Goal: Contribute content: Contribute content

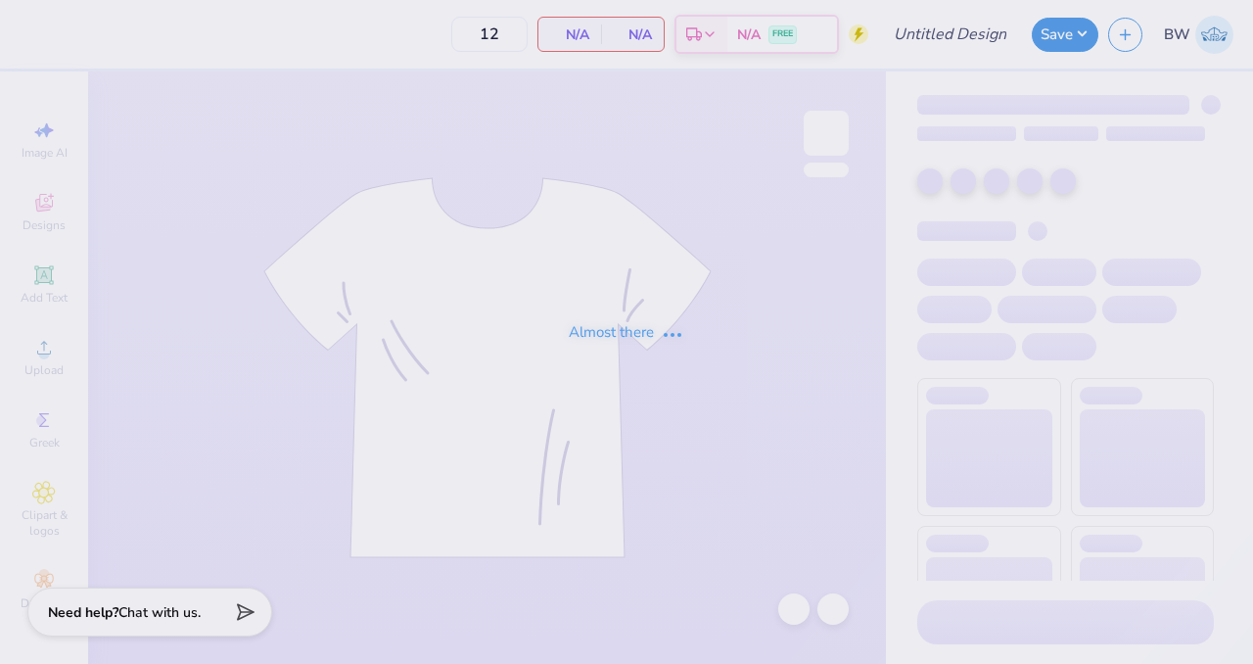
type input "Poplar Hall Fall 25 Tees"
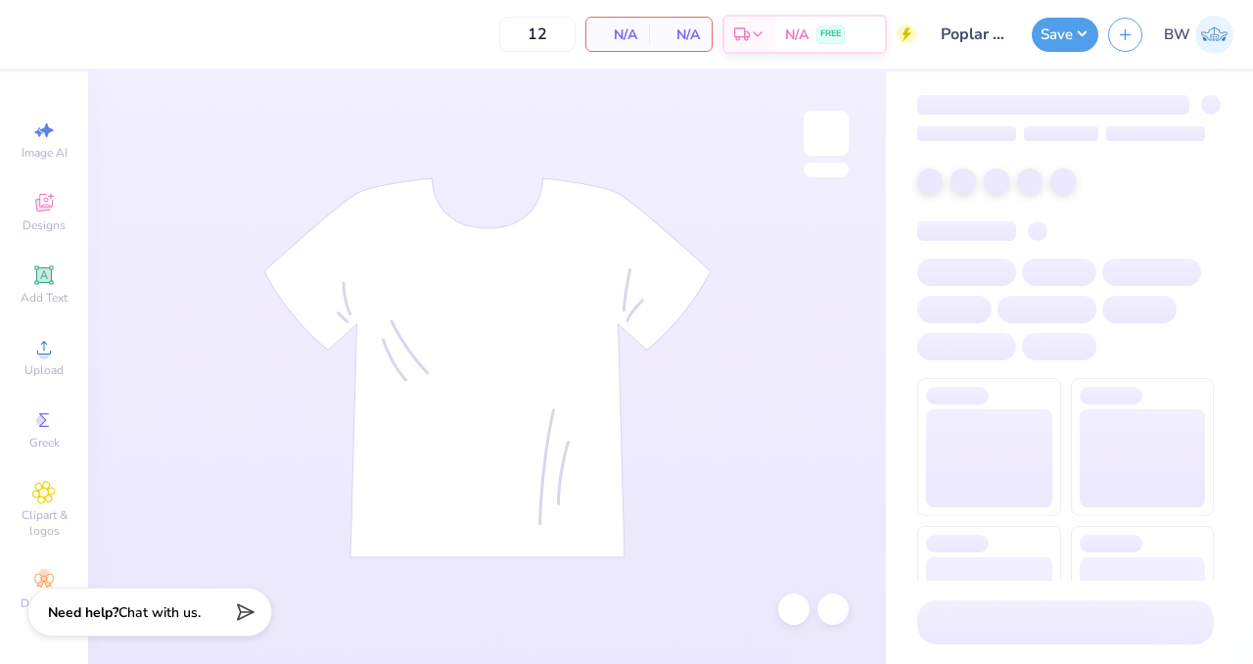
click at [434, 48] on div "12 N/A Per Item N/A Total Est. Delivery N/A FREE" at bounding box center [472, 34] width 887 height 69
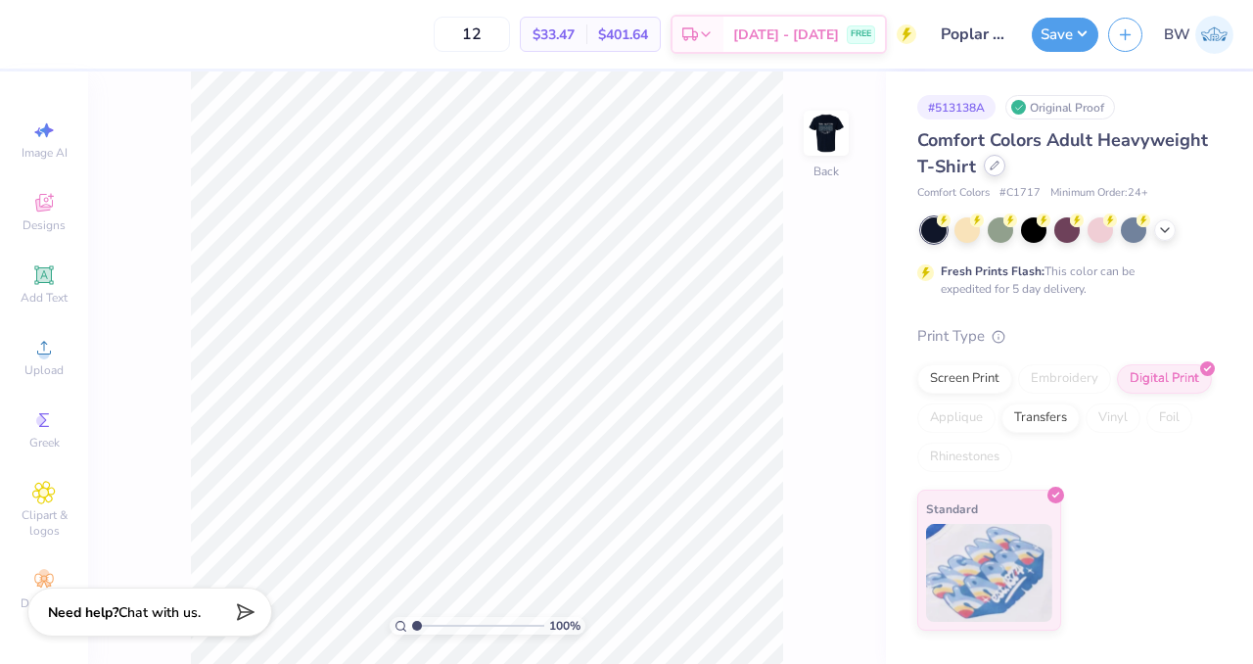
click at [995, 167] on icon at bounding box center [995, 166] width 10 height 10
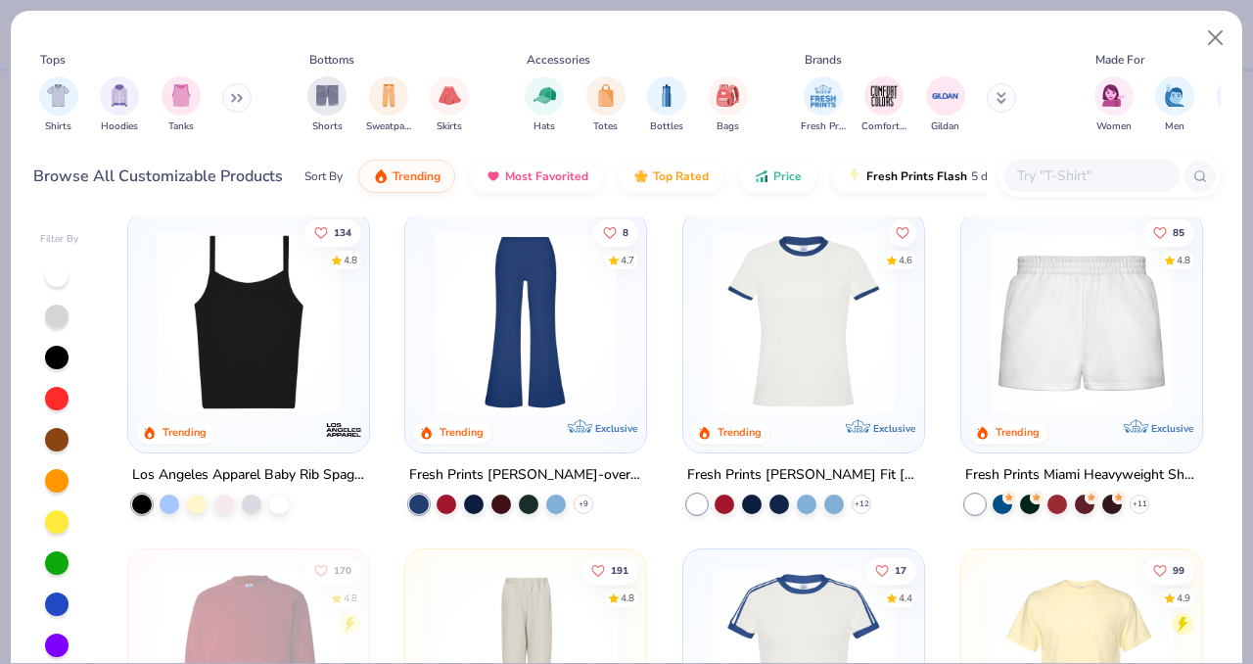
scroll to position [1682, 0]
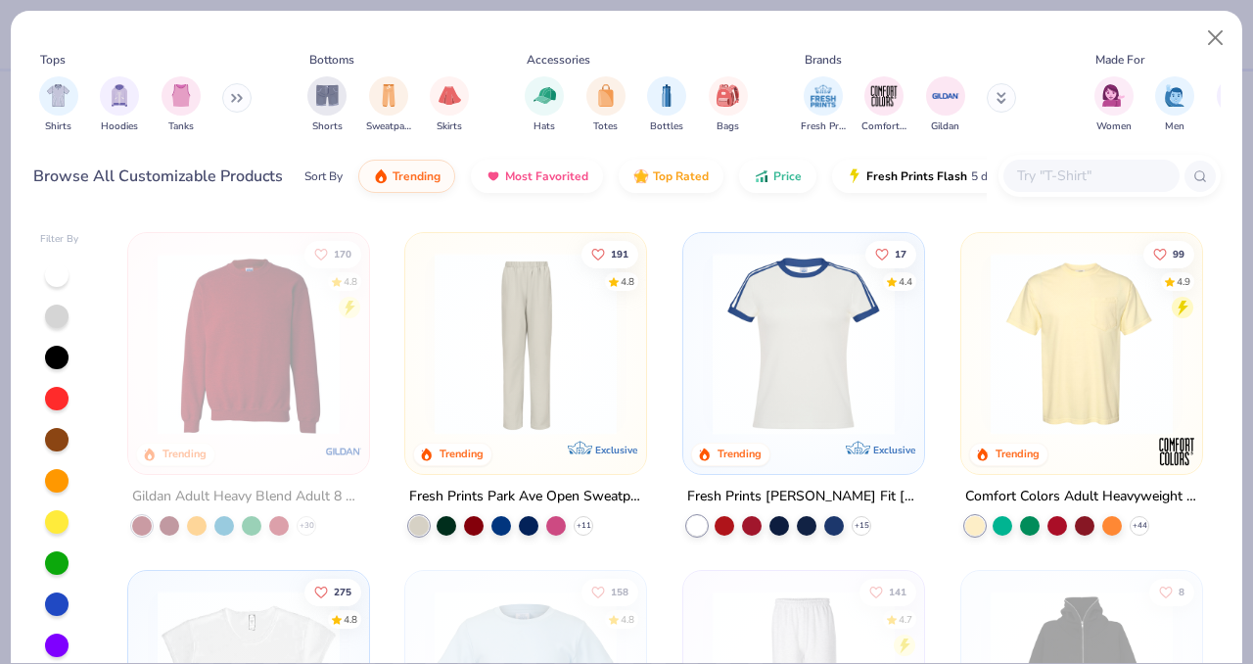
click at [1077, 485] on div "Comfort Colors Adult Heavyweight RS Pocket T-Shirt" at bounding box center [1082, 496] width 233 height 24
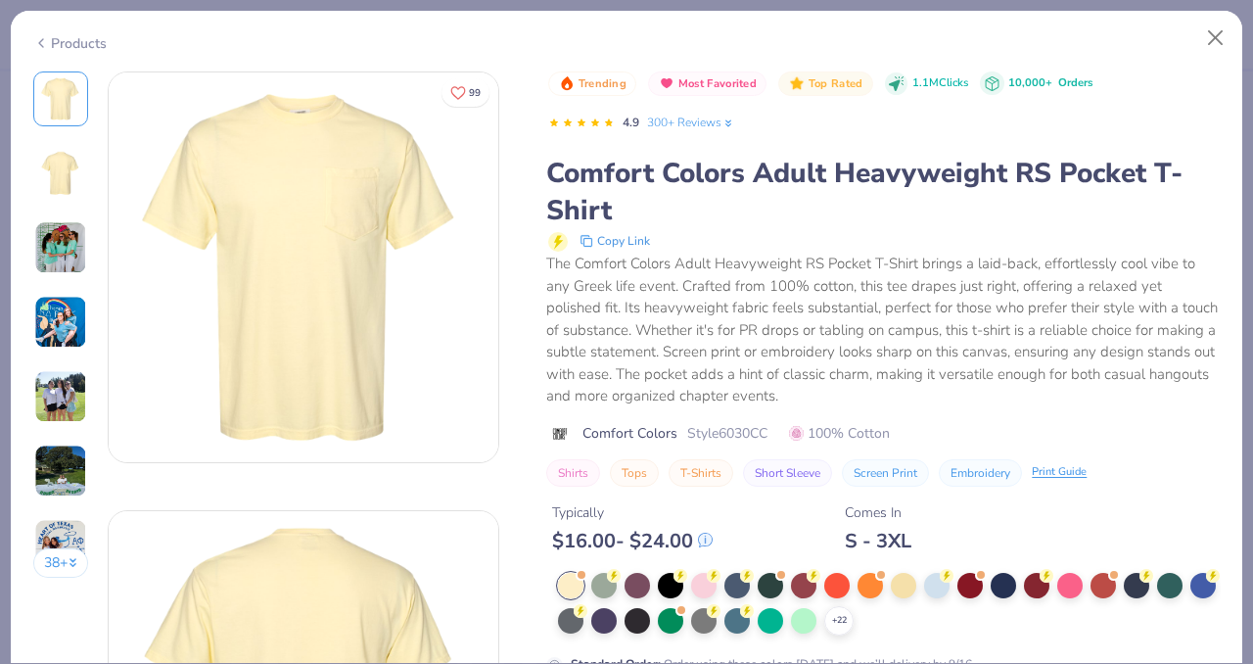
scroll to position [131, 0]
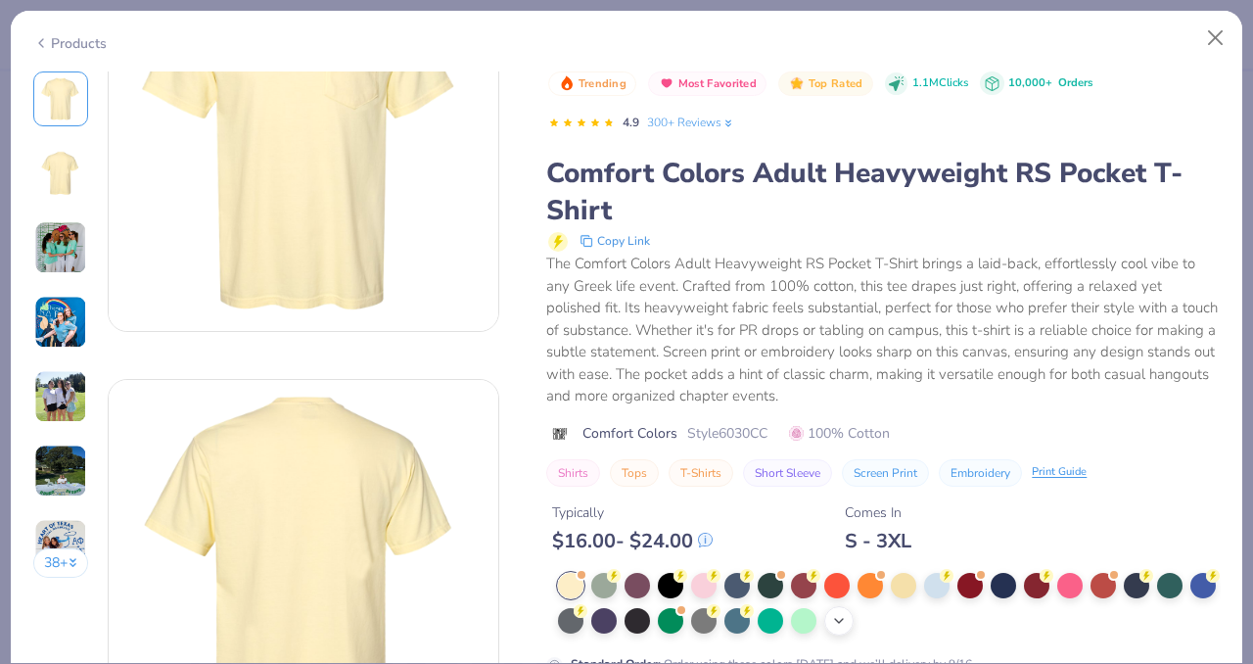
click at [847, 624] on icon at bounding box center [839, 621] width 16 height 16
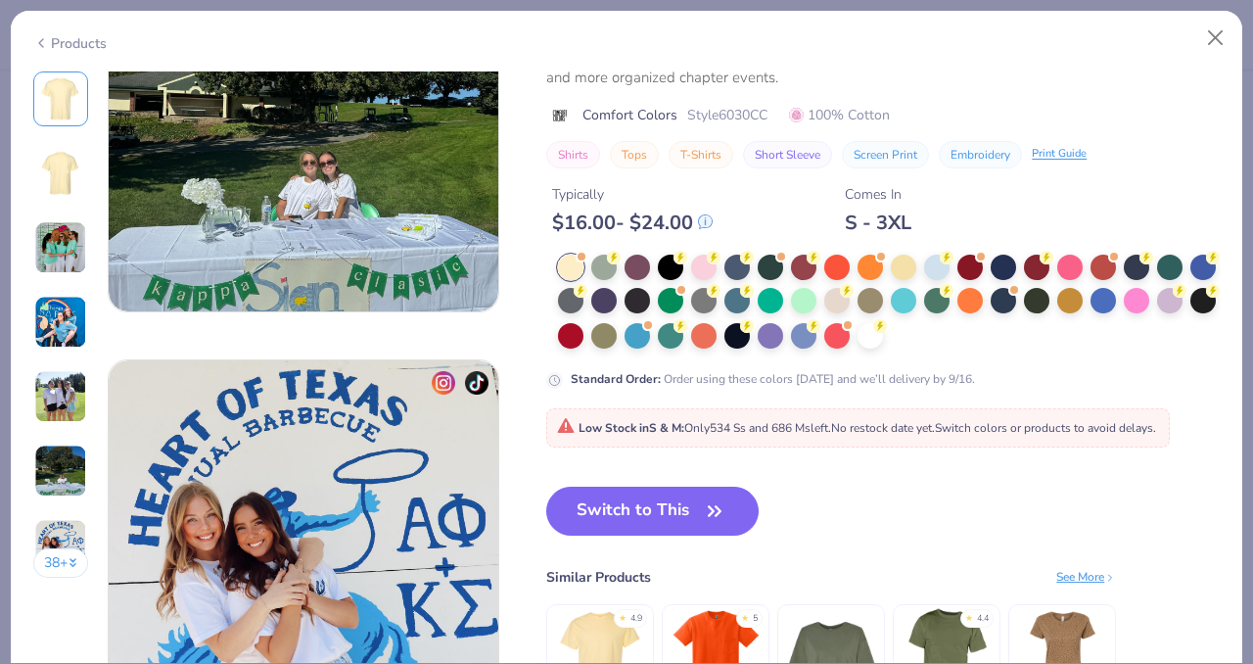
scroll to position [2345, 0]
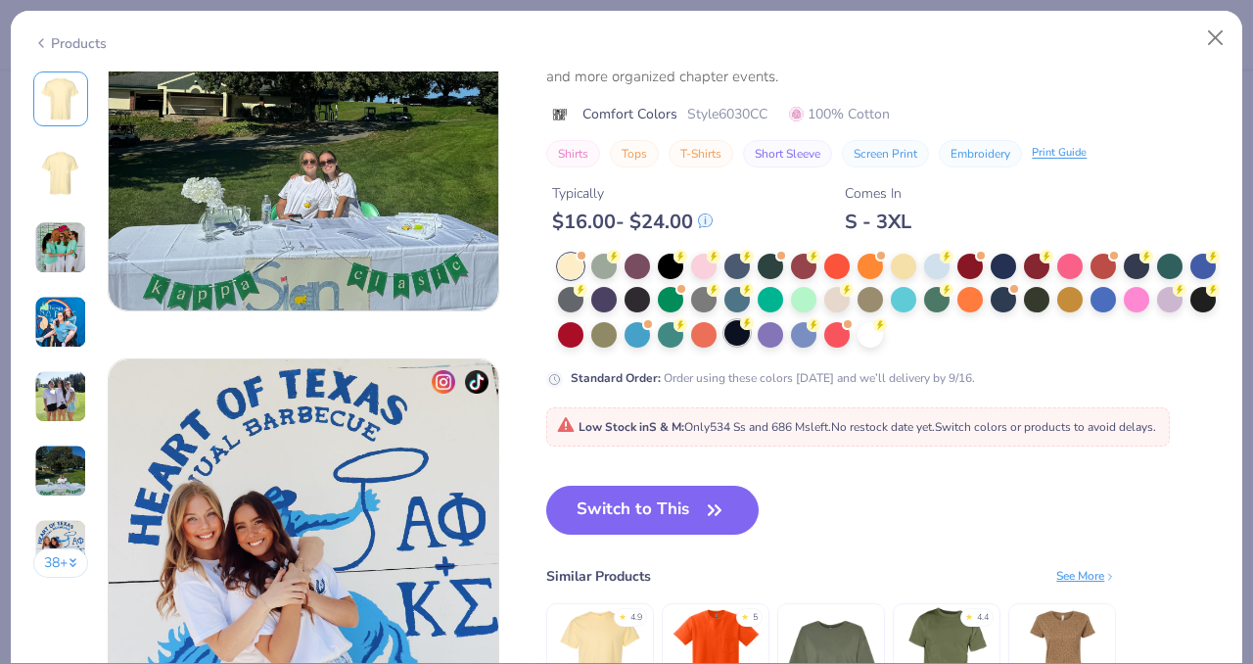
click at [750, 324] on div at bounding box center [737, 332] width 25 height 25
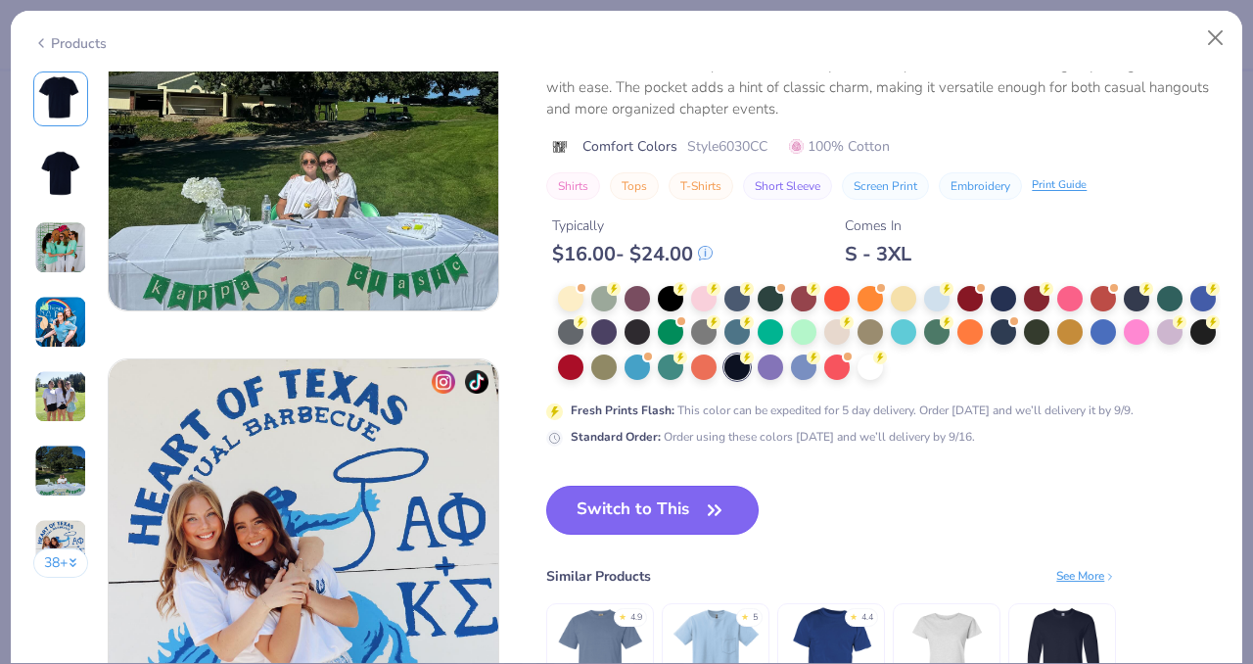
click at [615, 520] on button "Switch to This" at bounding box center [652, 510] width 212 height 49
click at [648, 505] on button "Switch to This" at bounding box center [652, 510] width 212 height 49
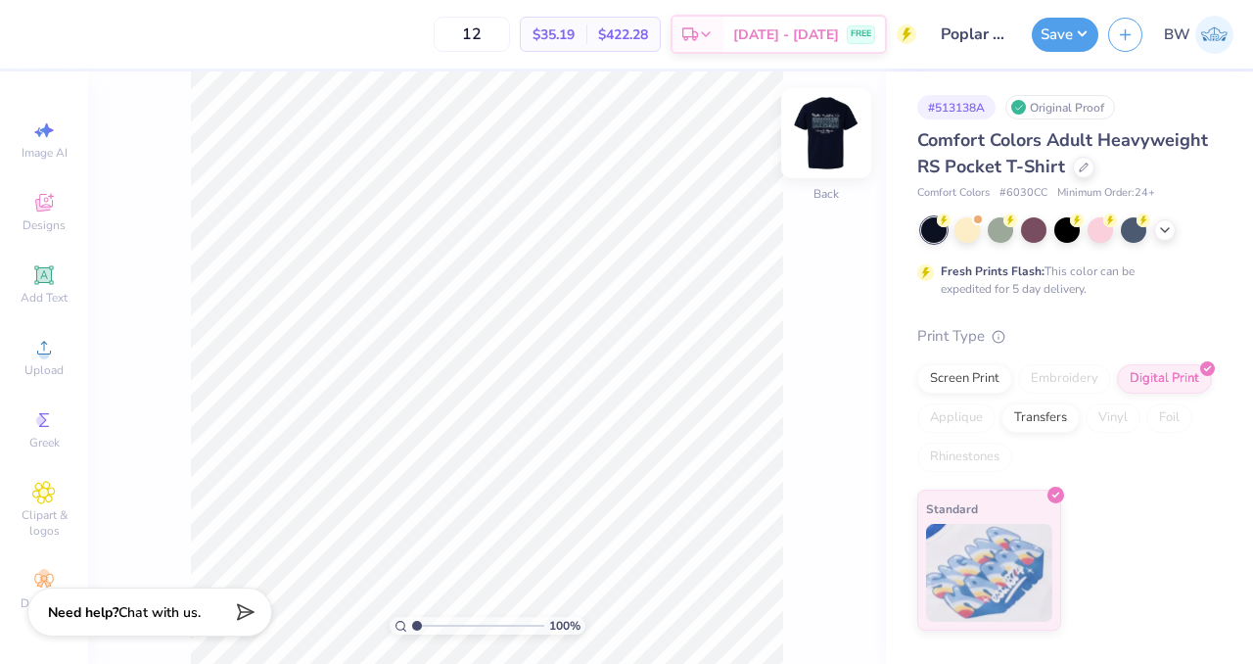
click at [807, 132] on img at bounding box center [826, 133] width 78 height 78
click at [448, 627] on input "range" at bounding box center [478, 626] width 132 height 18
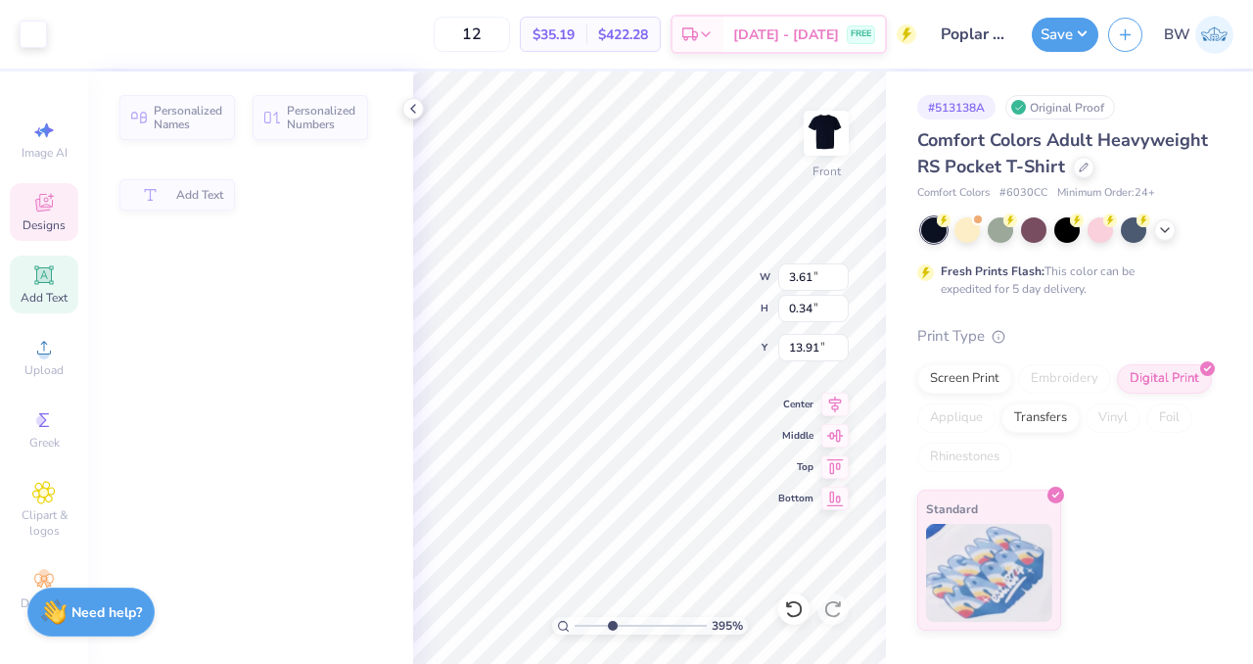
type input "3.95071403170006"
type input "3.61"
type input "0.34"
type input "13.91"
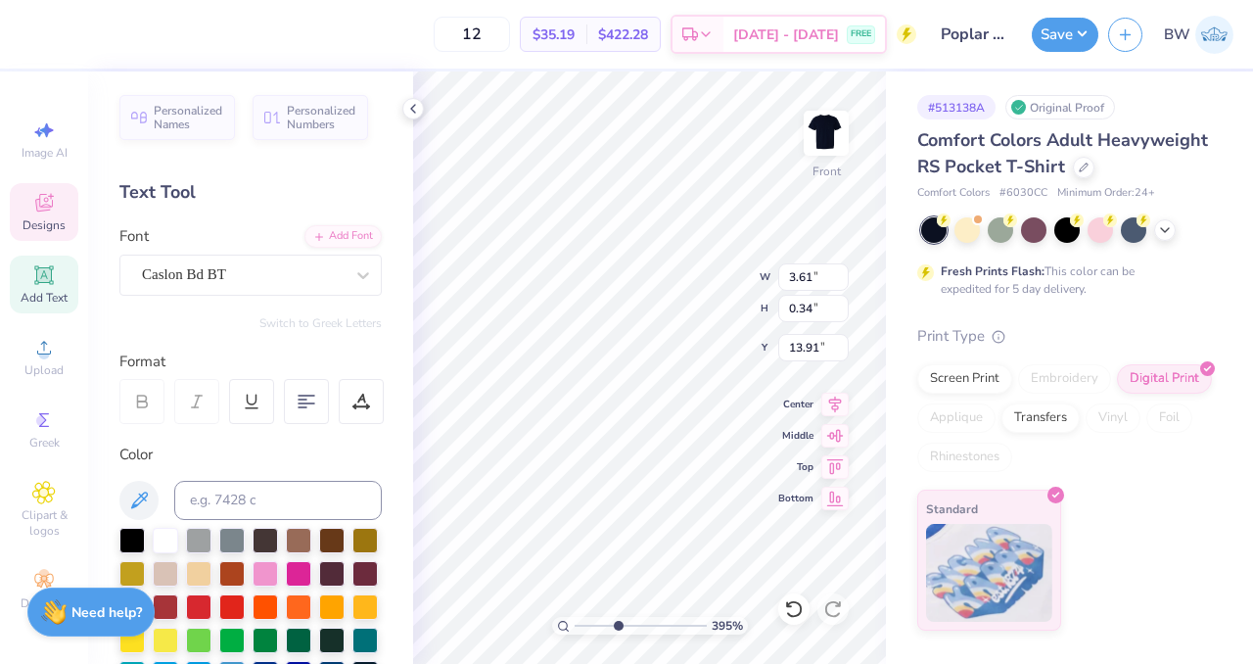
scroll to position [16, 2]
type textarea "Hall, est. 2025"
type input "3.95071403170006"
type textarea "Hall, est. 2025"
type input "3.95071403170006"
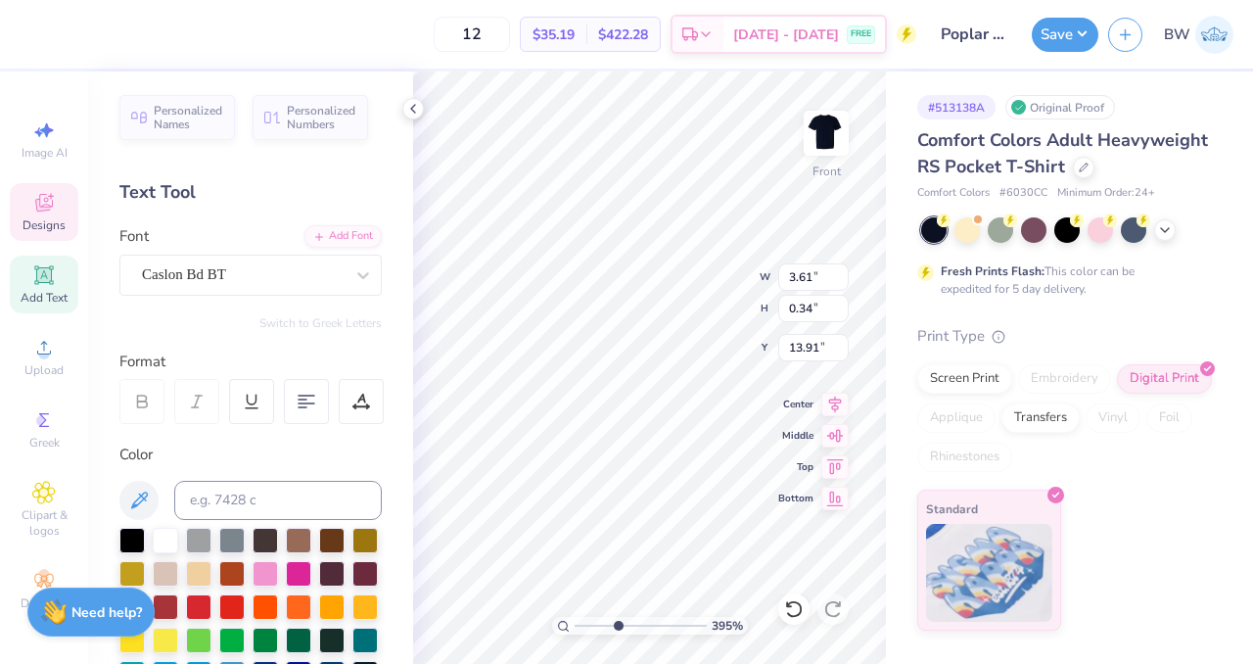
type textarea "all, est. 2025"
type input "3.95071403170006"
type textarea "ll, est. 2025"
type input "3.95071403170006"
type textarea "l, est. 2025"
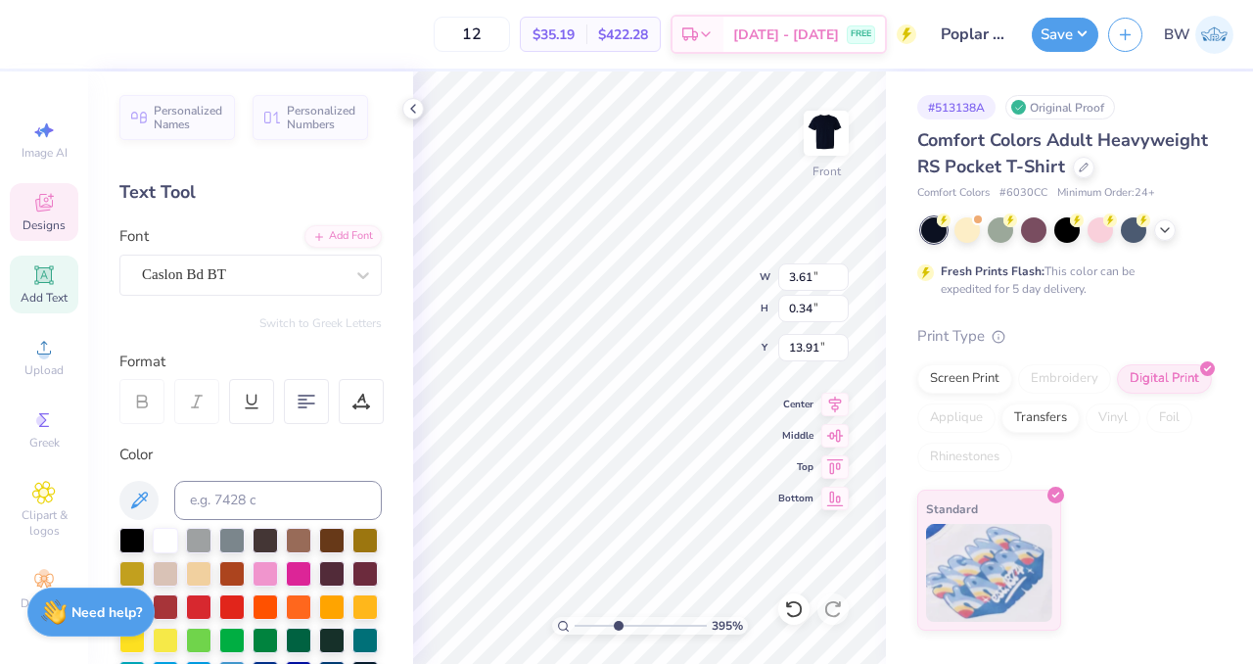
type input "3.95071403170006"
type textarea ", est. 2025"
type input "3.95071403170006"
type textarea "est. 2025"
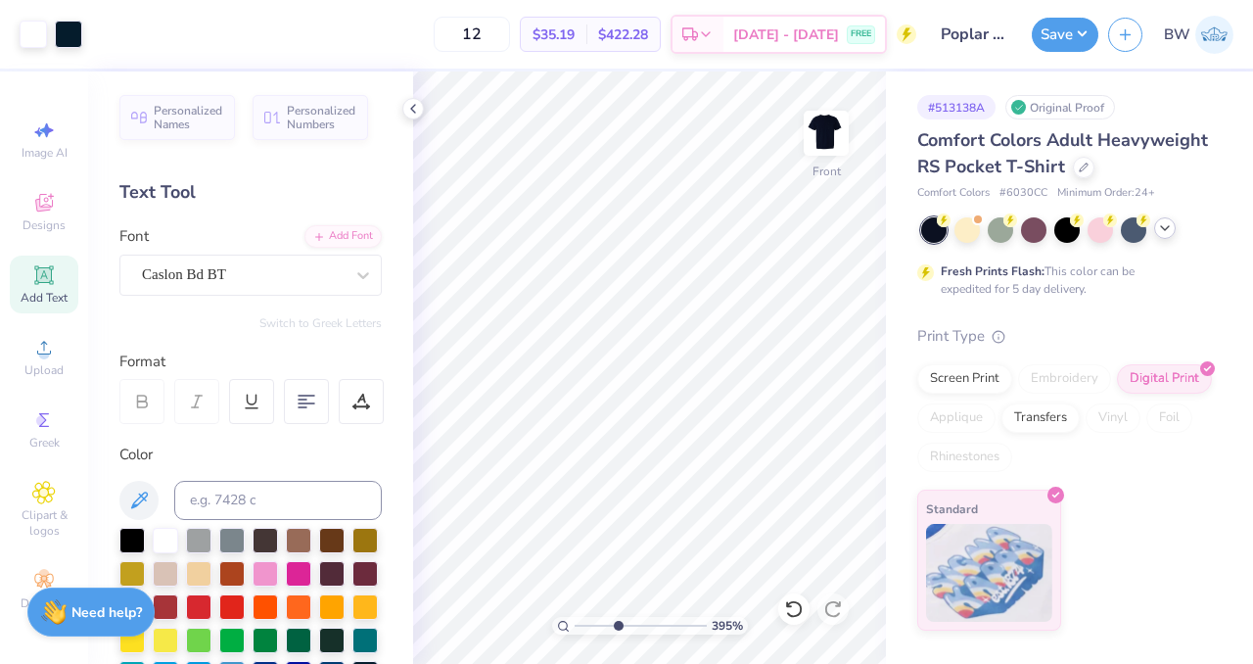
click at [1165, 231] on icon at bounding box center [1165, 228] width 16 height 16
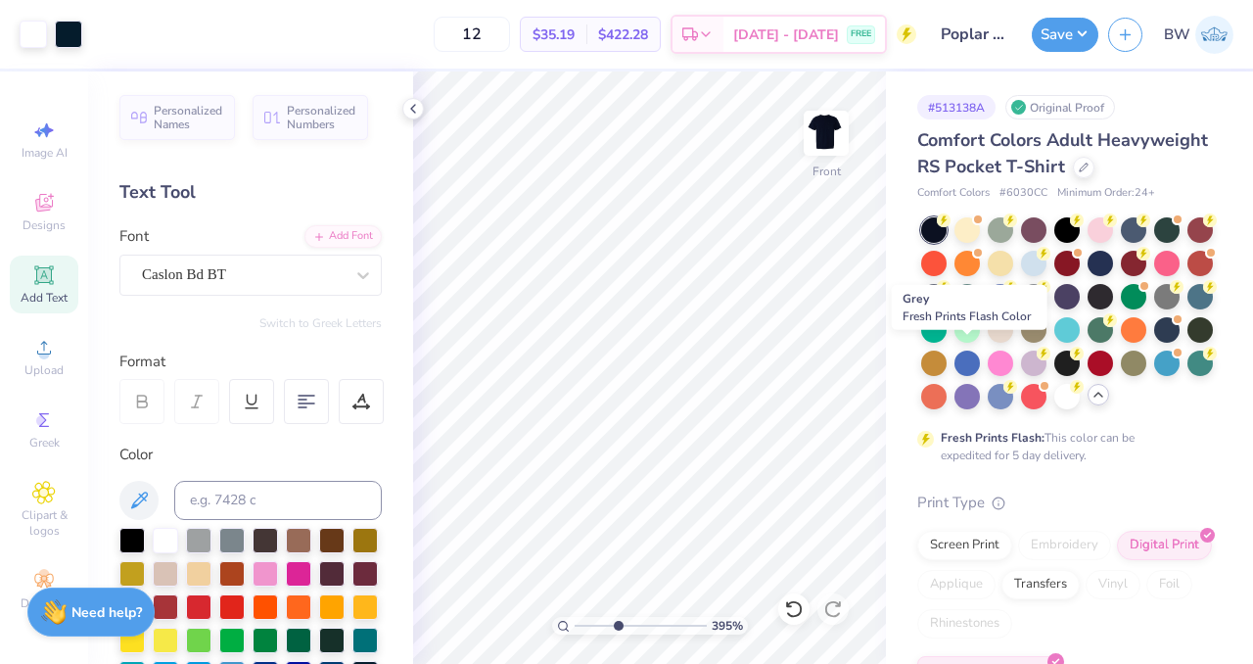
click at [1155, 309] on div at bounding box center [1167, 296] width 25 height 25
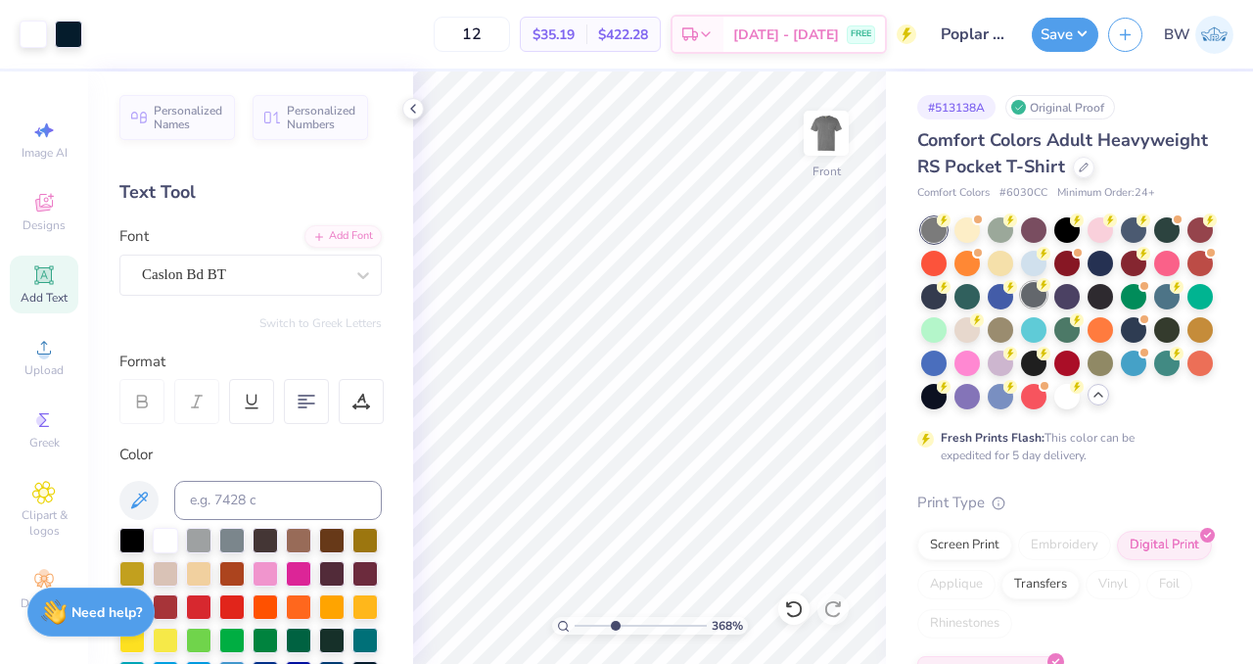
click at [1047, 307] on div at bounding box center [1033, 294] width 25 height 25
click at [601, 625] on input "range" at bounding box center [641, 626] width 132 height 18
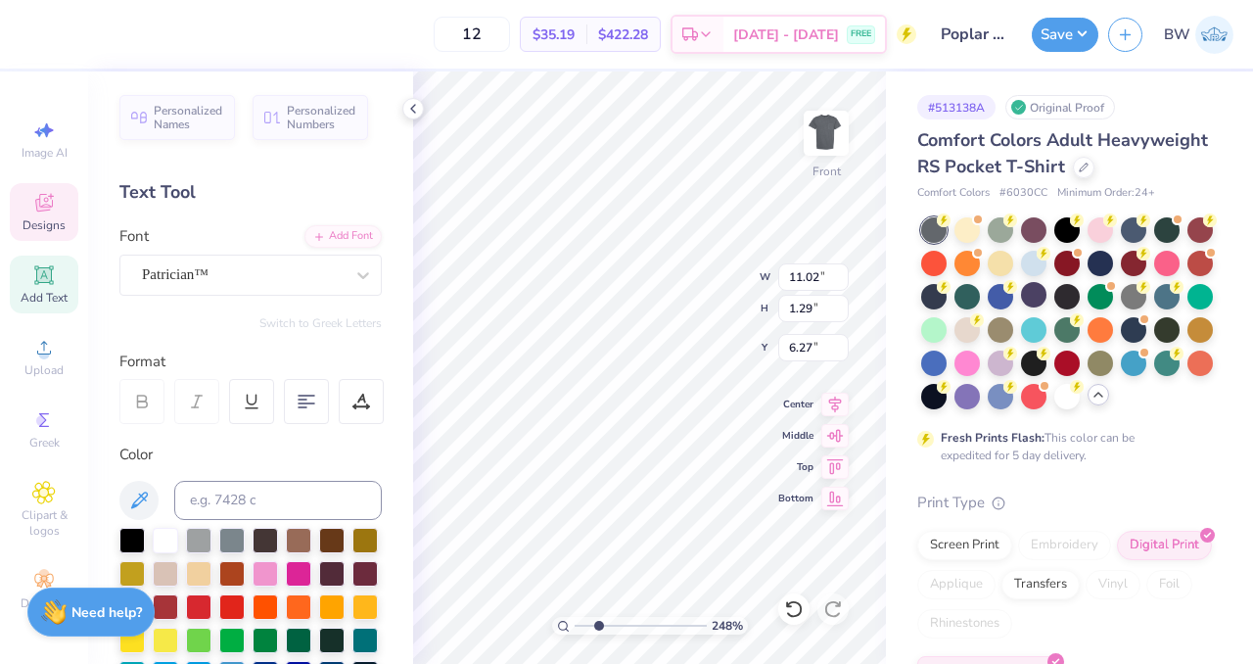
type input "2.48037461803225"
type textarea "Poplar Club"
type input "2.48037461803225"
type textarea "Poplar Club"
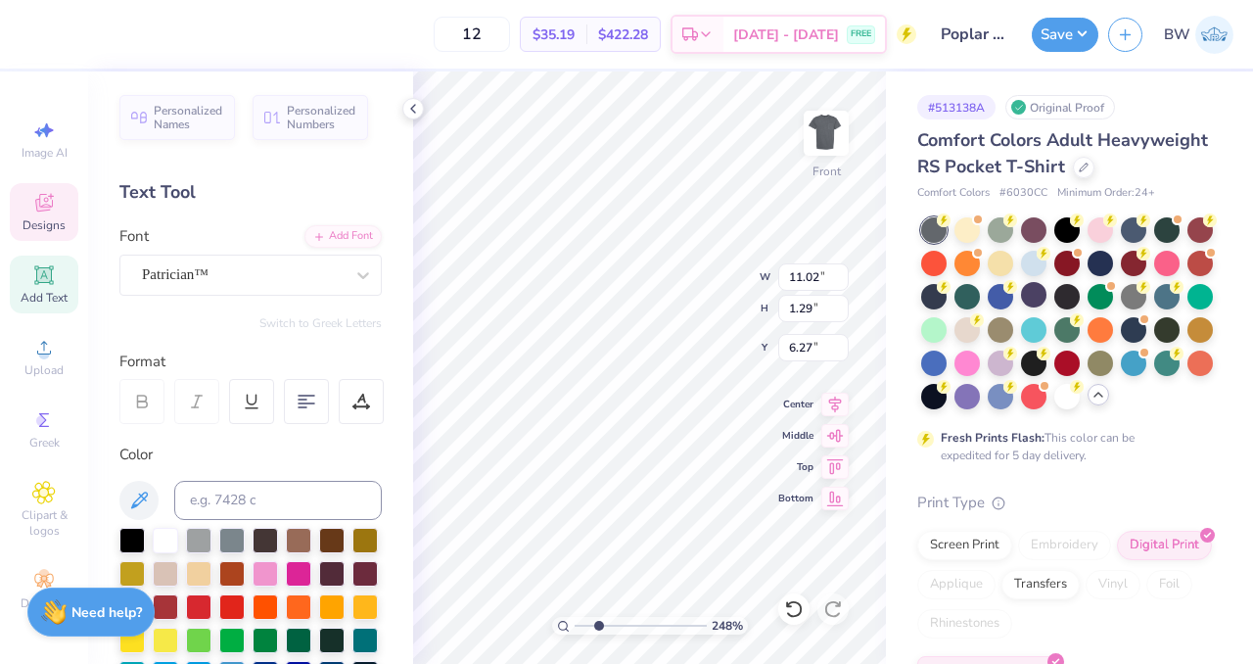
type input "2.48037461803225"
type textarea "Poplar lub"
type input "2.48037461803225"
type textarea "Poplar ub"
type input "2.48037461803225"
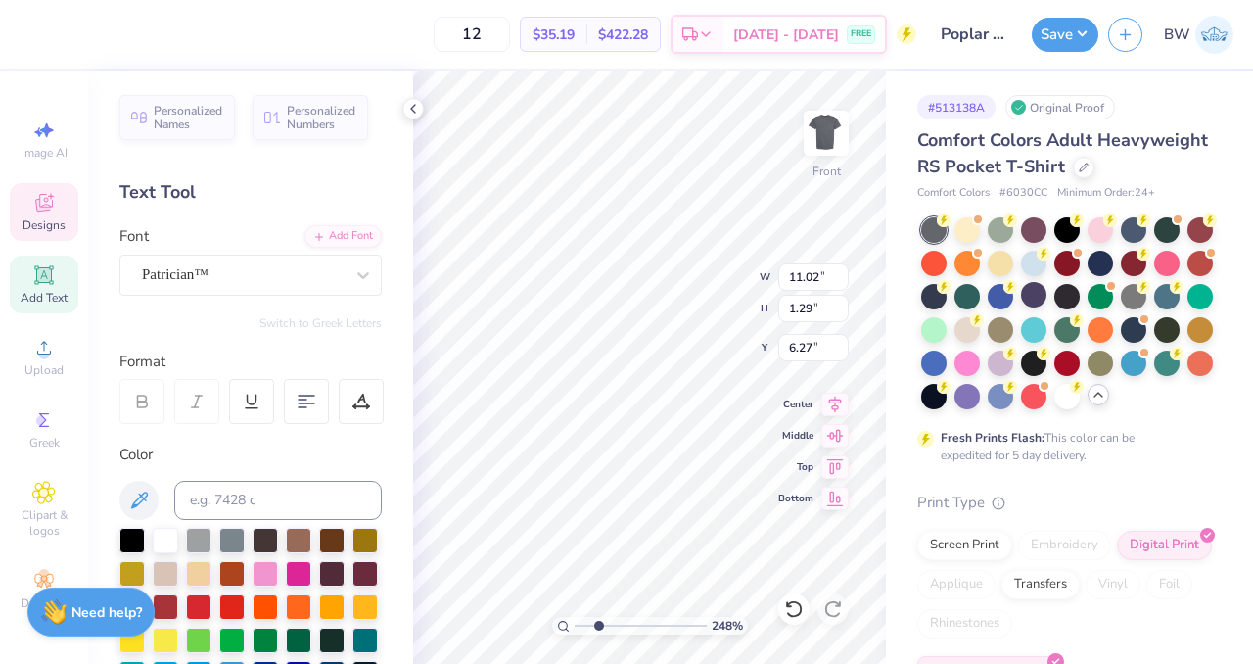
type textarea "Poplar b"
type input "2.48037461803225"
type textarea "Poplar"
type input "2.48037461803225"
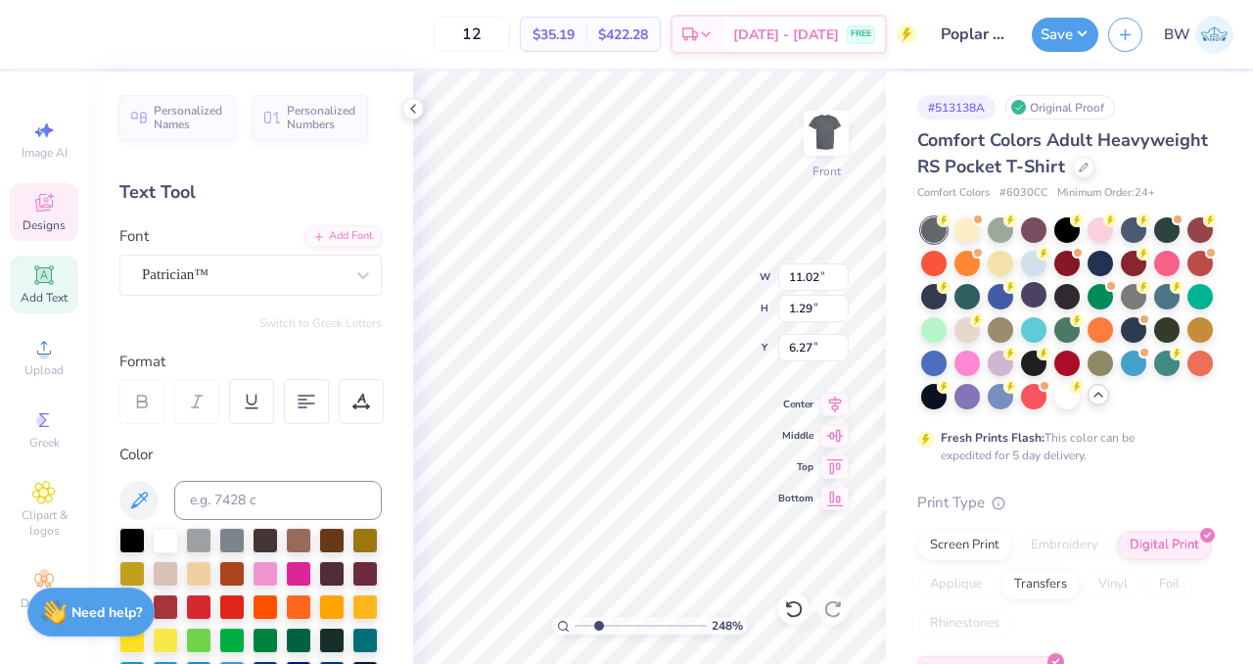
type textarea "Poplar H"
type input "2.48037461803225"
type textarea "Poplar Ha"
type input "2.48037461803225"
type textarea "Poplar Hal"
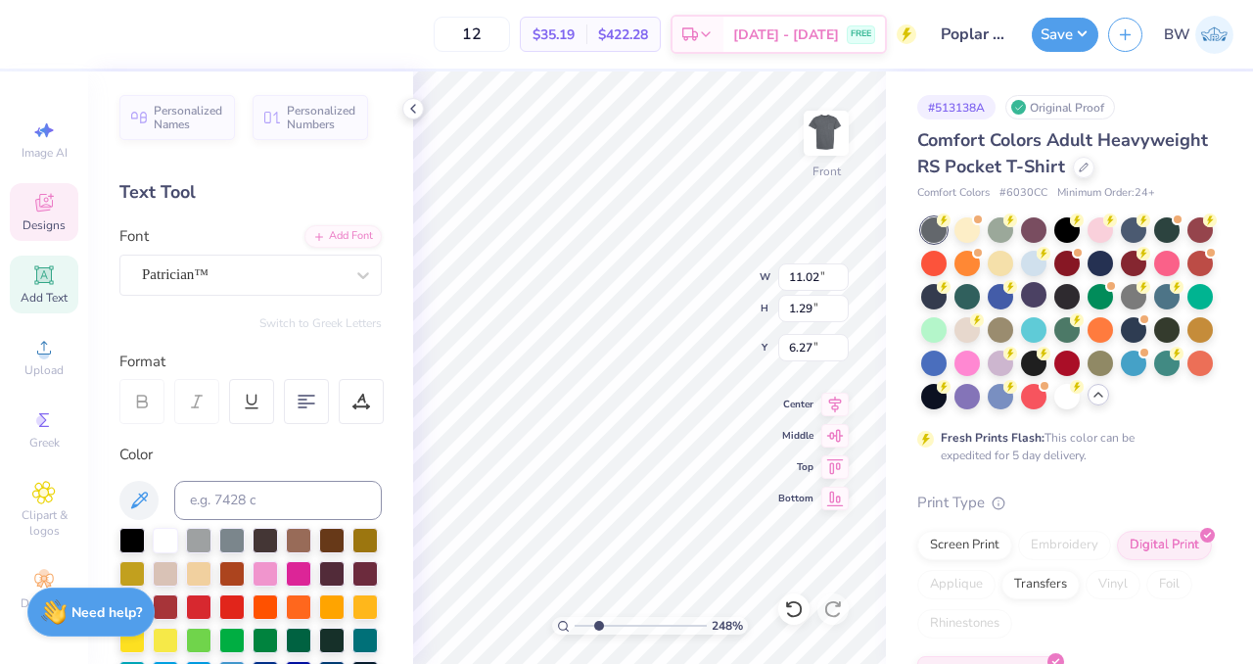
type input "2.48037461803225"
type textarea "[GEOGRAPHIC_DATA]"
type input "2.48037461803225"
type textarea "PoplarHall"
type input "2.48037461803225"
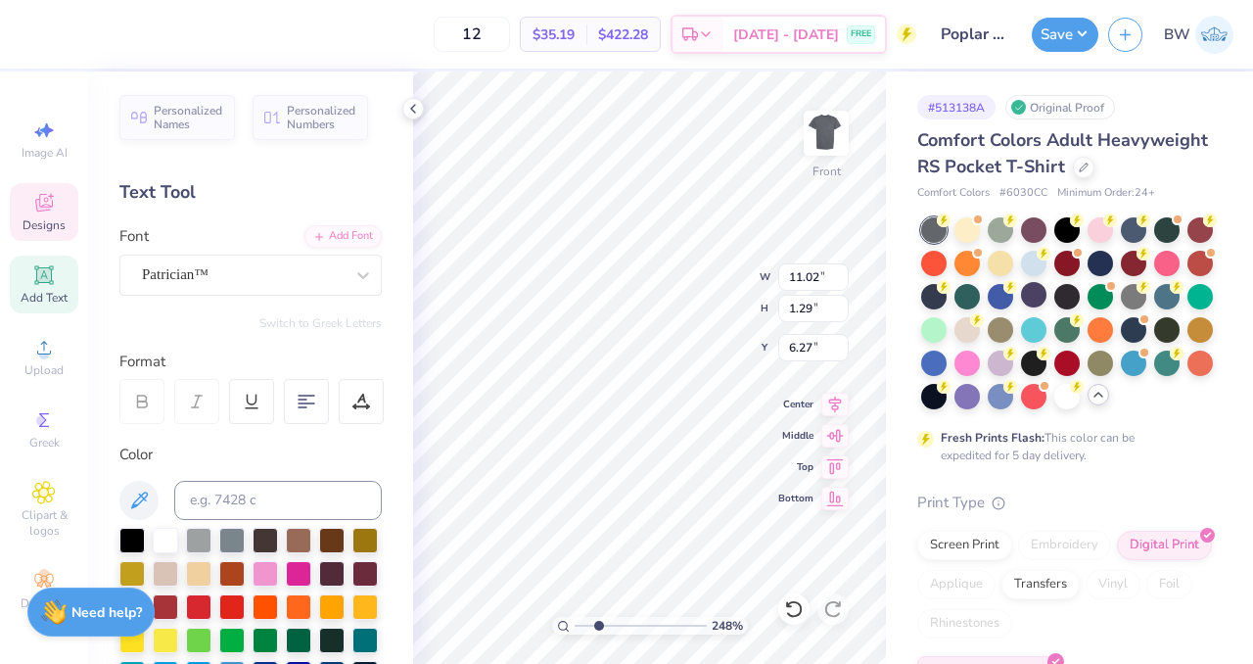
type textarea "[GEOGRAPHIC_DATA]"
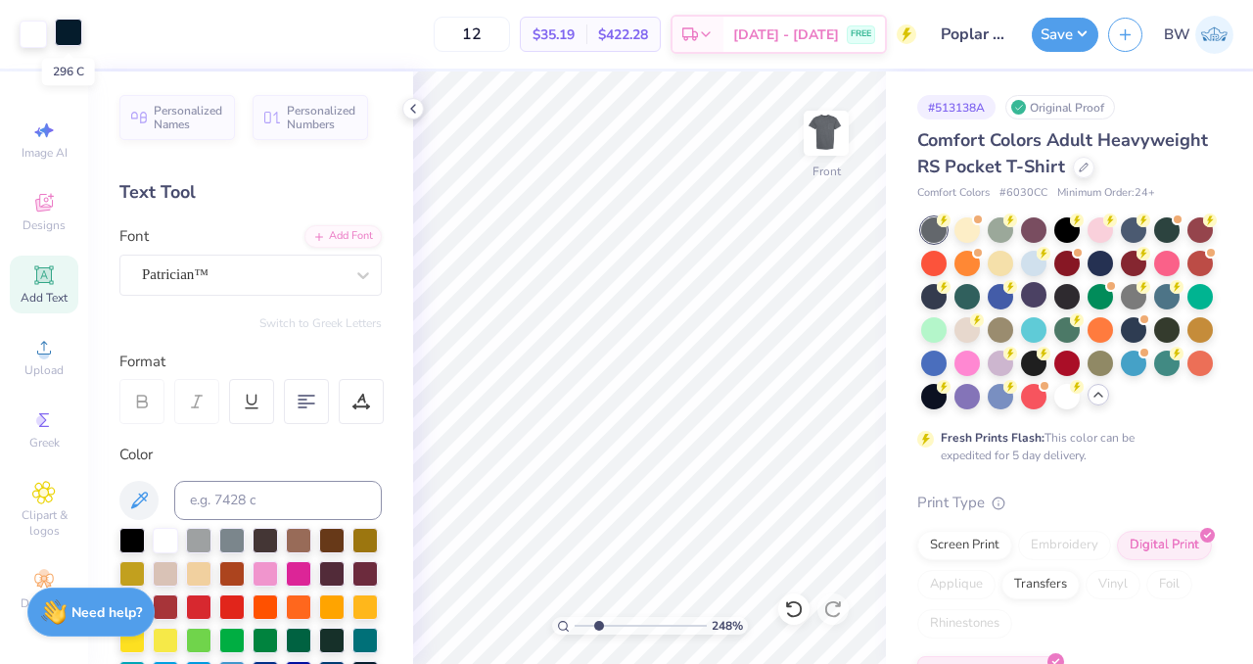
click at [65, 39] on div at bounding box center [68, 32] width 27 height 27
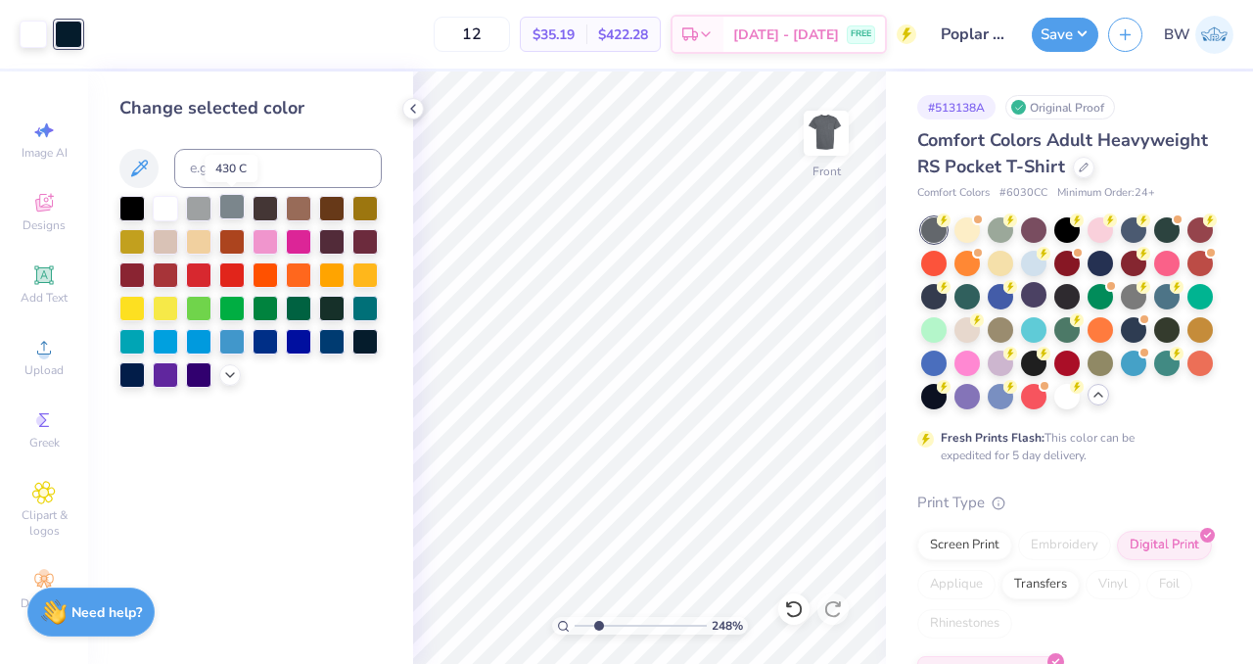
click at [227, 209] on div at bounding box center [231, 206] width 25 height 25
click at [227, 385] on div at bounding box center [250, 292] width 262 height 192
click at [230, 375] on icon at bounding box center [230, 373] width 16 height 16
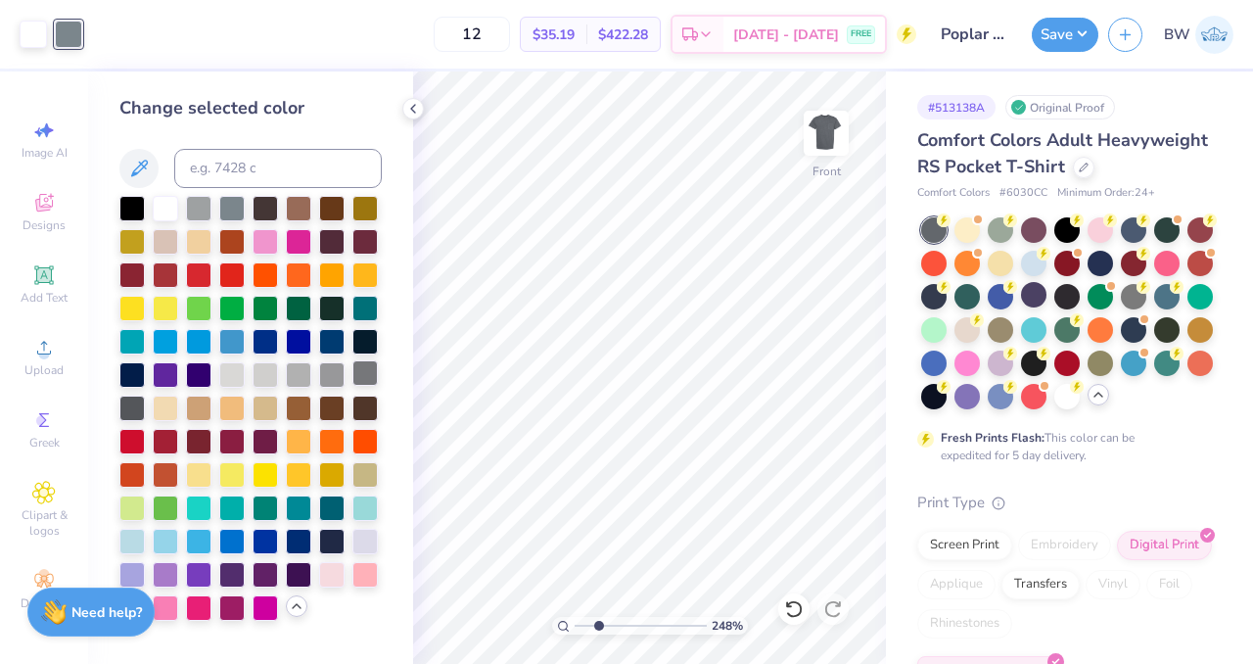
click at [361, 373] on div at bounding box center [365, 372] width 25 height 25
click at [136, 406] on div at bounding box center [131, 406] width 25 height 25
click at [417, 108] on icon at bounding box center [413, 109] width 16 height 16
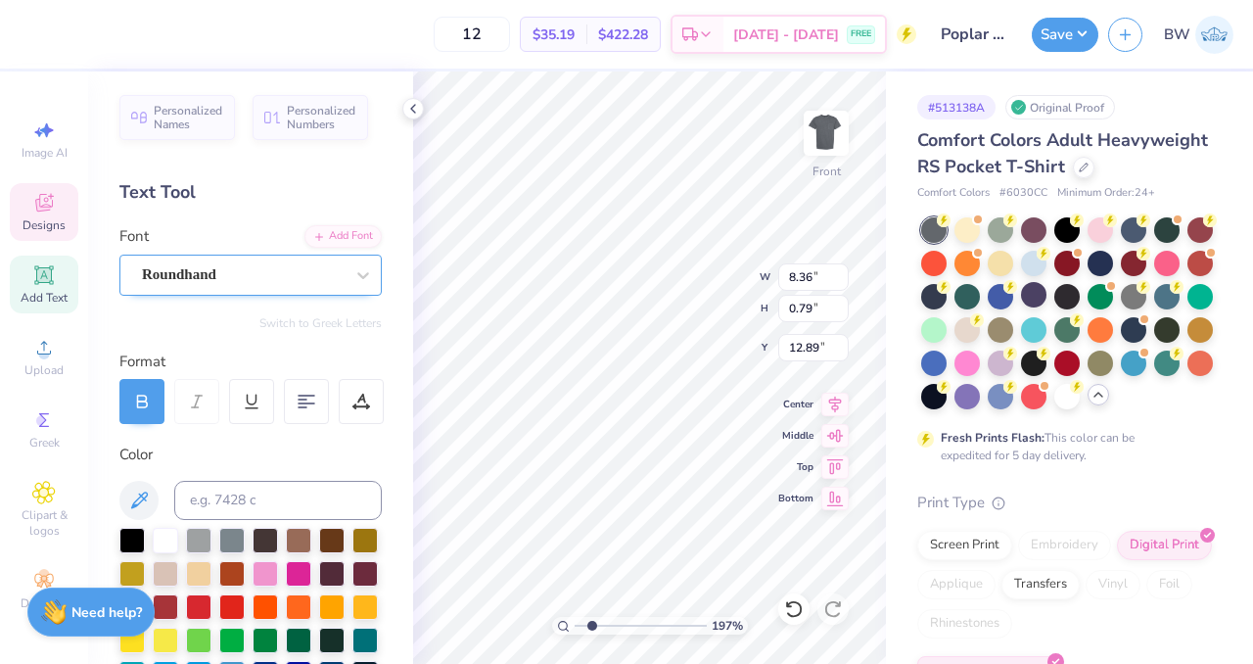
click at [204, 279] on div "Roundhand" at bounding box center [243, 275] width 206 height 30
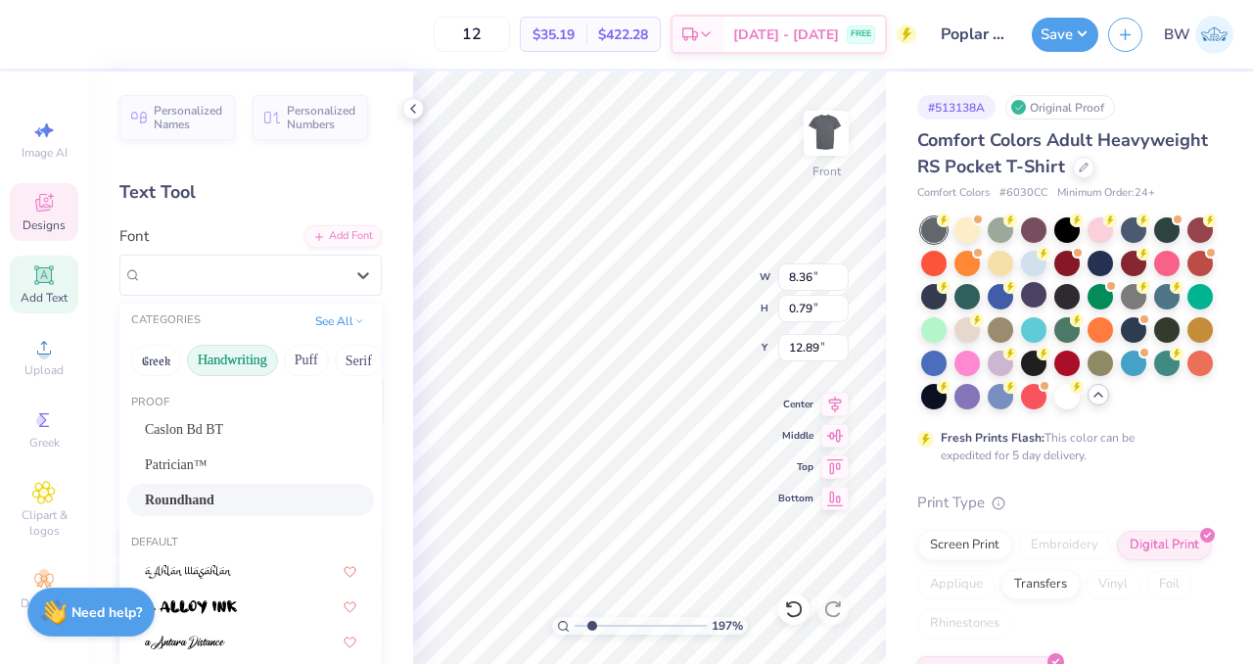
click at [231, 367] on button "Handwriting" at bounding box center [232, 360] width 91 height 31
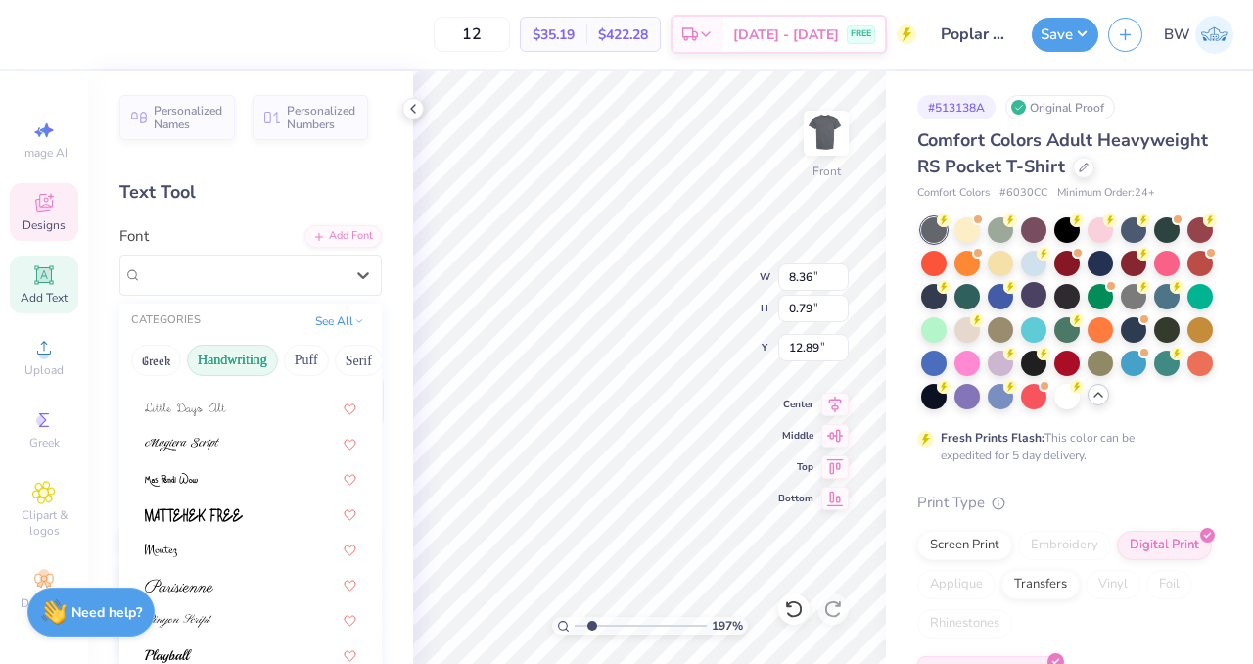
scroll to position [1, 0]
click at [314, 353] on button "Puff" at bounding box center [306, 359] width 45 height 31
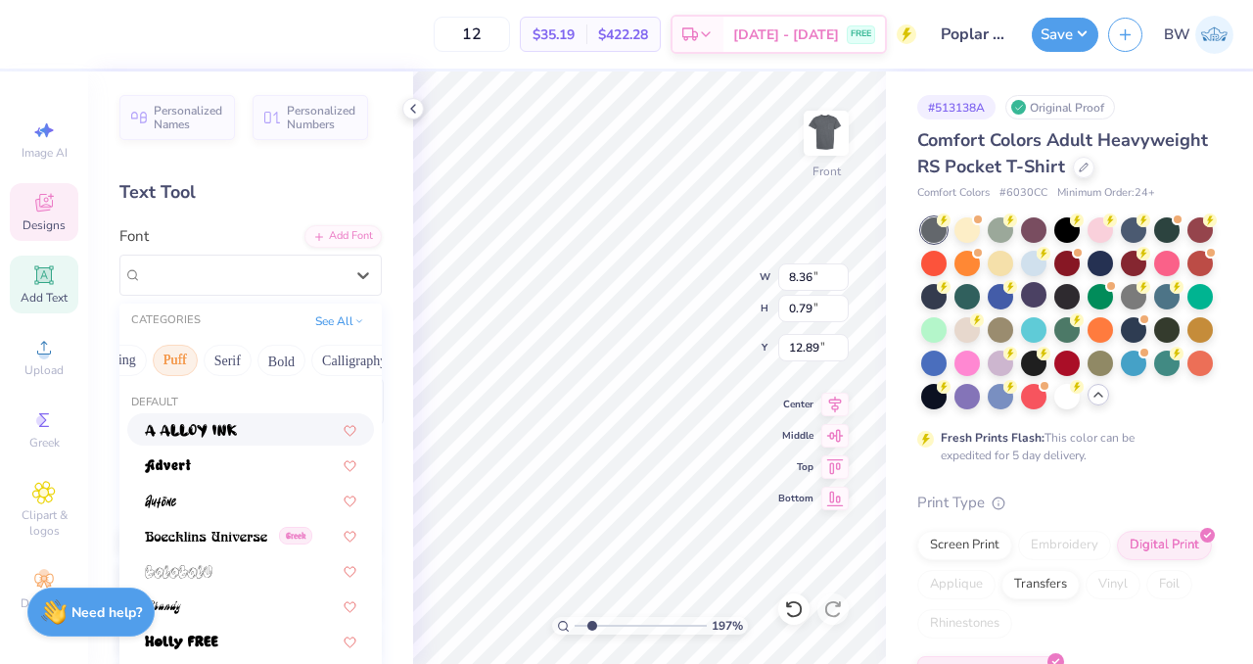
scroll to position [0, 134]
click at [226, 365] on button "Serif" at bounding box center [225, 360] width 48 height 31
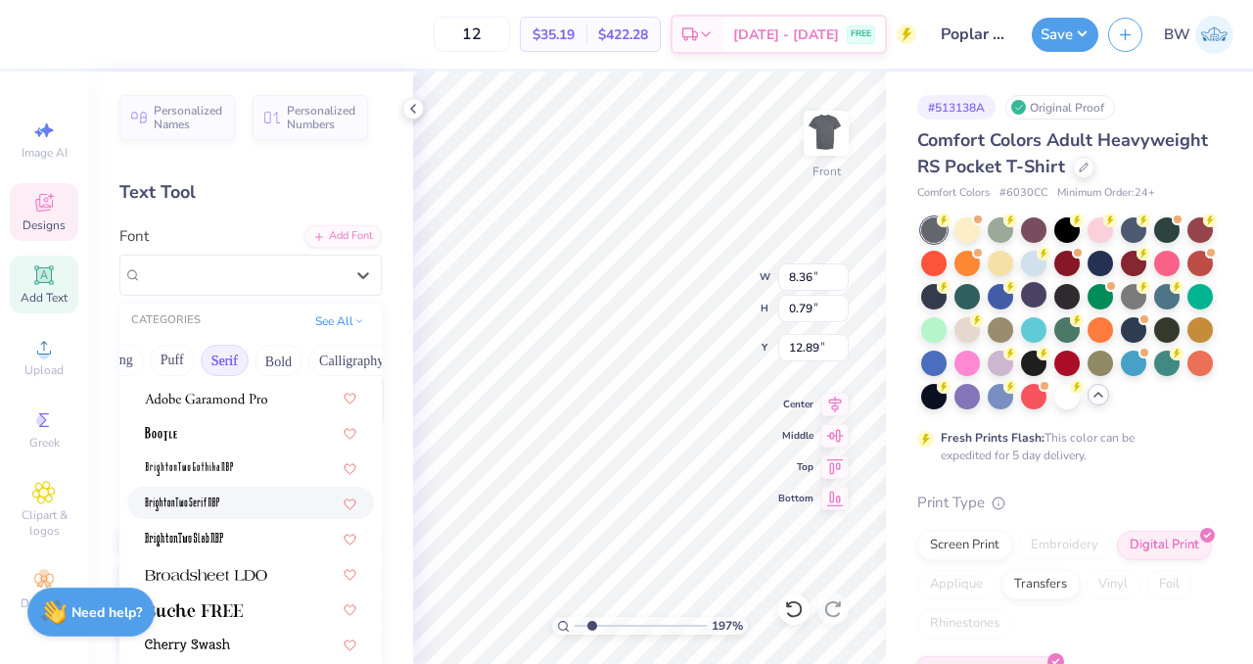
scroll to position [31, 0]
click at [237, 408] on div at bounding box center [250, 398] width 247 height 32
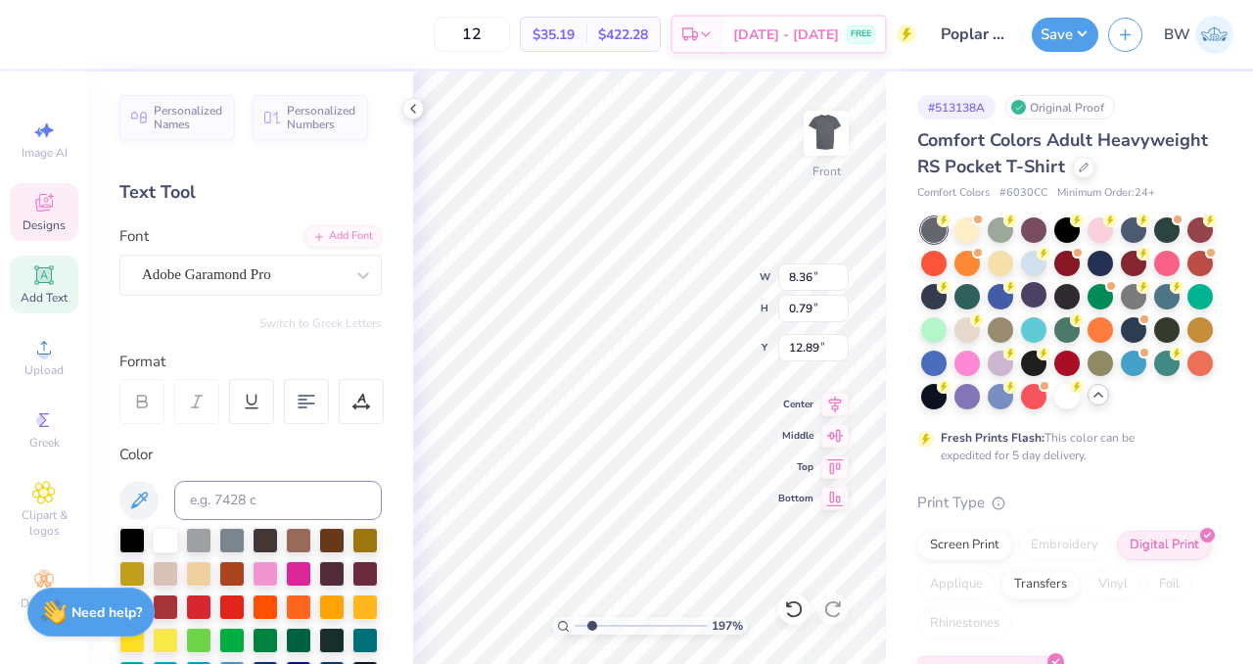
type input "1.97416677472679"
type input "7.46"
click at [412, 107] on polyline at bounding box center [413, 109] width 4 height 8
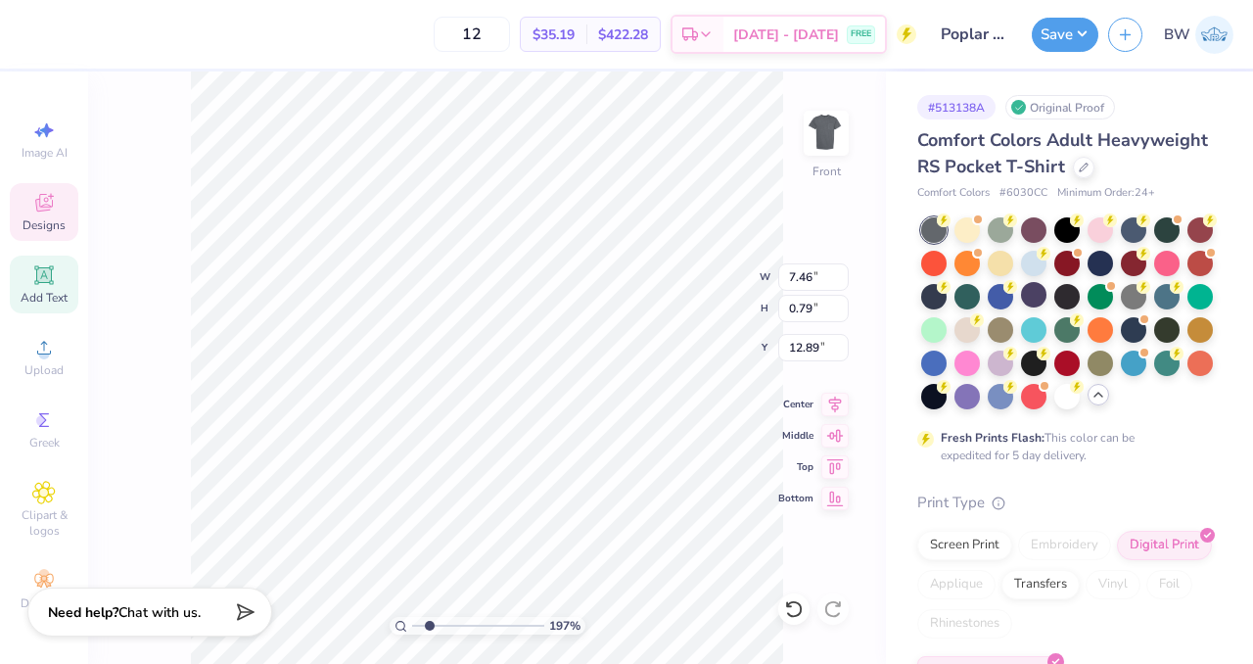
click at [167, 401] on div "197 % Front W 7.46 7.46 " H 0.79 0.79 " Y 12.89 12.89 " Center Middle Top Bottom" at bounding box center [487, 367] width 798 height 592
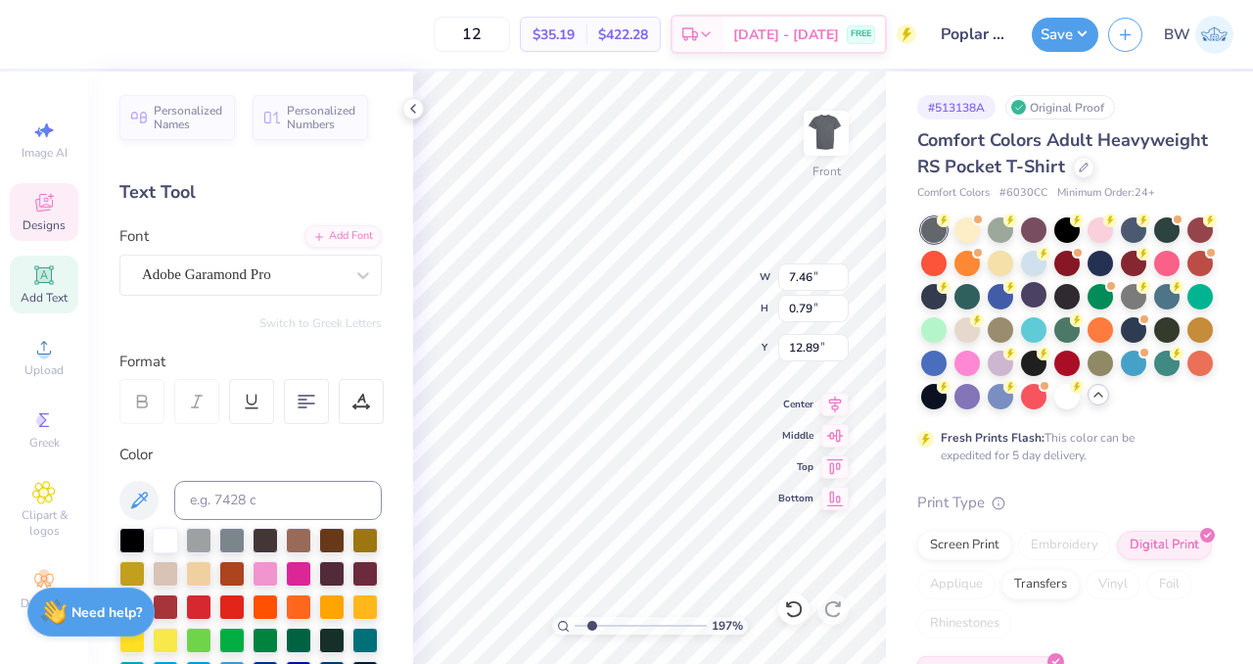
type input "1.97416677472679"
type input "6.65"
type input "0.70"
type input "12.97"
type input "1.97416677472679"
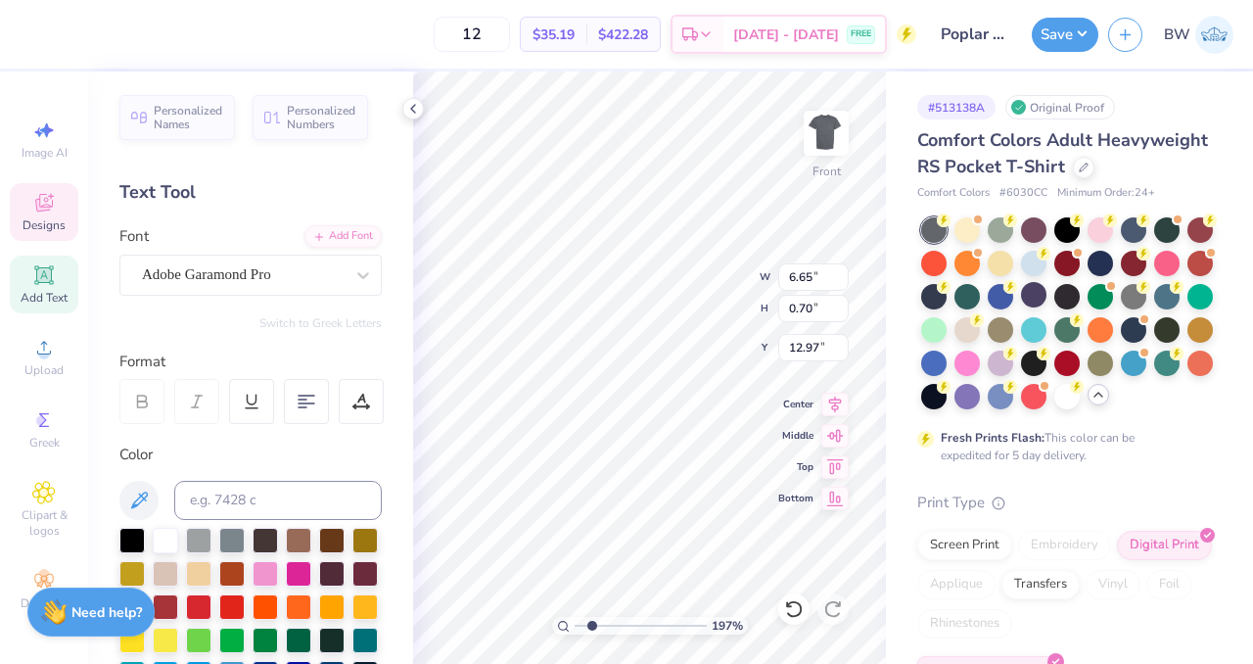
type input "12.92"
type input "1.97416677472679"
type input "13.09"
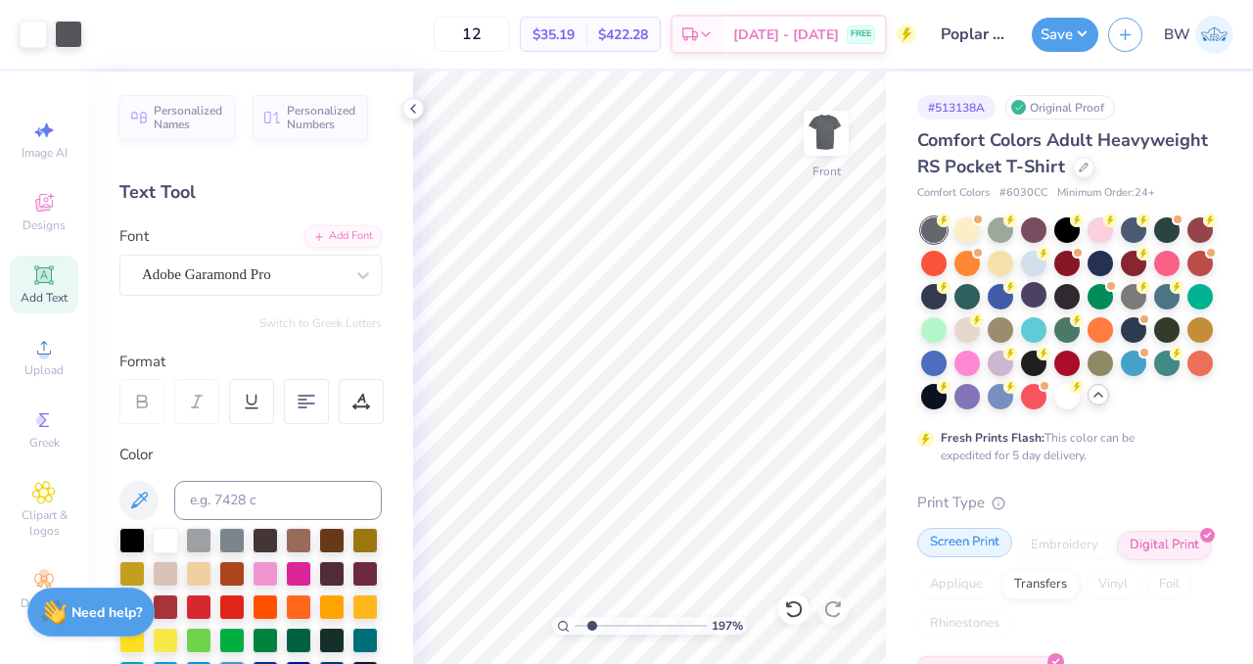
click at [965, 557] on div "Screen Print" at bounding box center [965, 542] width 95 height 29
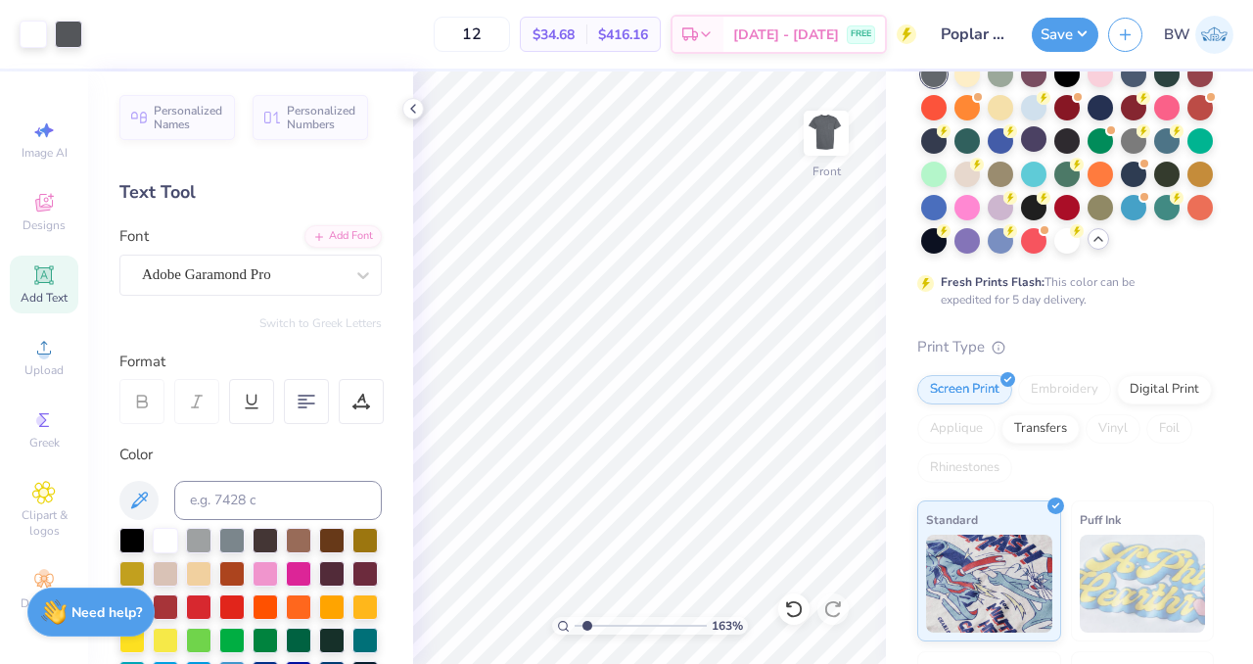
scroll to position [158, 0]
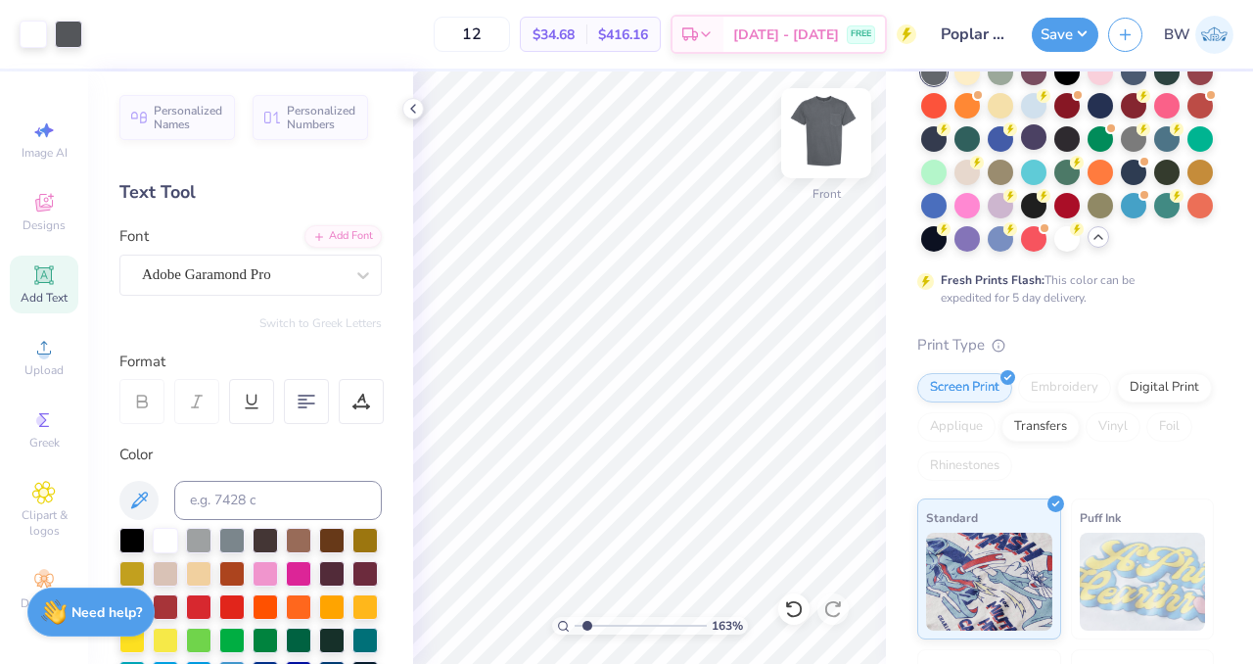
click at [820, 154] on img at bounding box center [826, 133] width 78 height 78
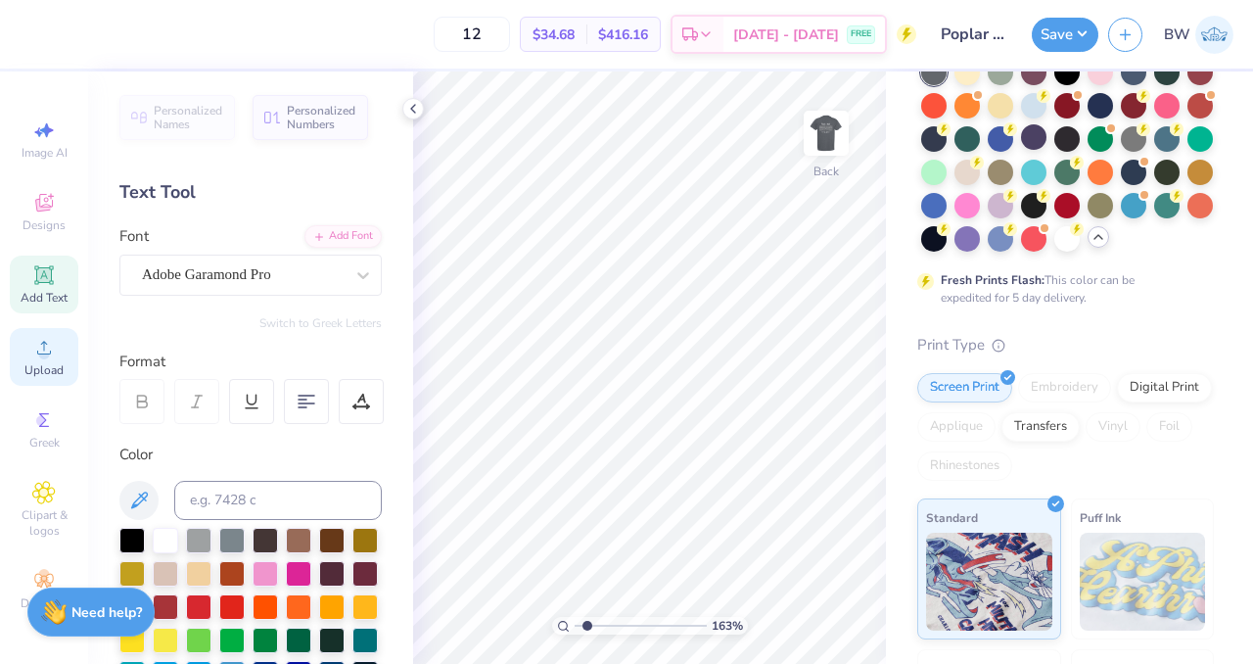
click at [48, 370] on span "Upload" at bounding box center [43, 370] width 39 height 16
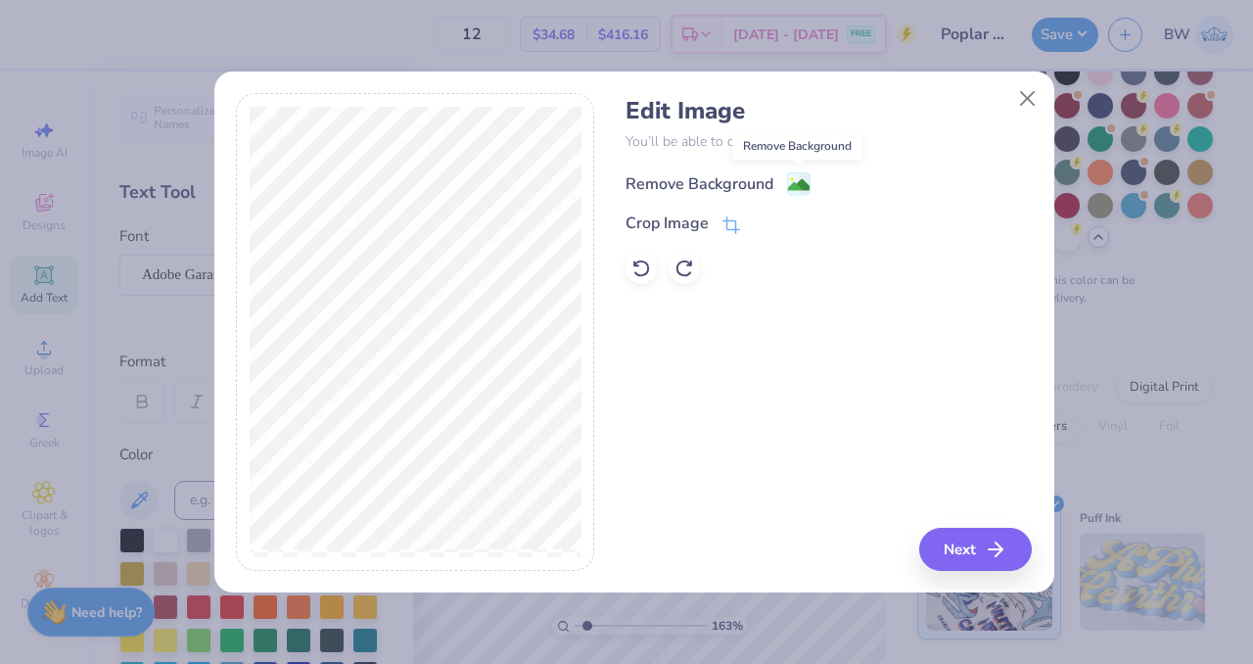
click at [799, 171] on span at bounding box center [799, 183] width 24 height 24
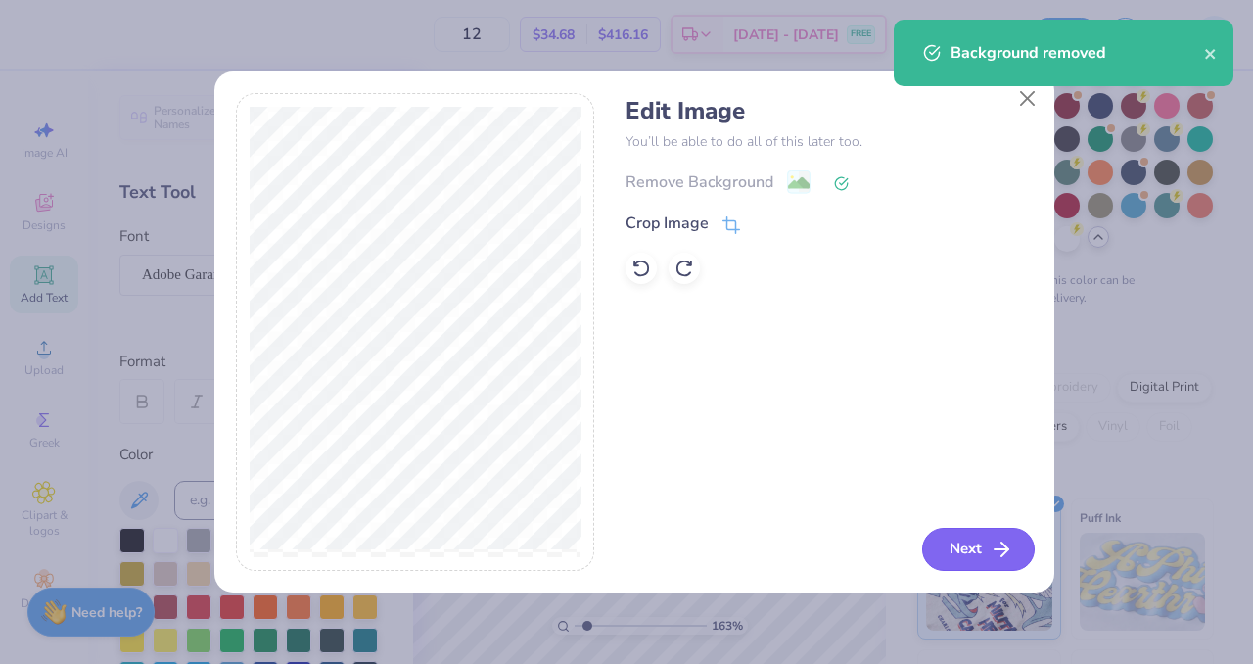
click at [976, 553] on button "Next" at bounding box center [978, 549] width 113 height 43
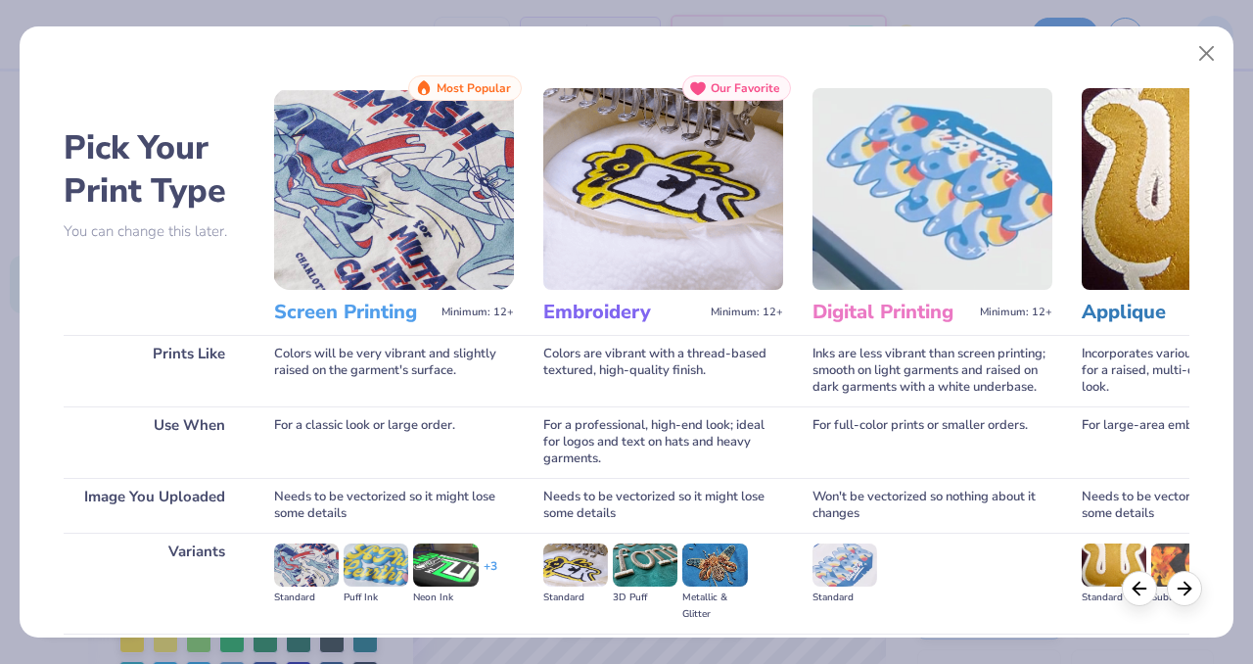
scroll to position [213, 0]
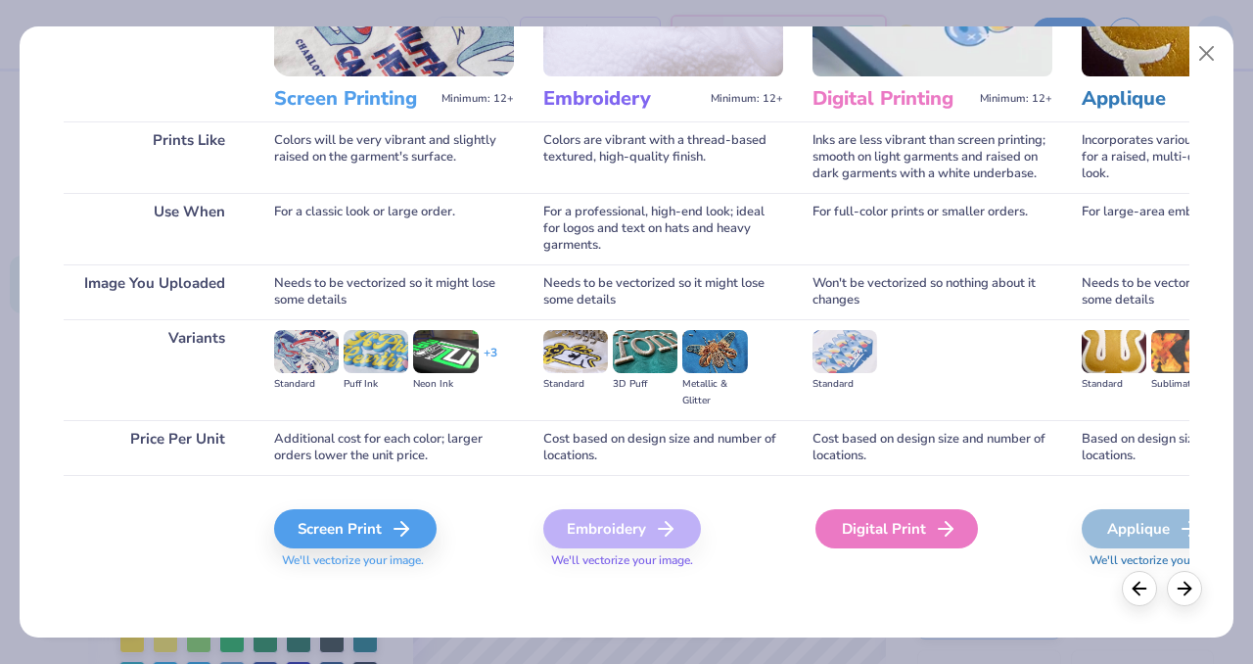
click at [900, 528] on div "Digital Print" at bounding box center [897, 528] width 163 height 39
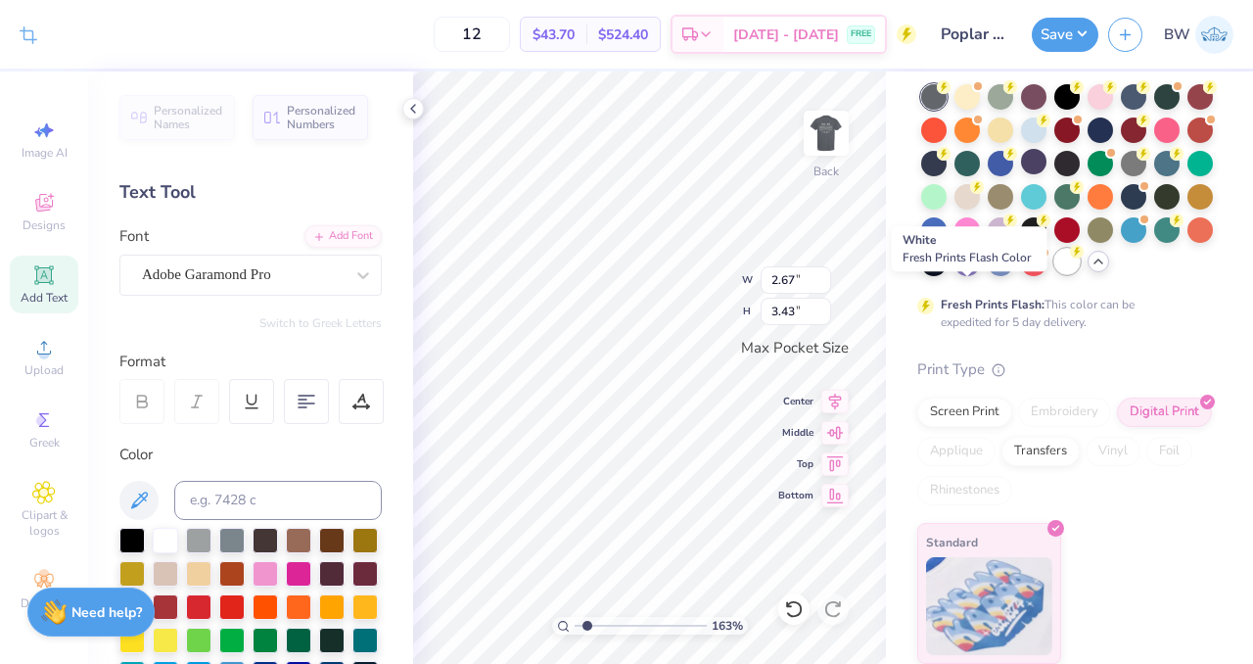
click at [1055, 274] on div at bounding box center [1067, 261] width 25 height 25
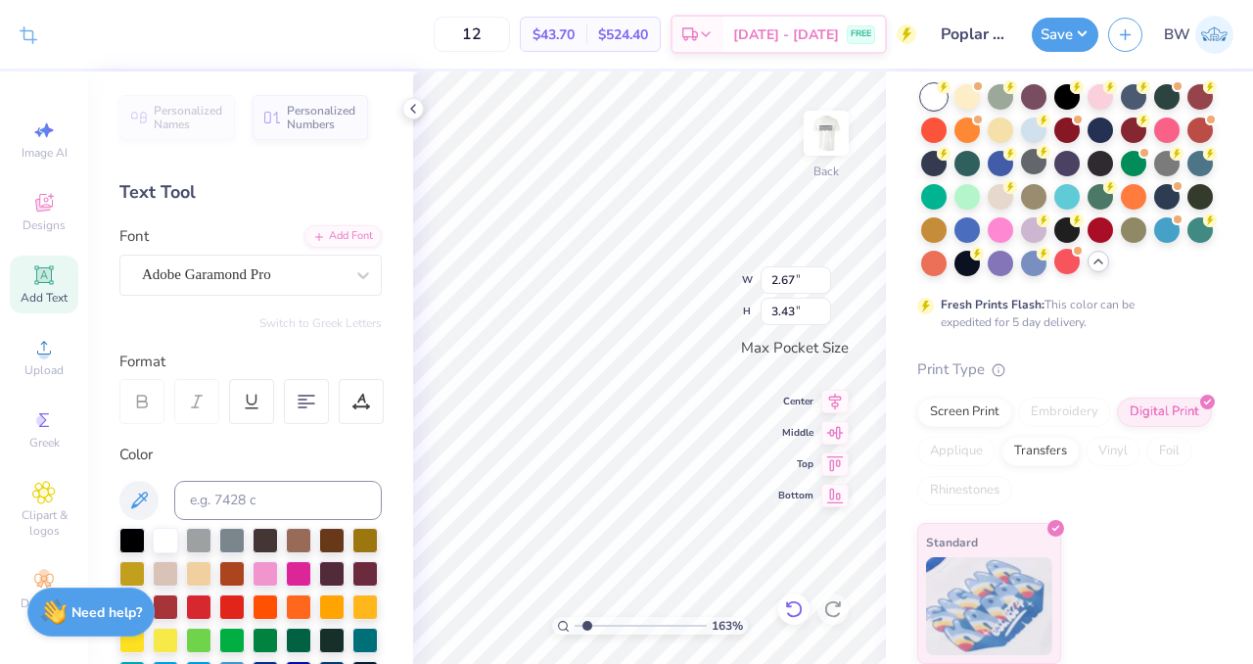
click at [793, 608] on icon at bounding box center [794, 609] width 20 height 20
click at [830, 613] on icon at bounding box center [834, 609] width 20 height 20
click at [1047, 163] on div at bounding box center [1033, 161] width 25 height 25
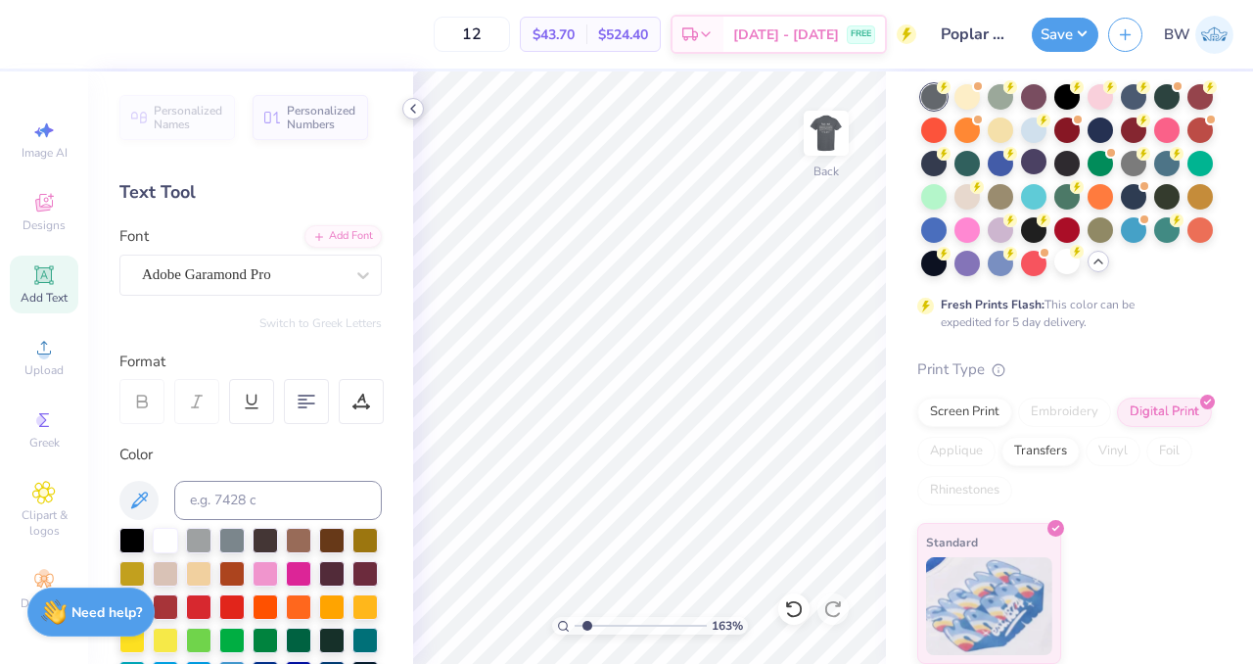
click at [411, 114] on icon at bounding box center [413, 109] width 16 height 16
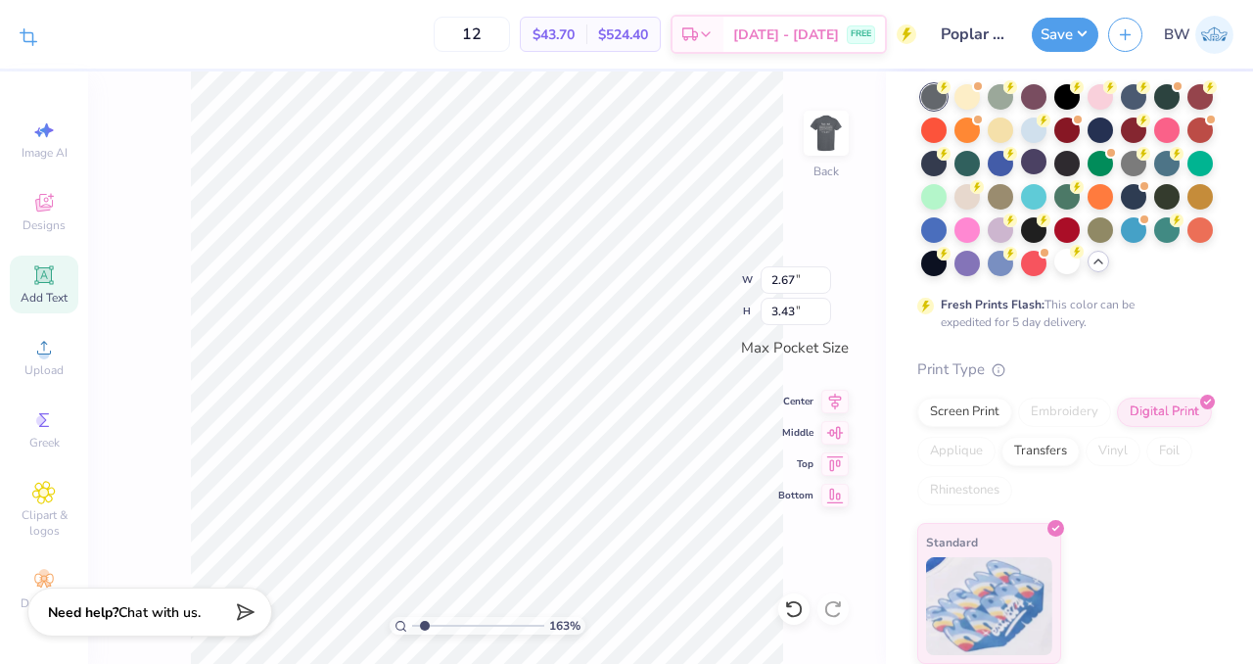
click at [31, 40] on icon at bounding box center [29, 37] width 18 height 18
click at [87, 38] on icon at bounding box center [90, 34] width 12 height 12
click at [174, 272] on div "163 % Back W 2.67 2.67 " H 3.43 3.43 " Max Pocket Size Center Middle Top Bottom" at bounding box center [487, 367] width 798 height 592
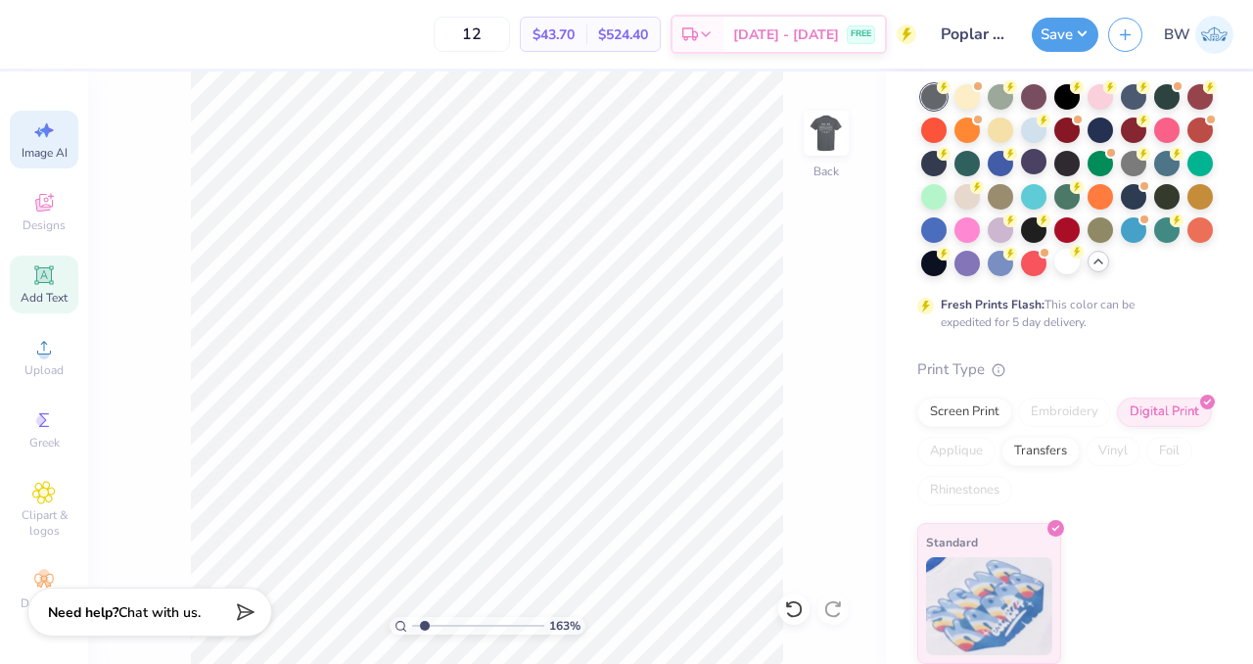
click at [47, 150] on span "Image AI" at bounding box center [45, 153] width 46 height 16
type input "1.62779745244726"
select select "4"
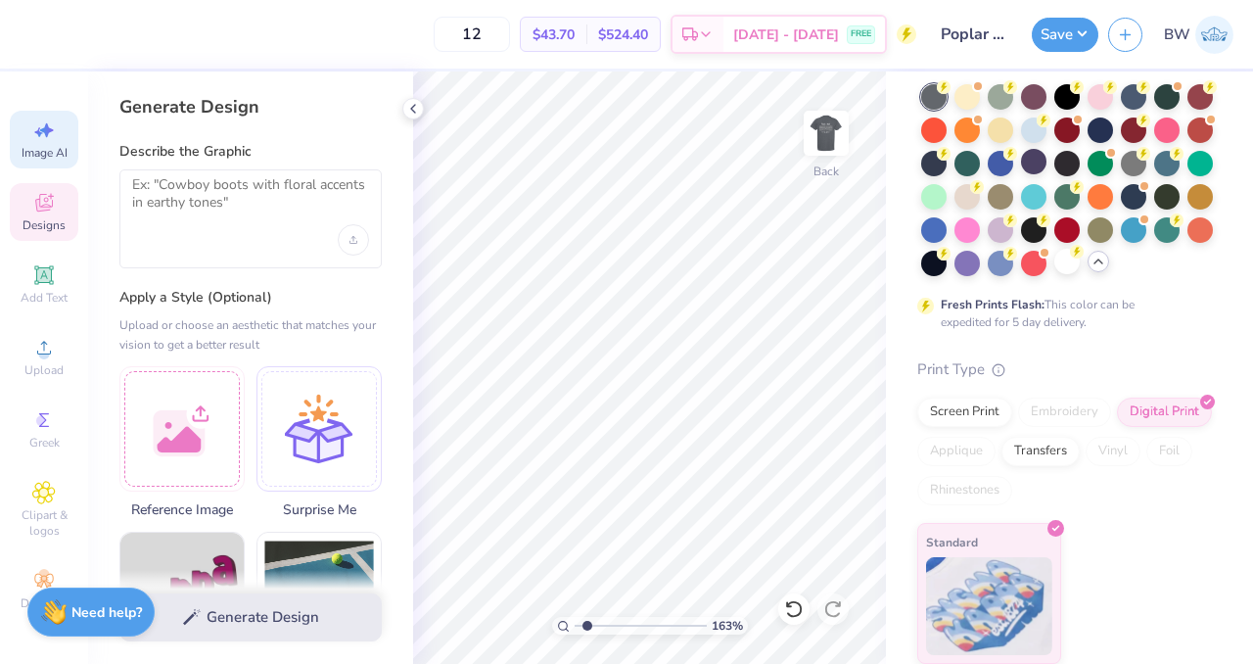
click at [57, 214] on div "Designs" at bounding box center [44, 212] width 69 height 58
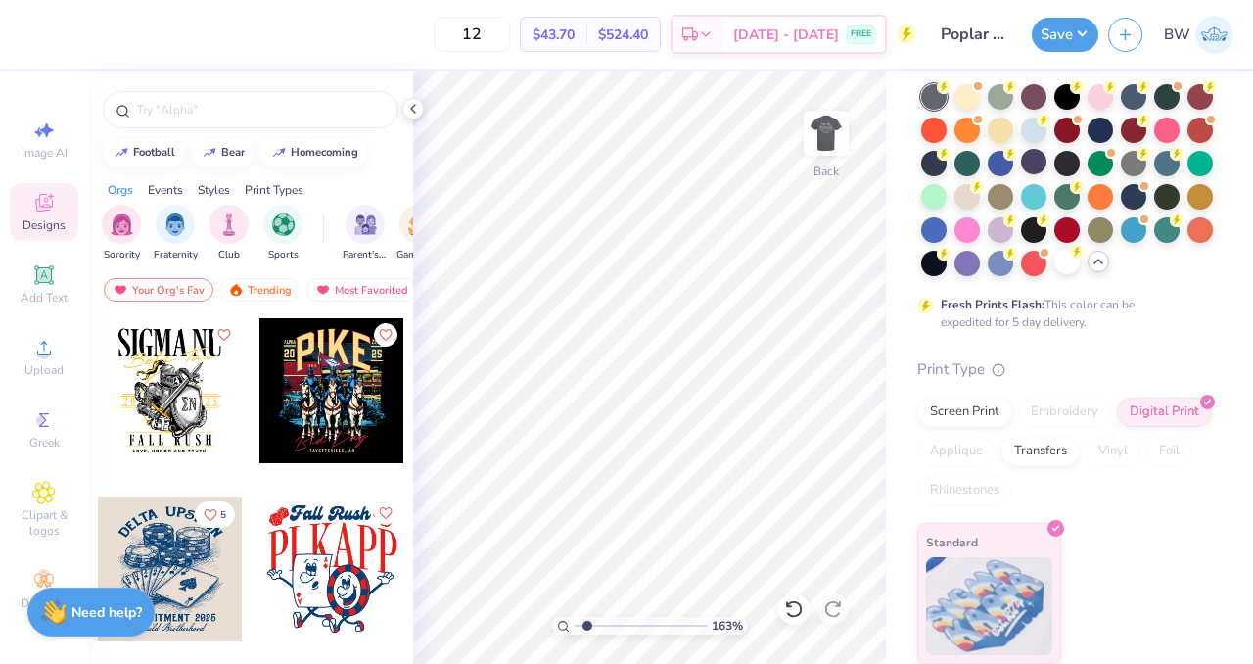
click at [401, 104] on div at bounding box center [250, 104] width 325 height 67
click at [411, 105] on icon at bounding box center [413, 109] width 16 height 16
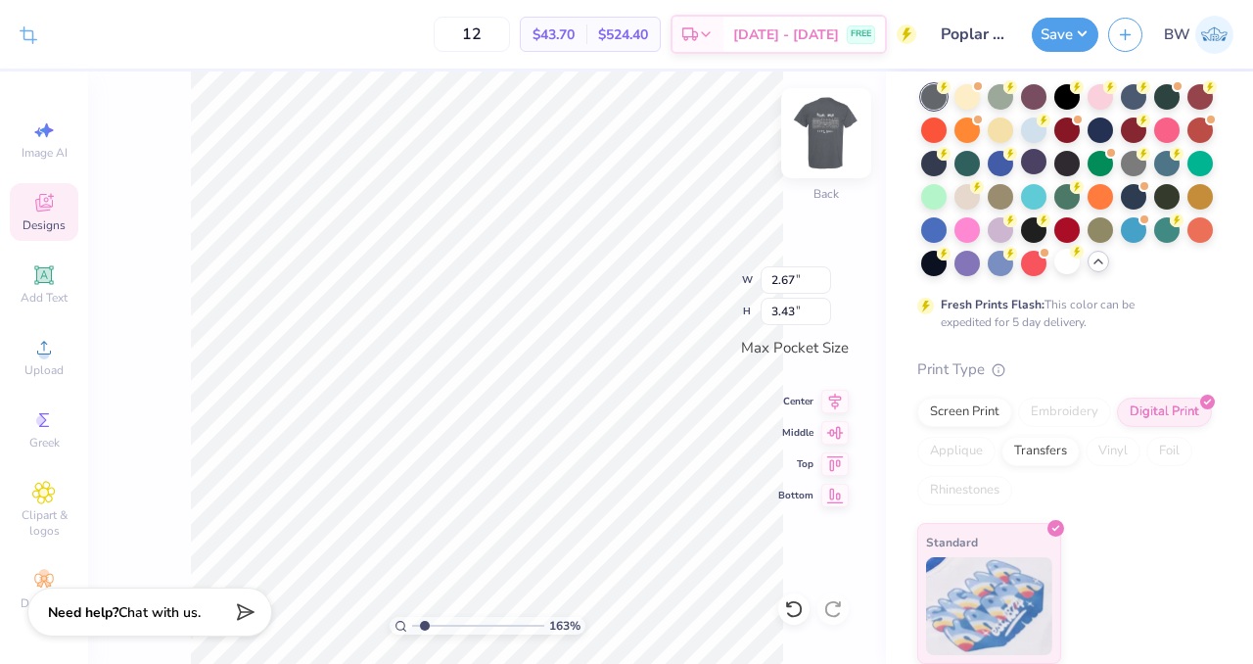
click at [827, 134] on img at bounding box center [826, 133] width 78 height 78
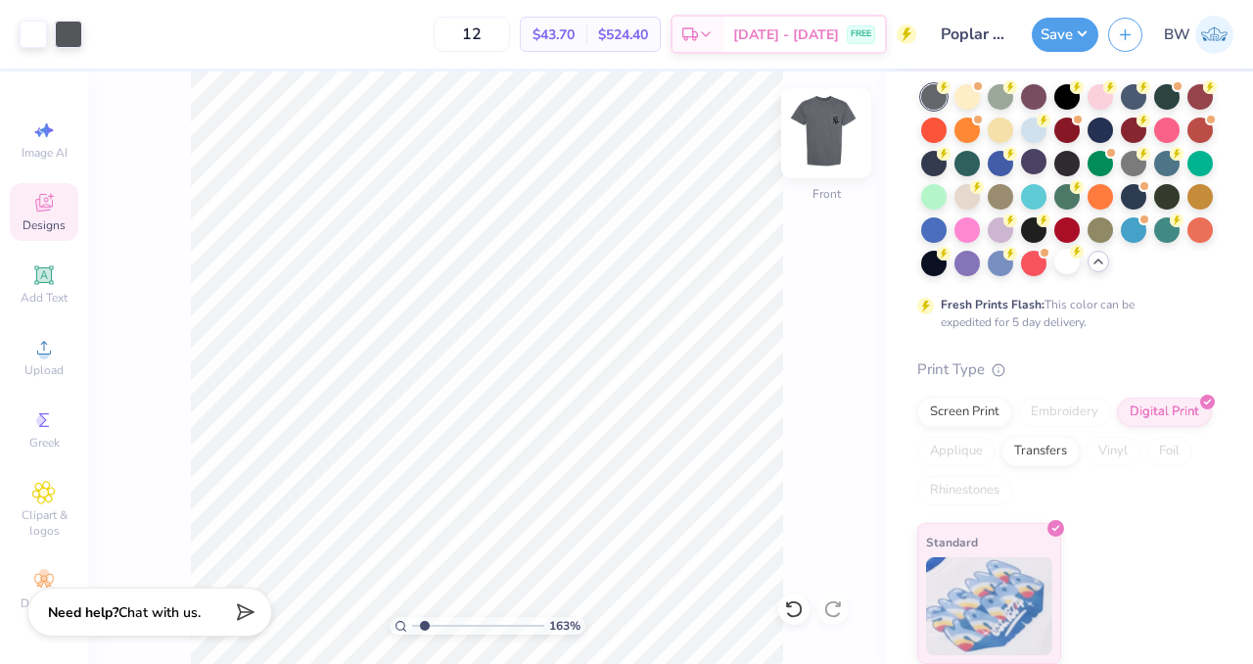
click at [837, 151] on img at bounding box center [826, 133] width 78 height 78
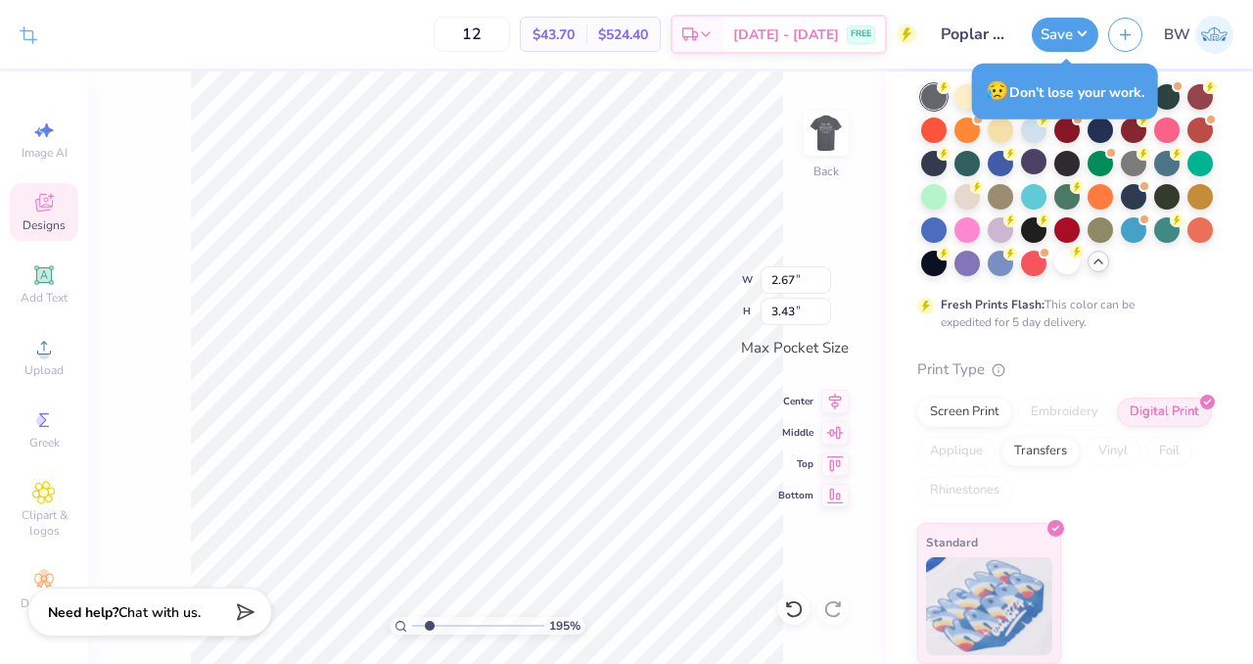
type input "1.94991773463778"
type input "2.34"
type input "3.02"
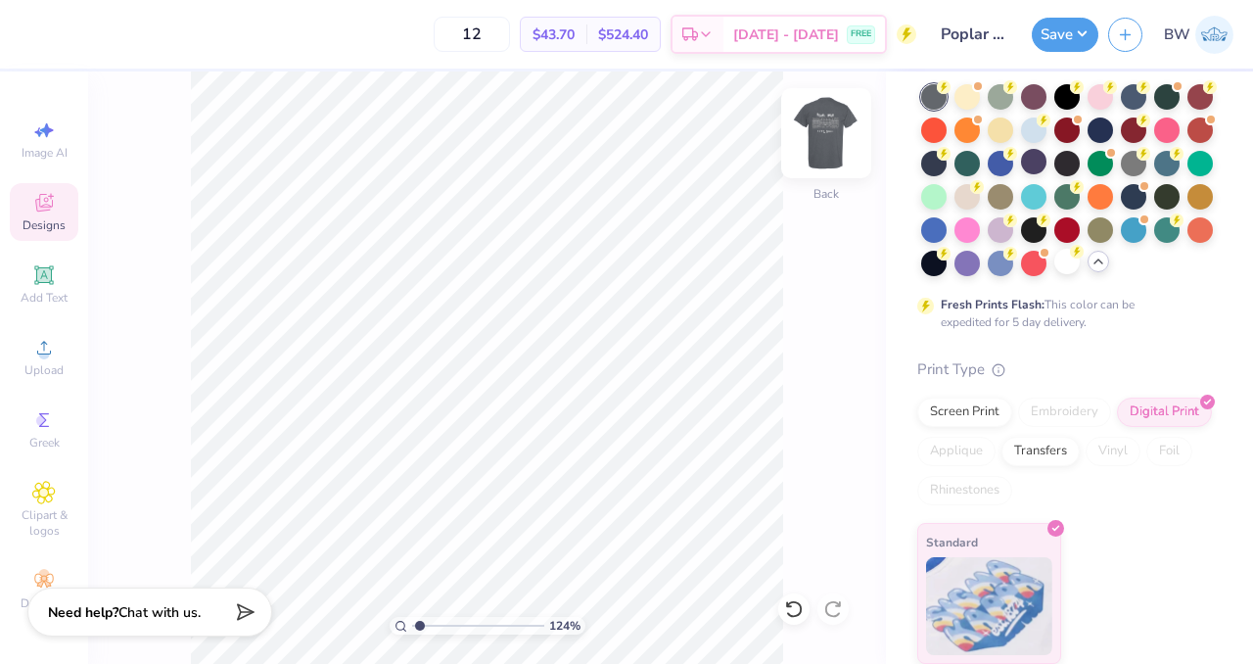
click at [843, 129] on img at bounding box center [826, 133] width 78 height 78
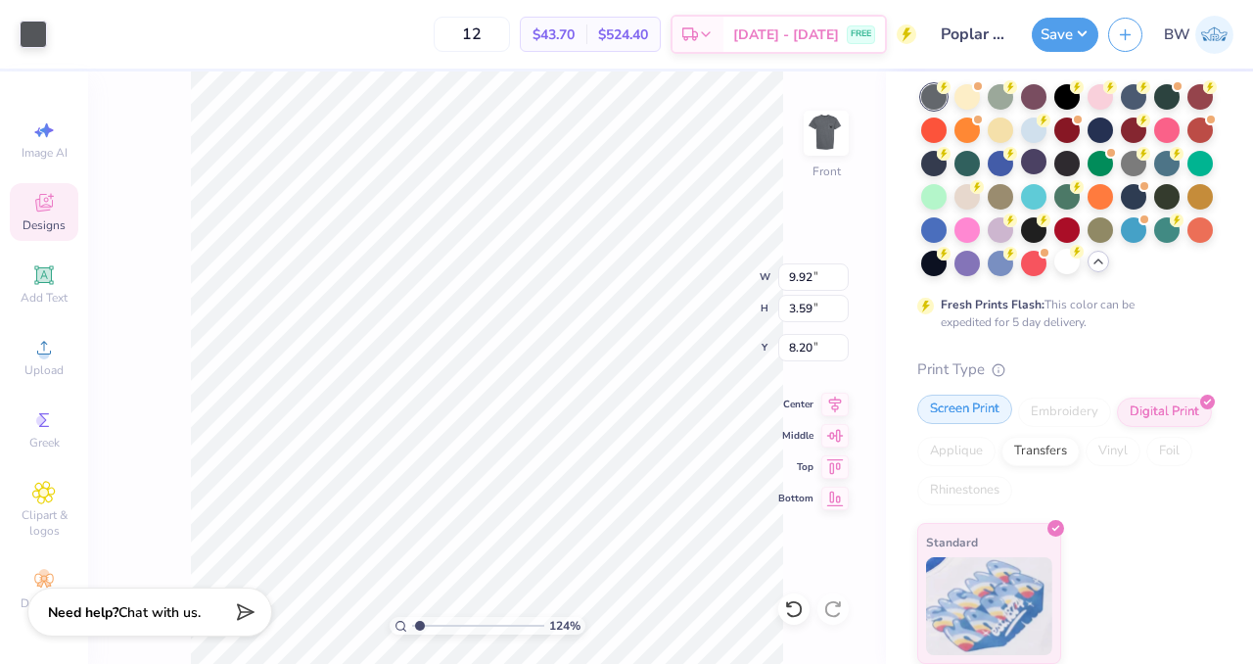
click at [971, 424] on div "Screen Print" at bounding box center [965, 409] width 95 height 29
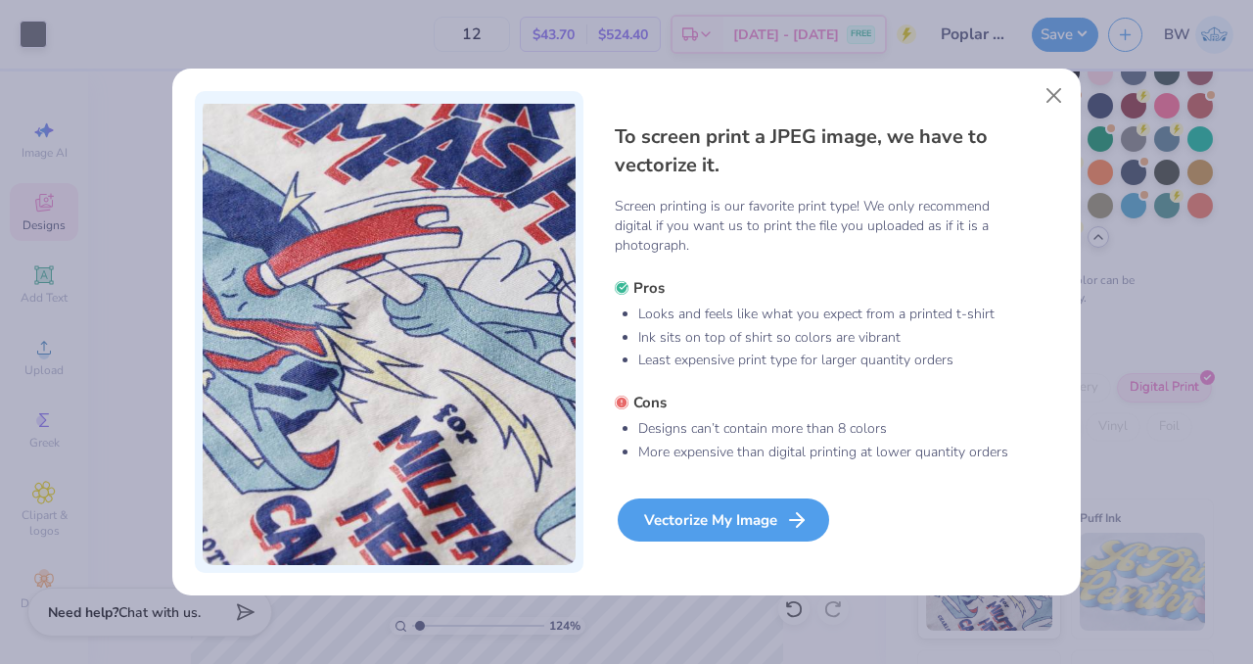
click at [754, 515] on div "Vectorize My Image" at bounding box center [724, 519] width 212 height 43
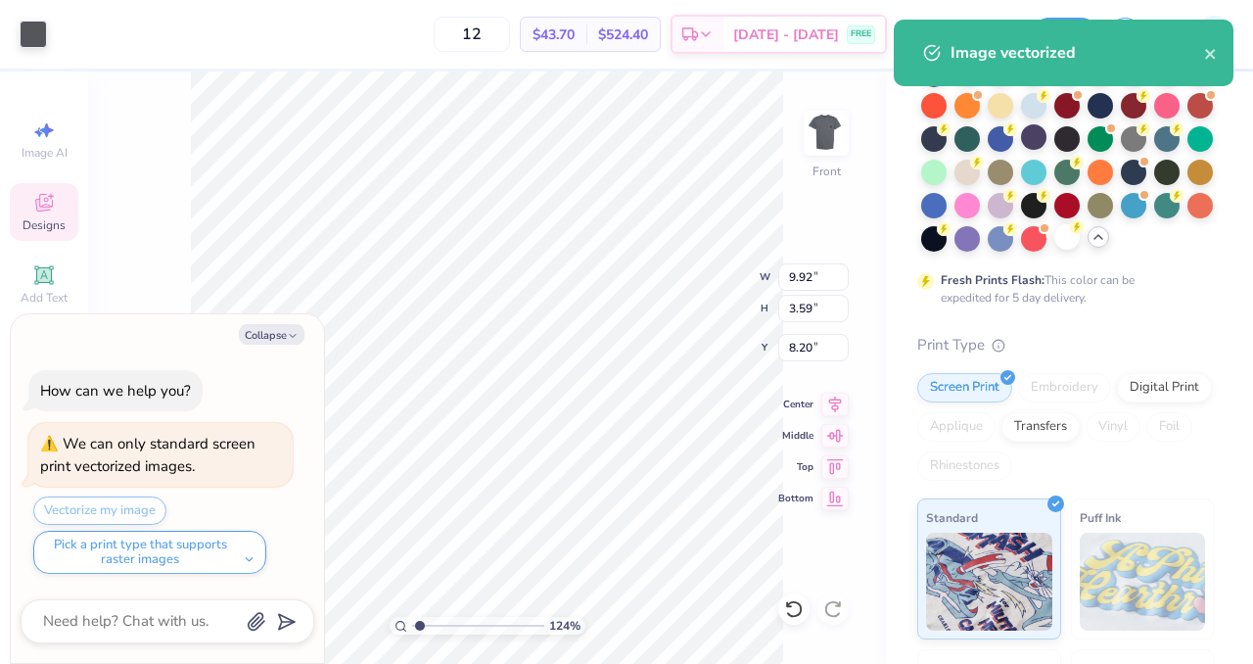
type input "1.23909935152941"
type textarea "x"
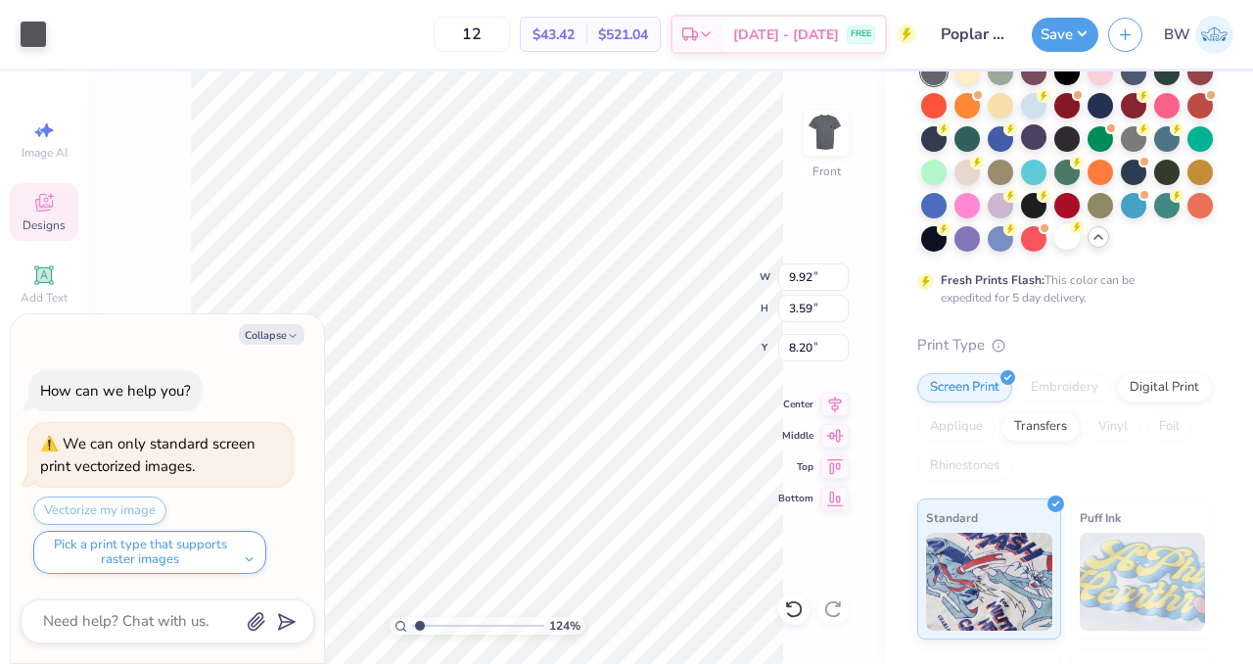
type input "1.23909935152941"
type textarea "x"
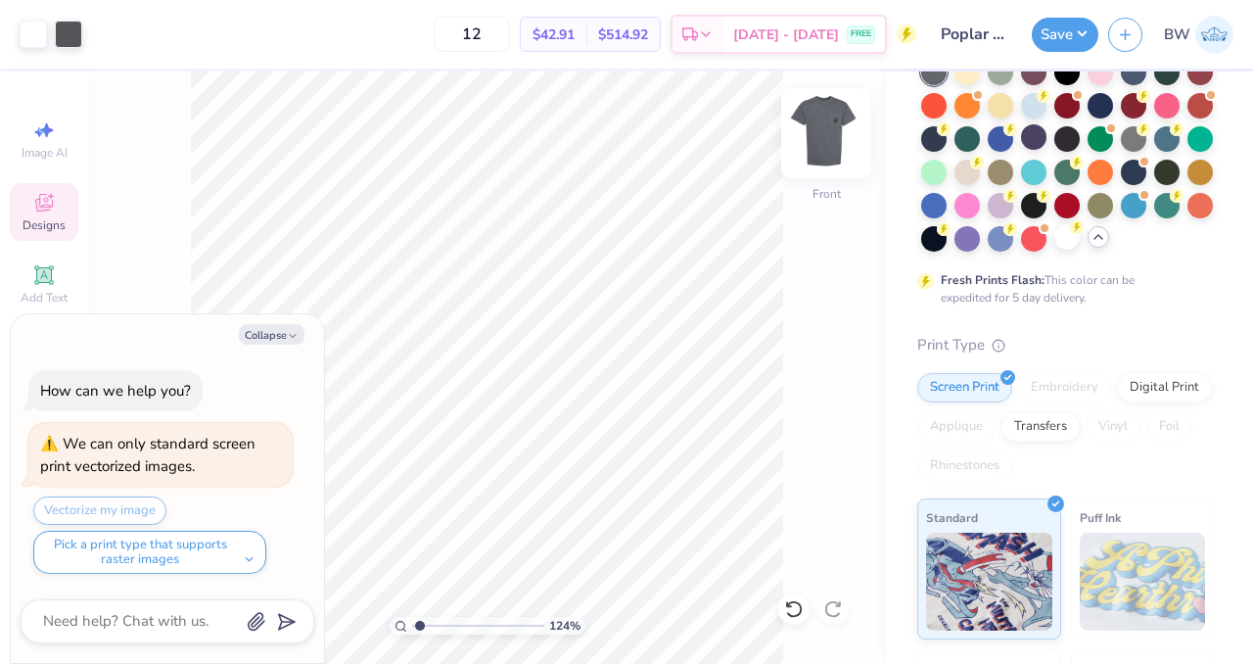
click at [826, 130] on img at bounding box center [826, 133] width 78 height 78
type input "1.23909935152941"
type textarea "x"
type input "1.23909935152941"
type textarea "x"
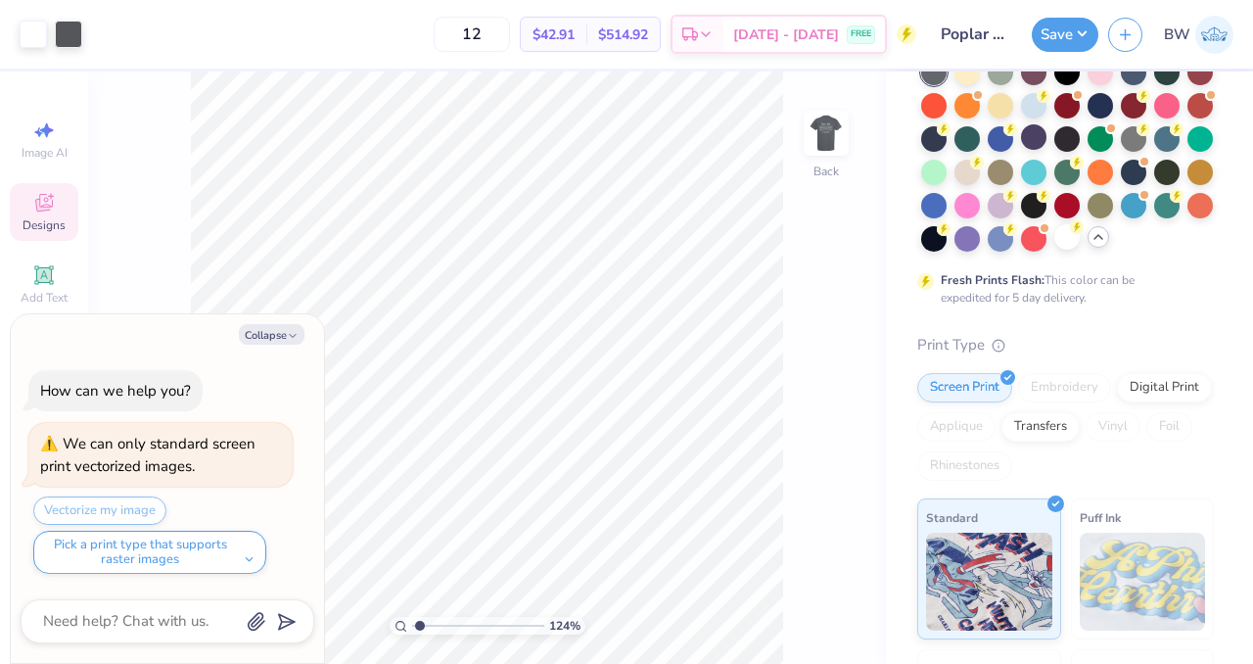
type input "1.23909935152941"
type textarea "x"
type input "1.23909935152941"
type textarea "x"
type input "1.23909935152941"
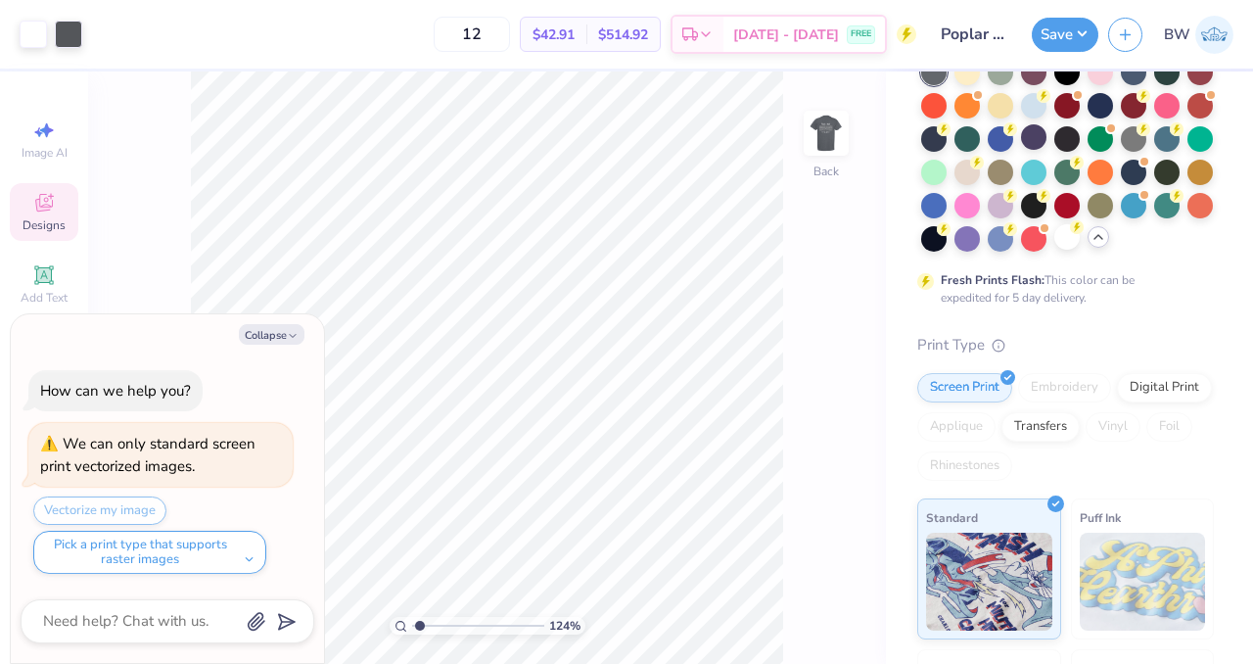
type textarea "x"
type input "1.23909935152941"
type textarea "x"
type input "1.23909935152941"
type textarea "x"
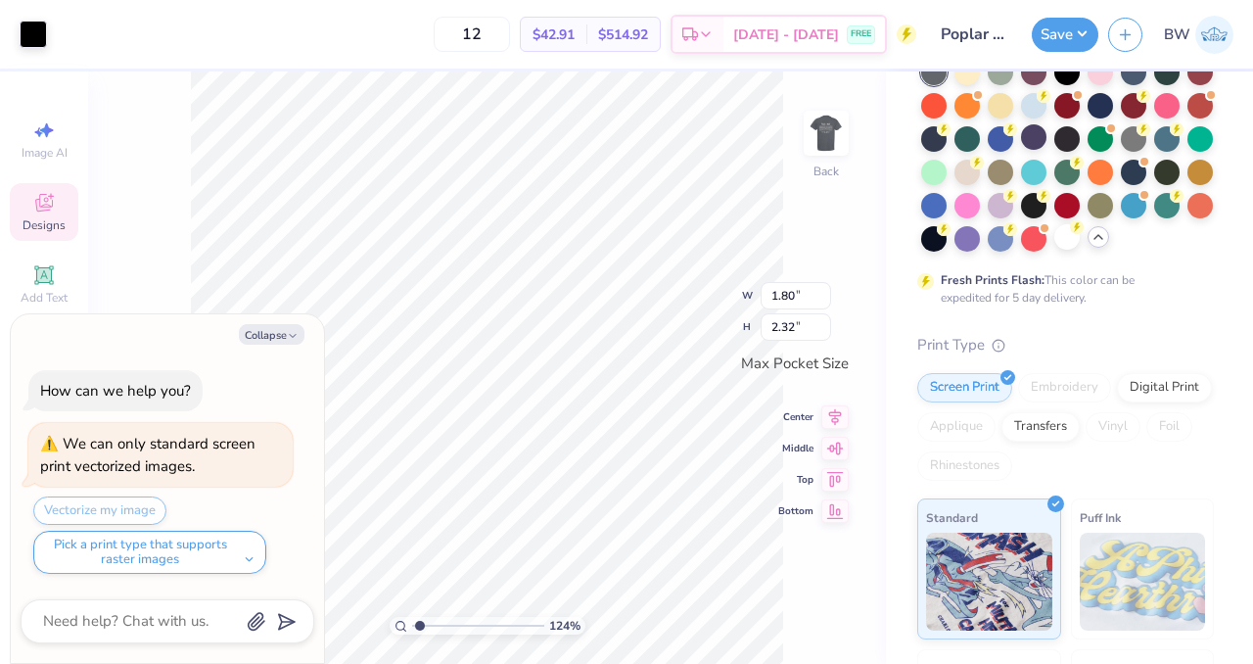
type input "1.23909935152941"
type textarea "x"
type input "1.23909935152941"
type textarea "x"
type input "1.23909935152941"
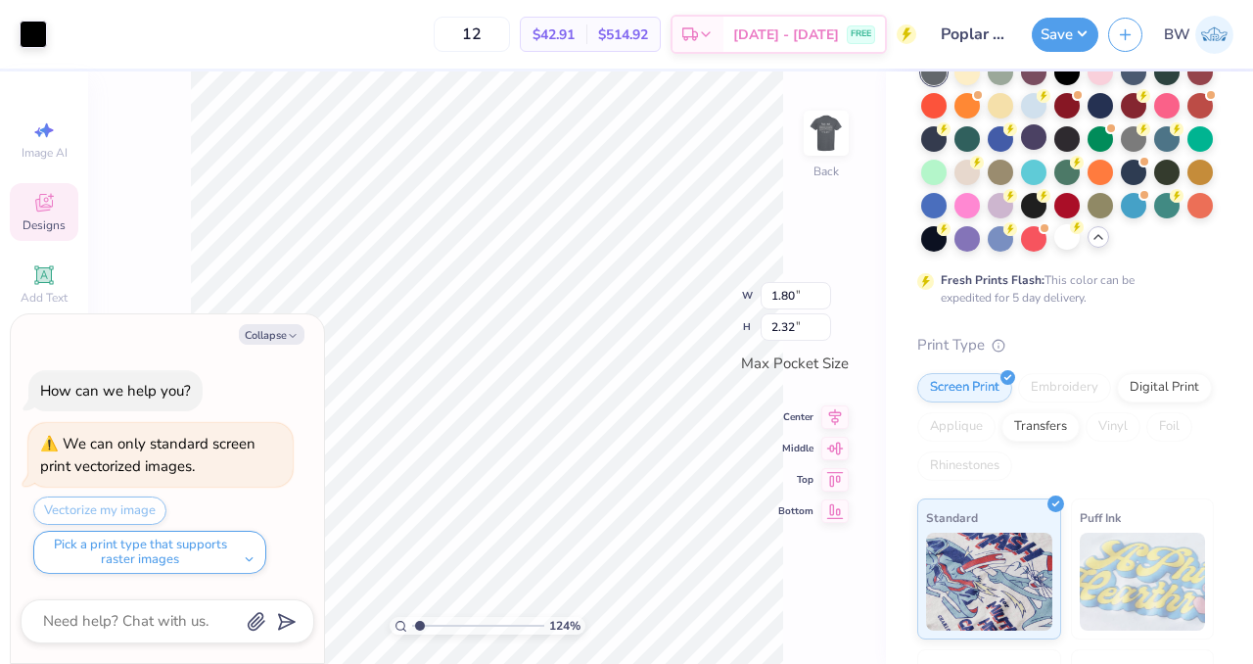
type textarea "x"
type input "1.23909935152941"
type textarea "x"
type input "1.23909935152941"
type textarea "x"
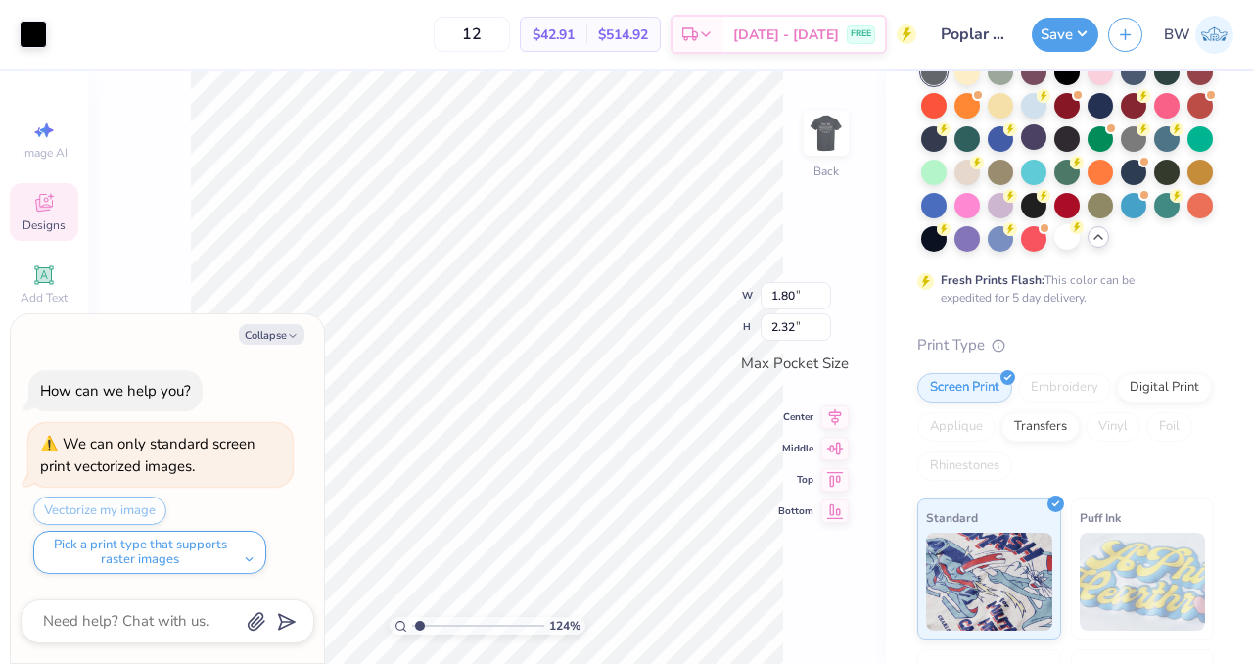
type input "1.23909935152941"
type textarea "x"
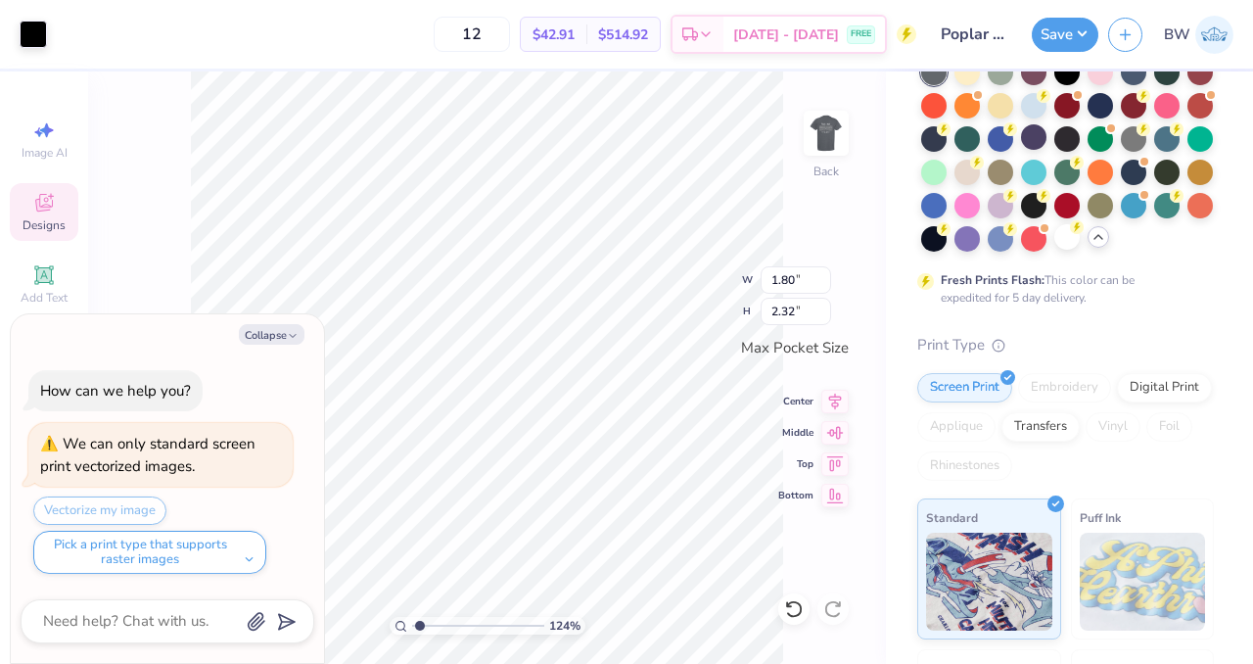
type input "1.23909935152941"
type textarea "x"
type input "1.23909935152941"
type textarea "x"
type input "2.13"
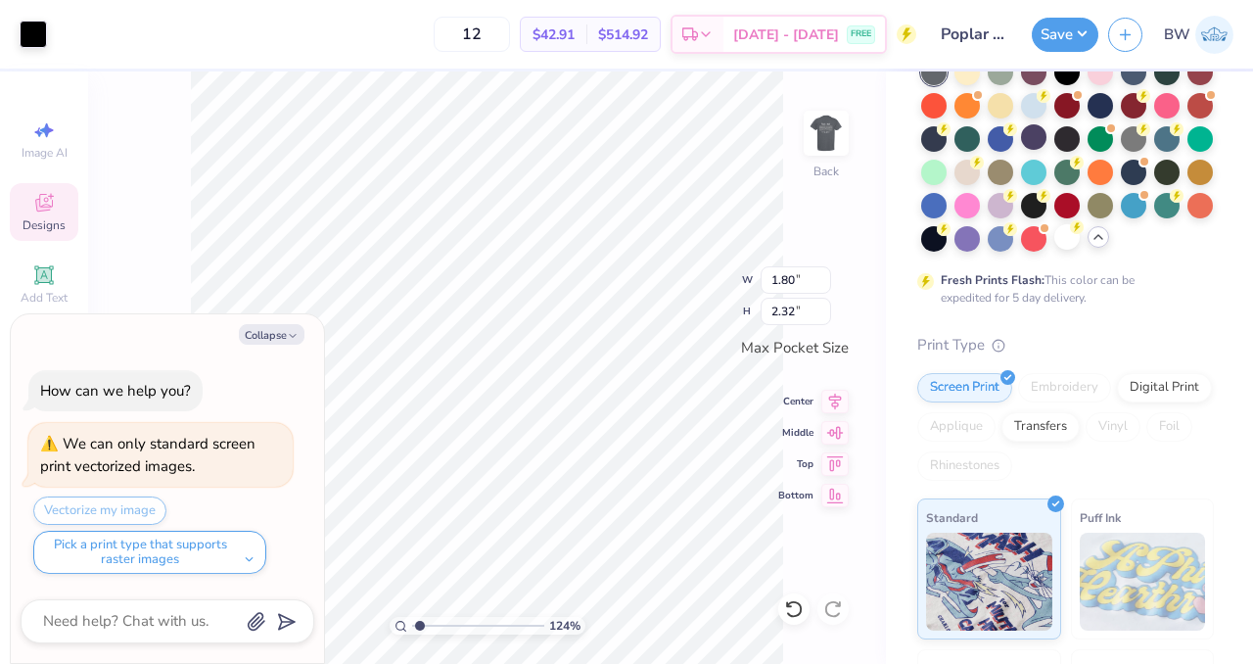
type input "2.74"
type input "1.23909935152941"
type textarea "x"
type input "1.23909935152941"
type textarea "x"
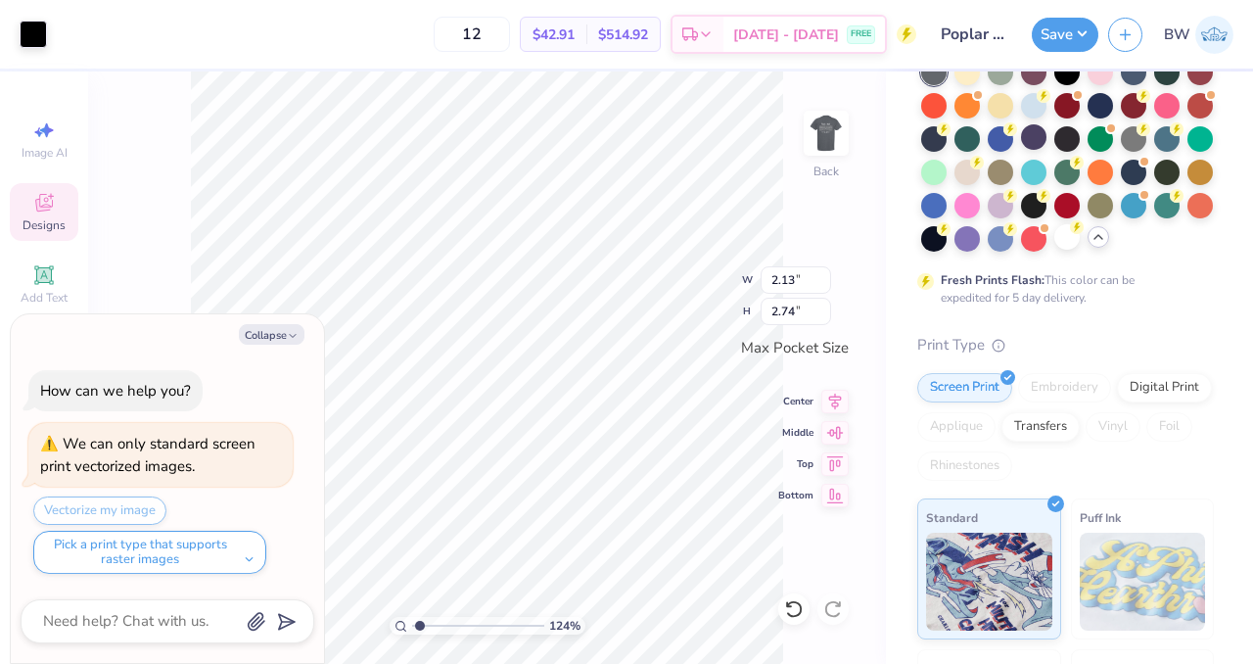
type input "1.23909935152941"
type textarea "x"
type input "1.23909935152941"
type textarea "x"
type input "1.23909935152941"
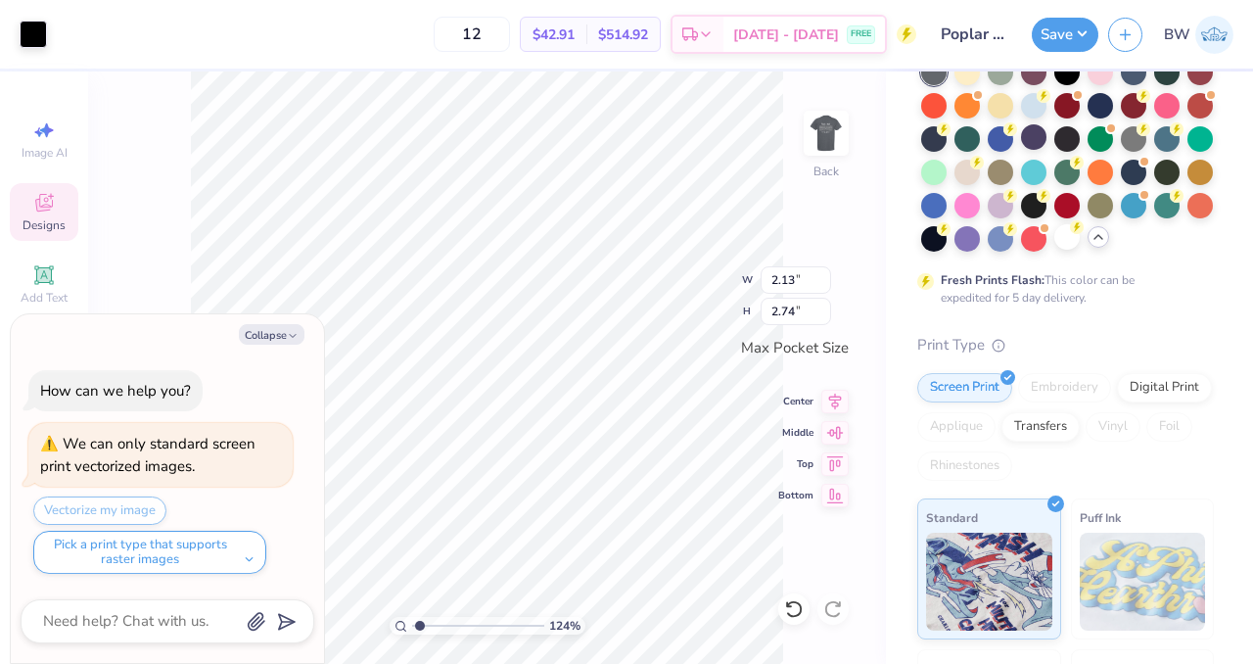
type textarea "x"
type input "1.23909935152941"
type textarea "x"
type input "1.23909935152941"
type textarea "x"
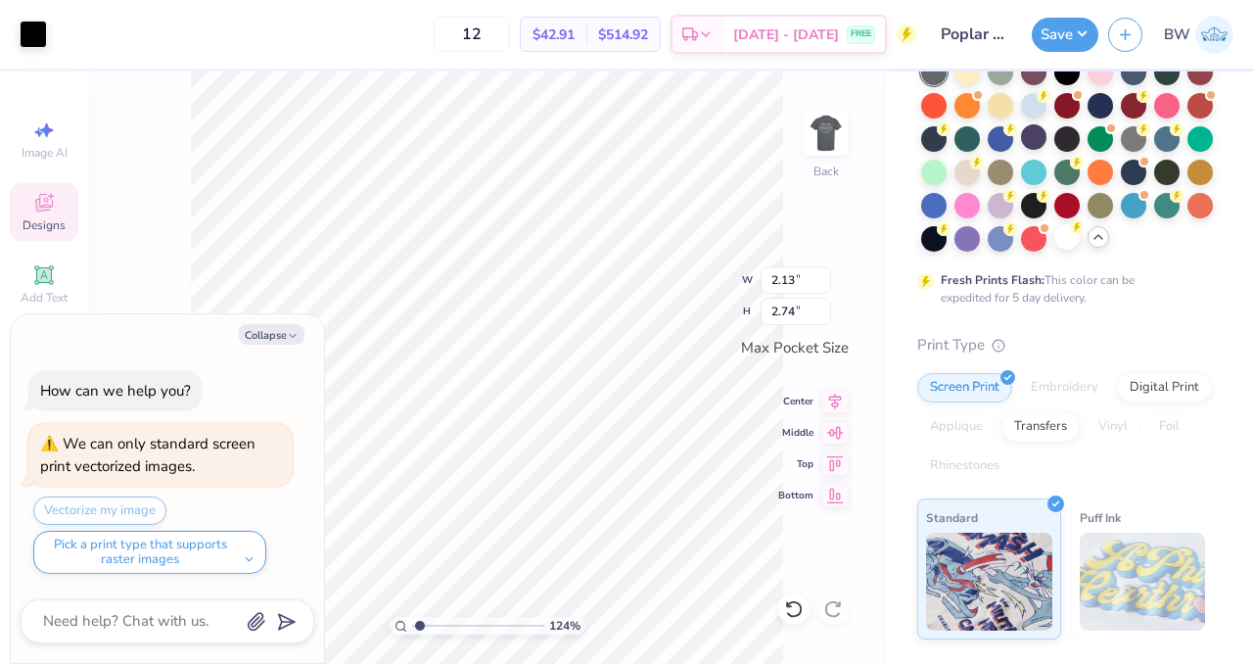
type input "1.23909935152941"
type textarea "x"
type input "2.30"
type input "2.96"
type input "1.23909935152941"
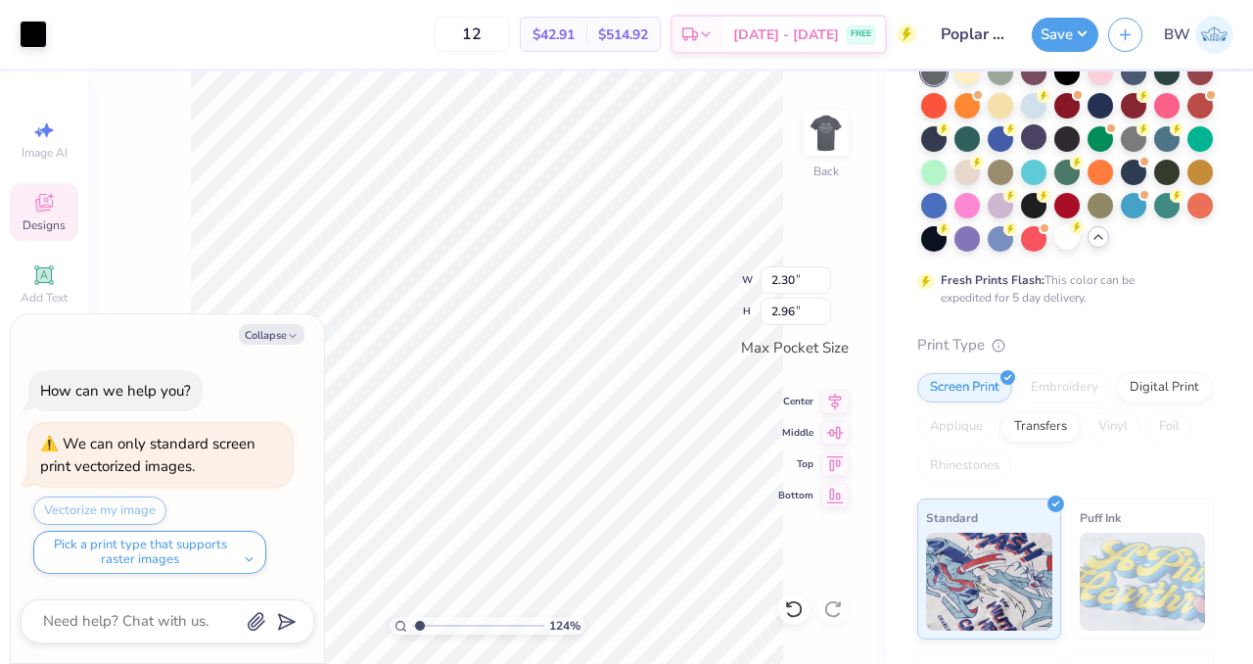
type textarea "x"
type input "1.23909935152941"
type textarea "x"
type input "1.23909935152941"
type textarea "x"
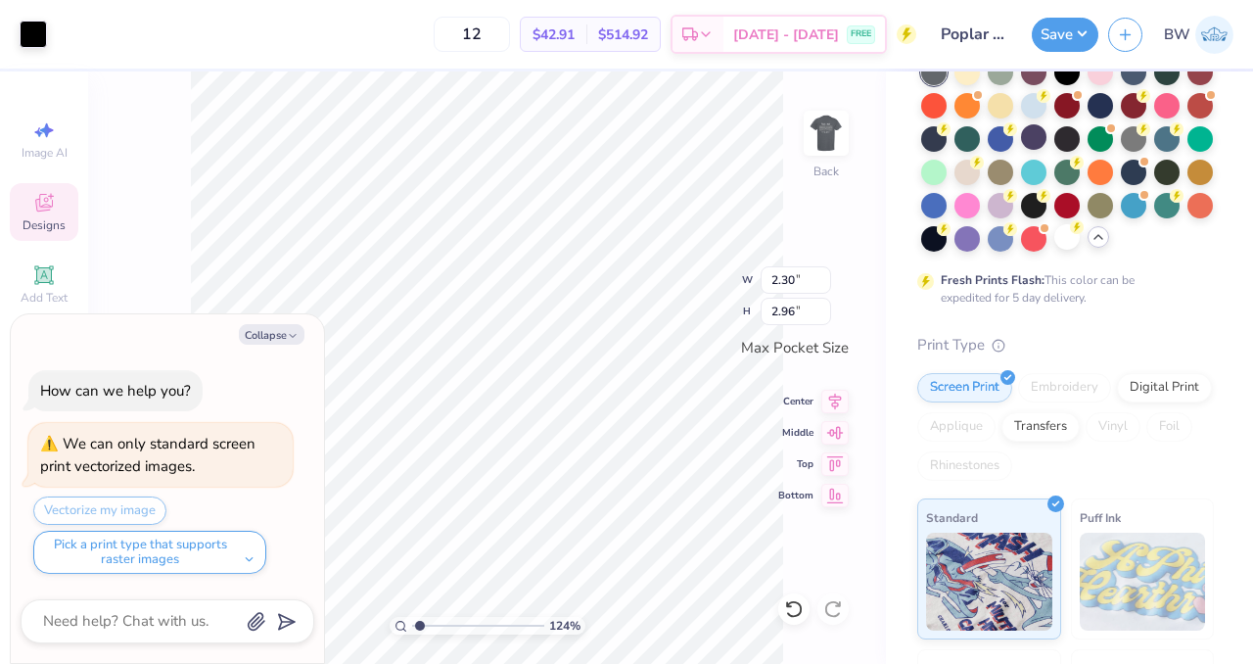
type input "1.23909935152941"
type textarea "x"
type input "1.23909935152941"
type textarea "x"
type input "1.23909935152941"
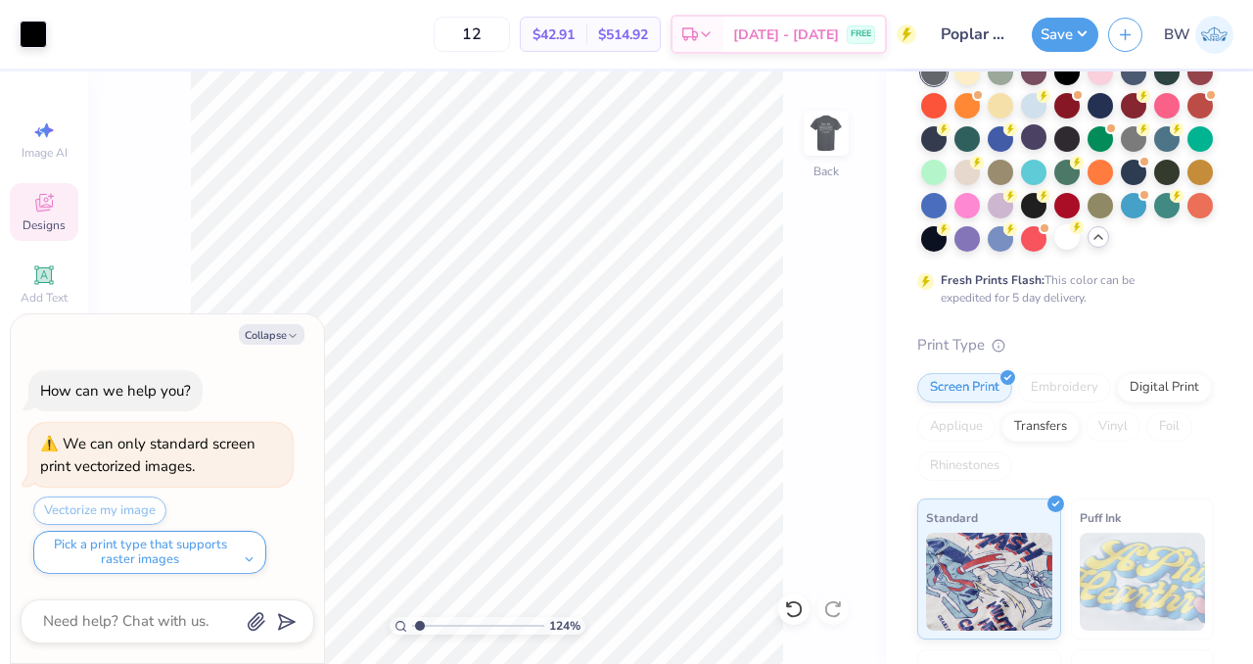
type textarea "x"
type input "1.23909935152941"
type textarea "x"
type input "1.23909935152941"
type textarea "x"
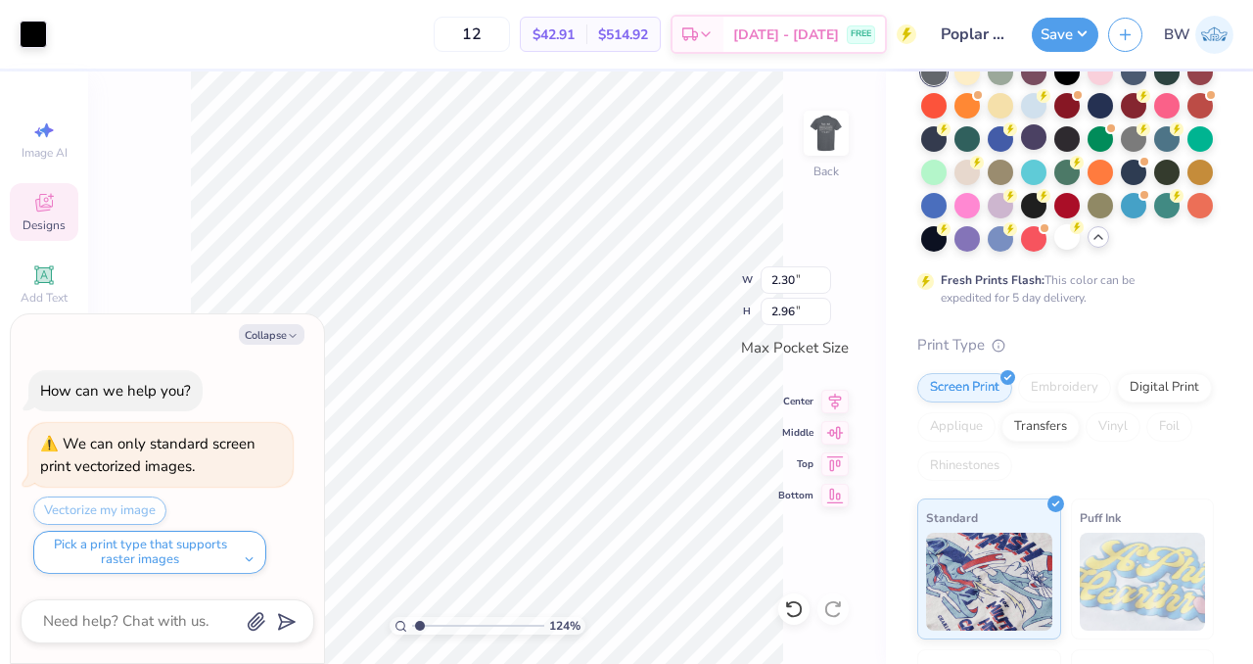
type input "1.23909935152941"
type textarea "x"
type input "1.23909935152941"
type textarea "x"
type input "2.36"
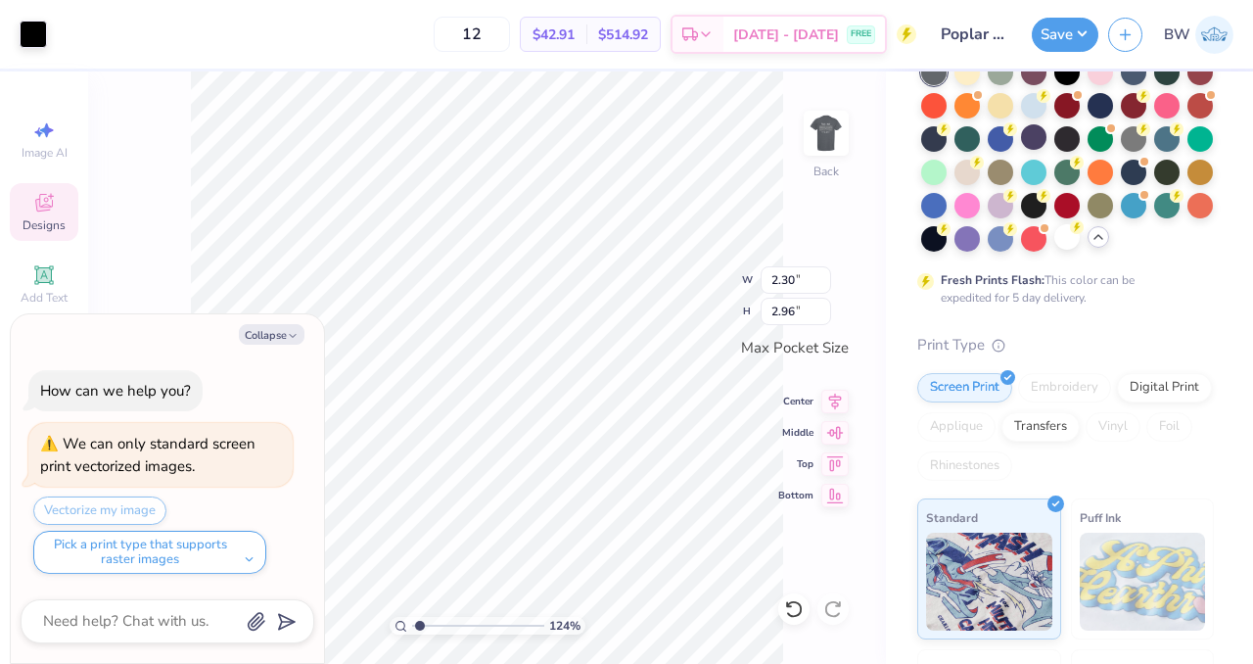
type input "3.04"
type input "1.23909935152941"
type textarea "x"
type input "1.23909935152941"
type textarea "x"
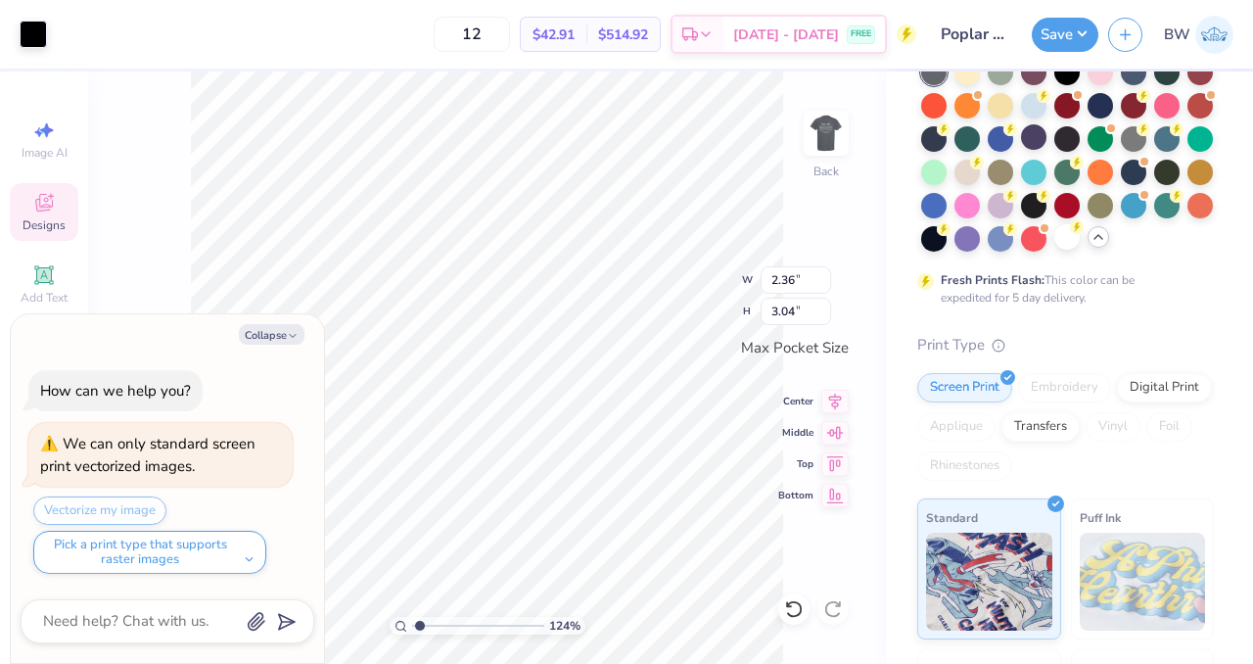
type input "1.23909935152941"
type textarea "x"
type input "1.23909935152941"
type textarea "x"
type input "1.23909935152941"
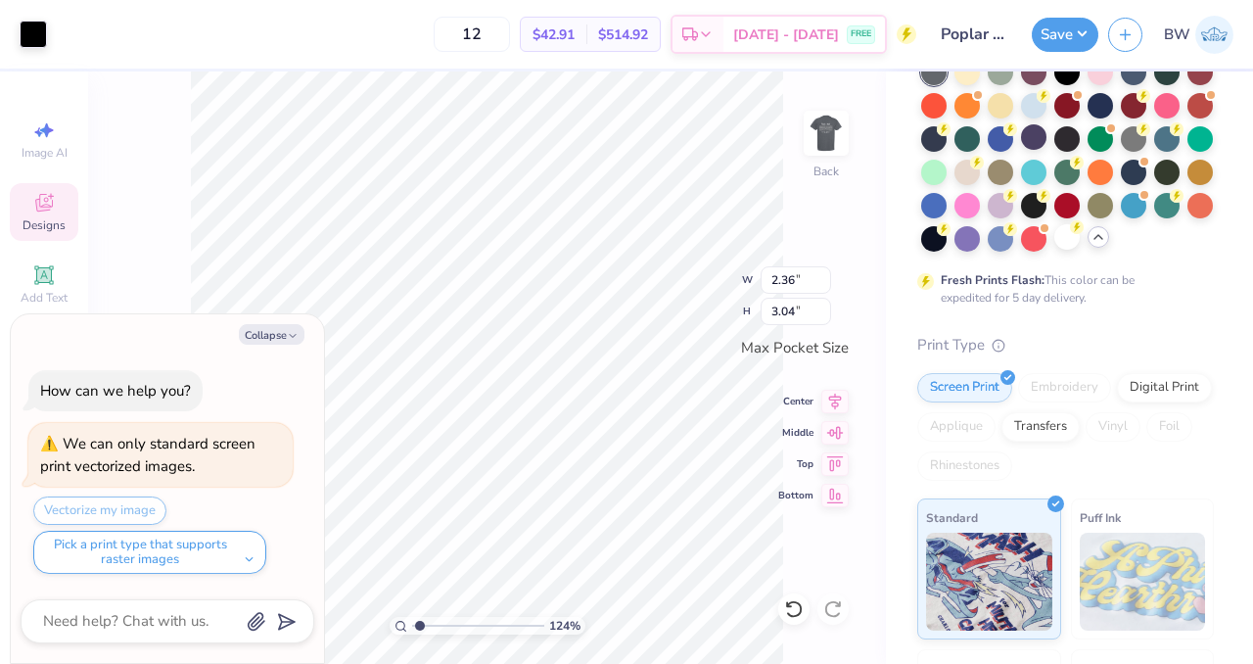
type textarea "x"
click at [30, 24] on div at bounding box center [33, 32] width 27 height 27
type input "1.23909935152941"
type textarea "x"
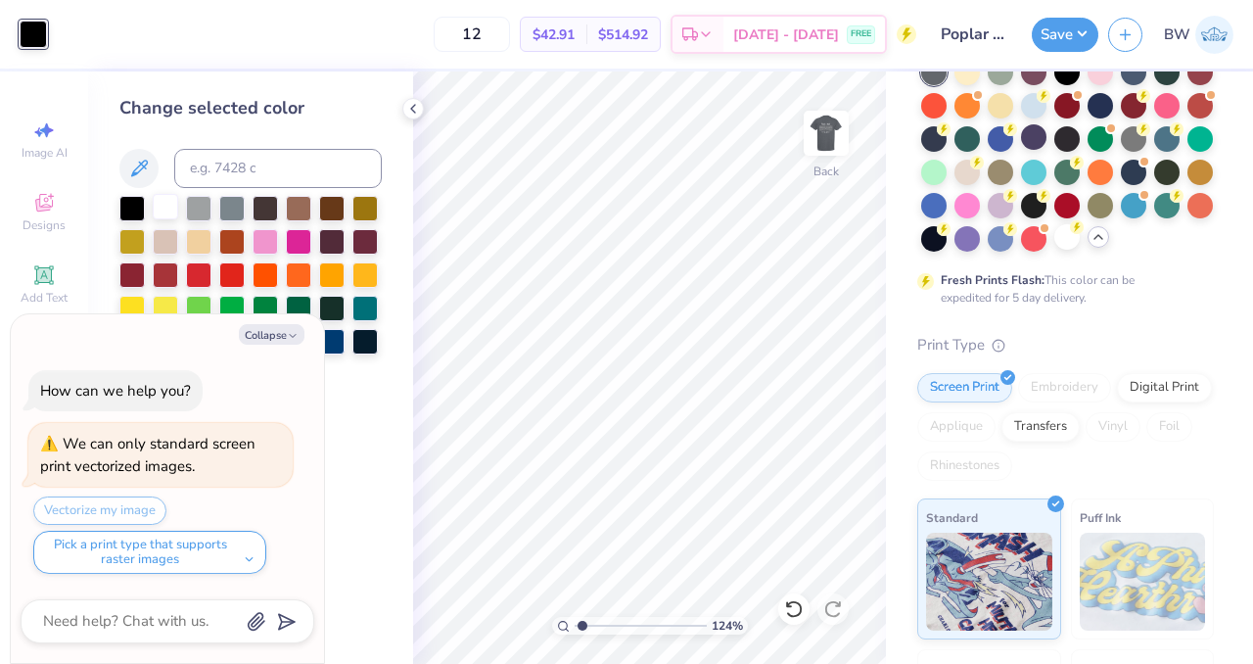
click at [161, 215] on div at bounding box center [165, 206] width 25 height 25
type input "1.23909935152941"
type textarea "x"
type input "1.23909935152941"
type textarea "x"
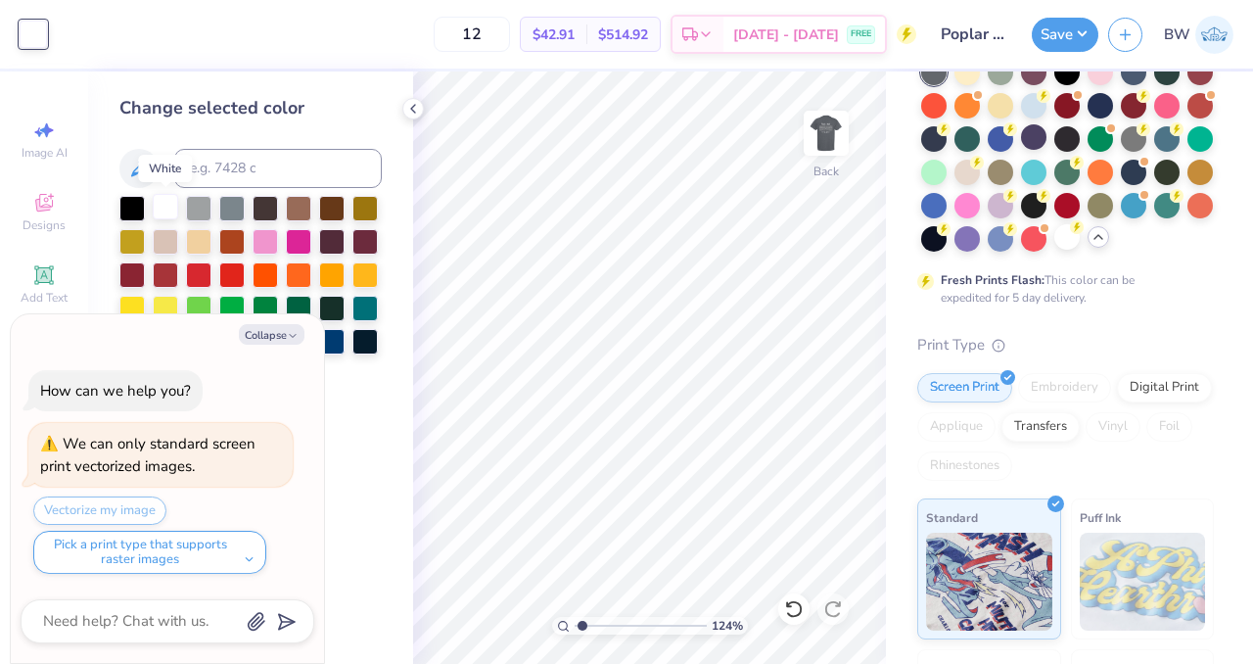
type input "1.23909935152941"
type textarea "x"
click at [412, 111] on polyline at bounding box center [413, 109] width 4 height 8
type input "1.23909935152941"
type textarea "x"
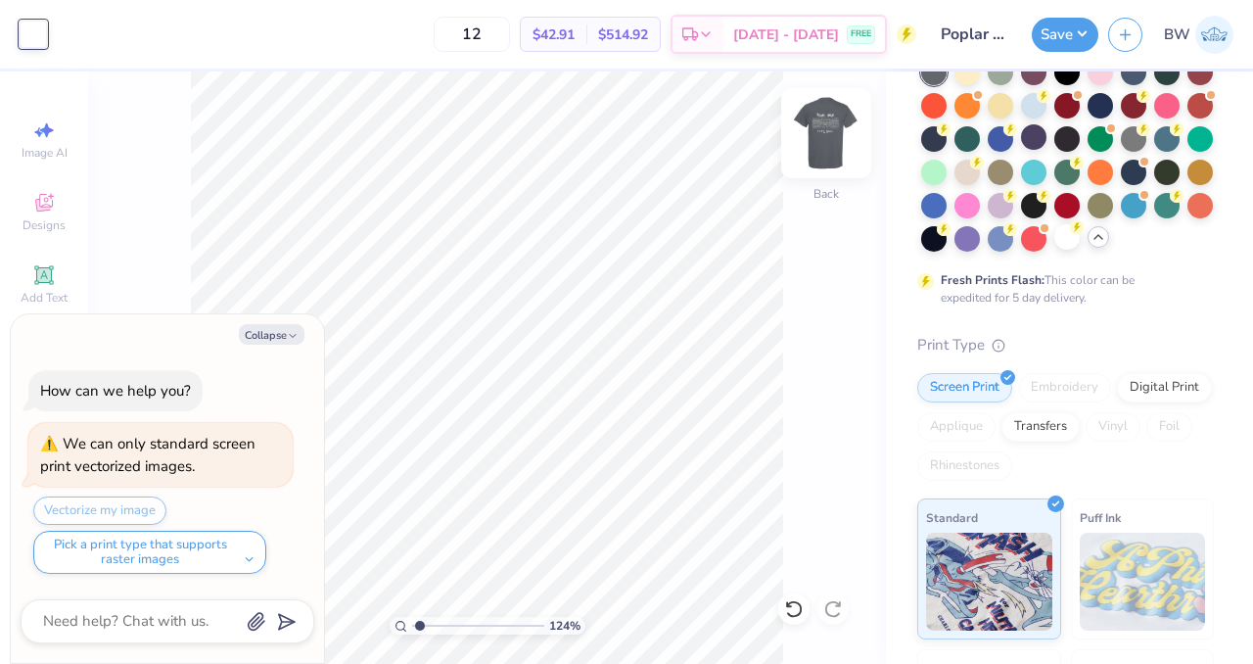
click at [842, 134] on img at bounding box center [826, 133] width 78 height 78
type input "1.23909935152941"
type textarea "x"
type input "1.23909935152941"
type textarea "x"
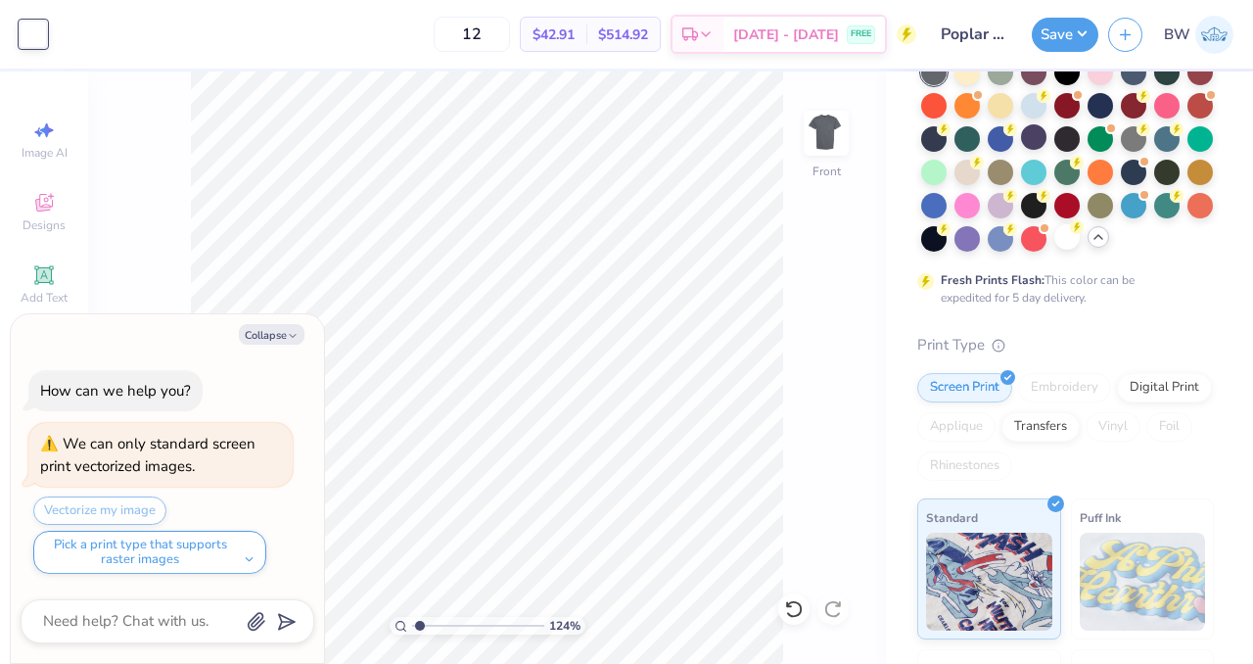
type input "1.23909935152941"
type textarea "x"
type input "1.23909935152941"
type textarea "x"
type input "1.23909935152941"
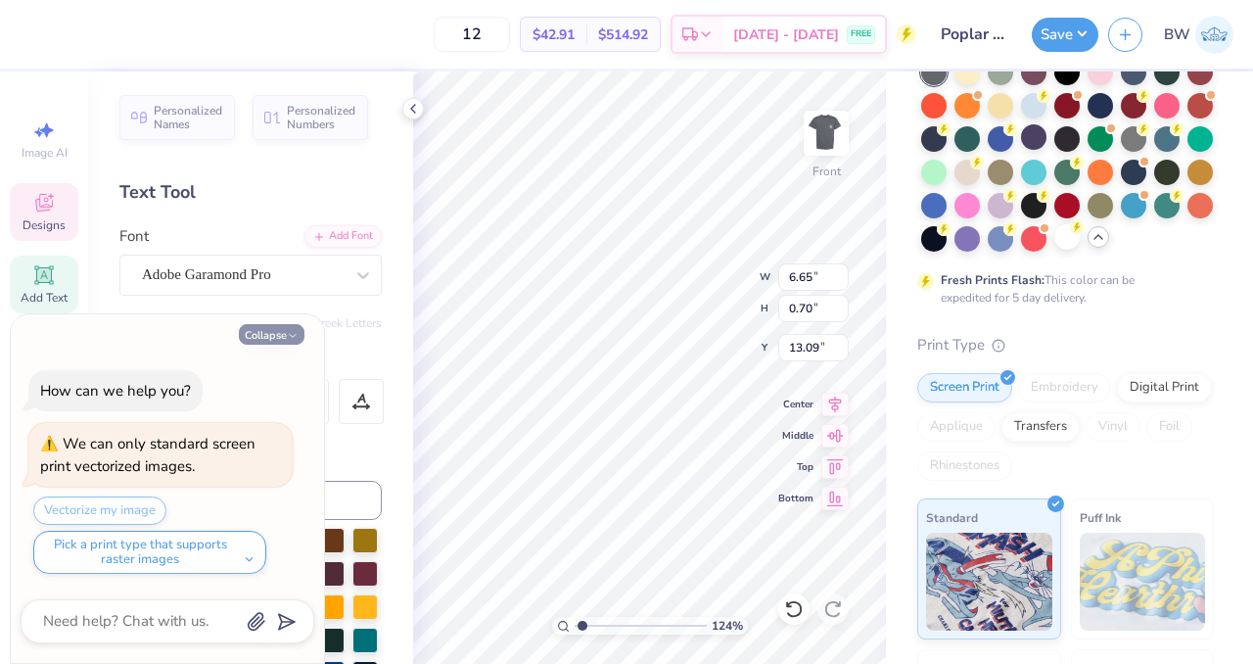
click at [262, 338] on button "Collapse" at bounding box center [272, 334] width 66 height 21
type textarea "x"
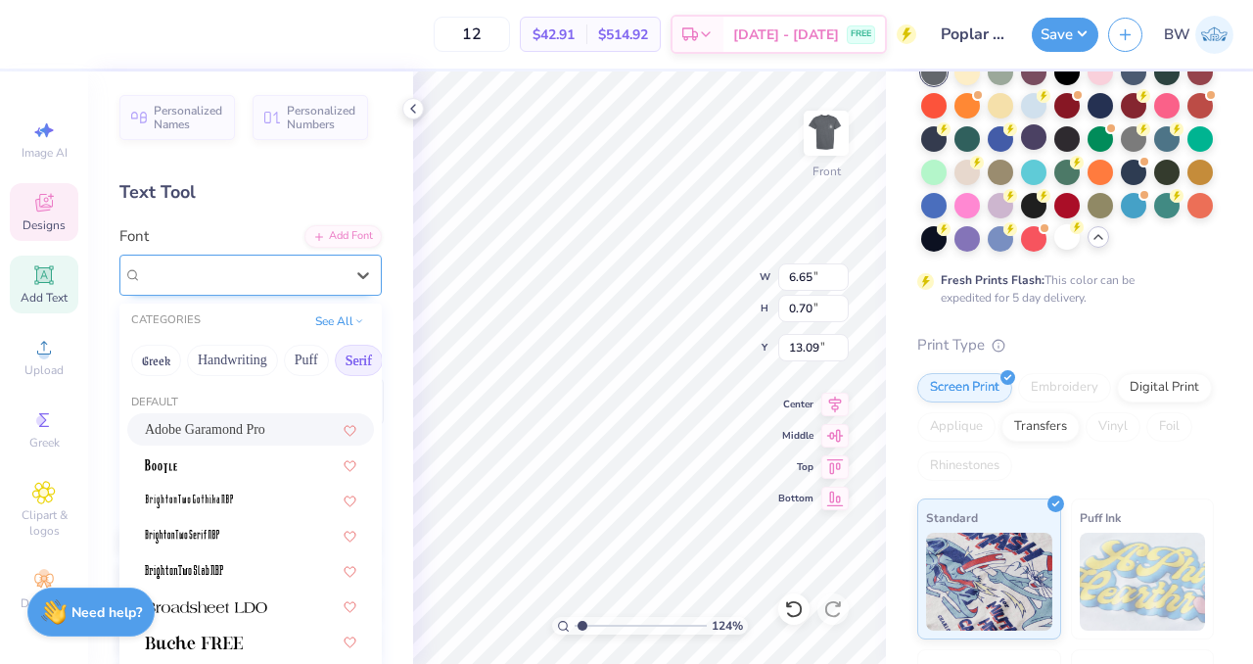
click at [205, 271] on div "Adobe Garamond Pro" at bounding box center [243, 275] width 206 height 30
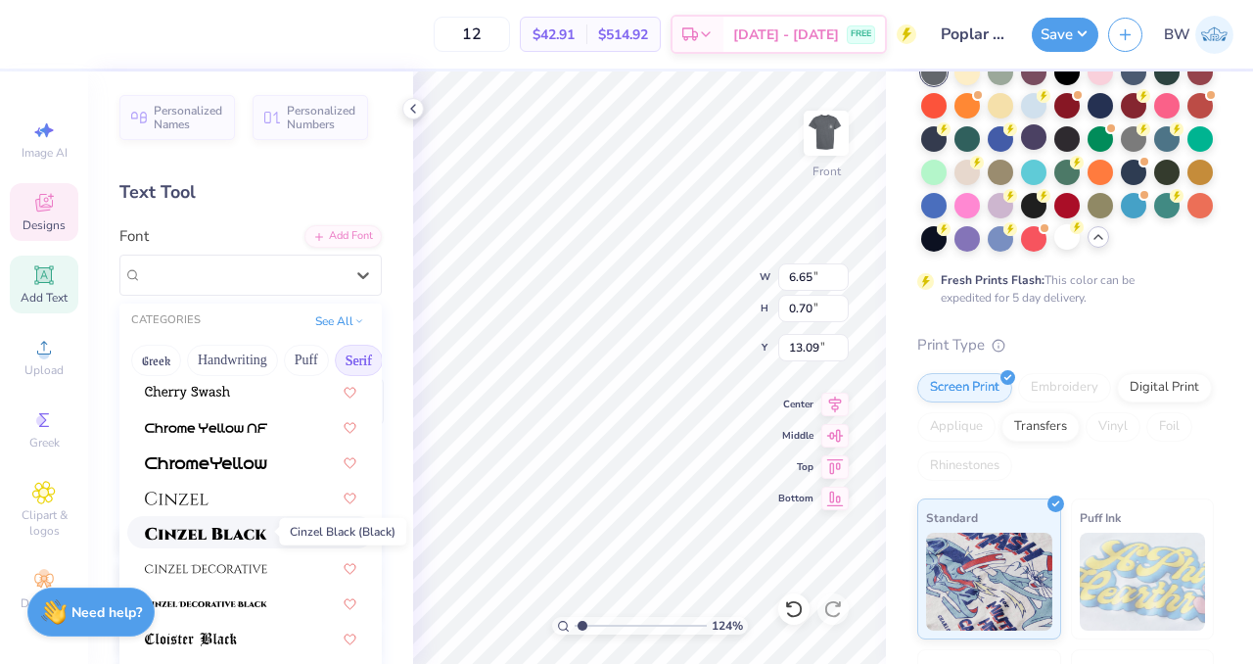
scroll to position [359, 0]
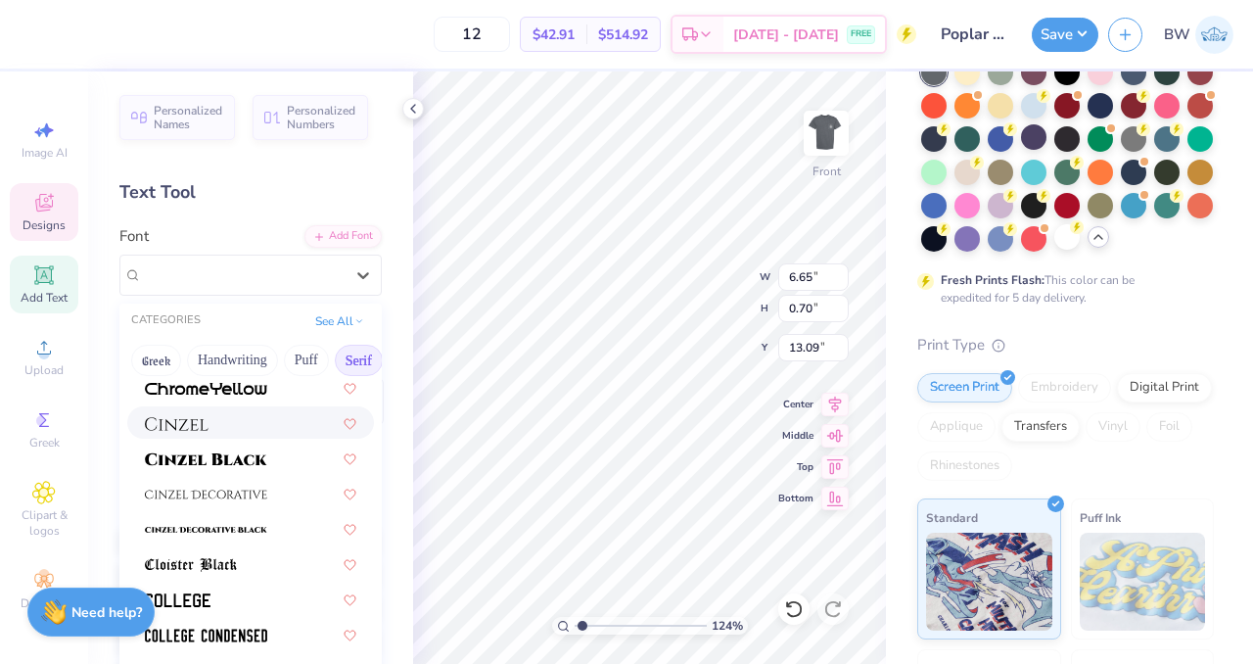
click at [217, 428] on div at bounding box center [251, 422] width 212 height 21
click at [222, 278] on div "Adobe Garamond Pro" at bounding box center [243, 275] width 206 height 30
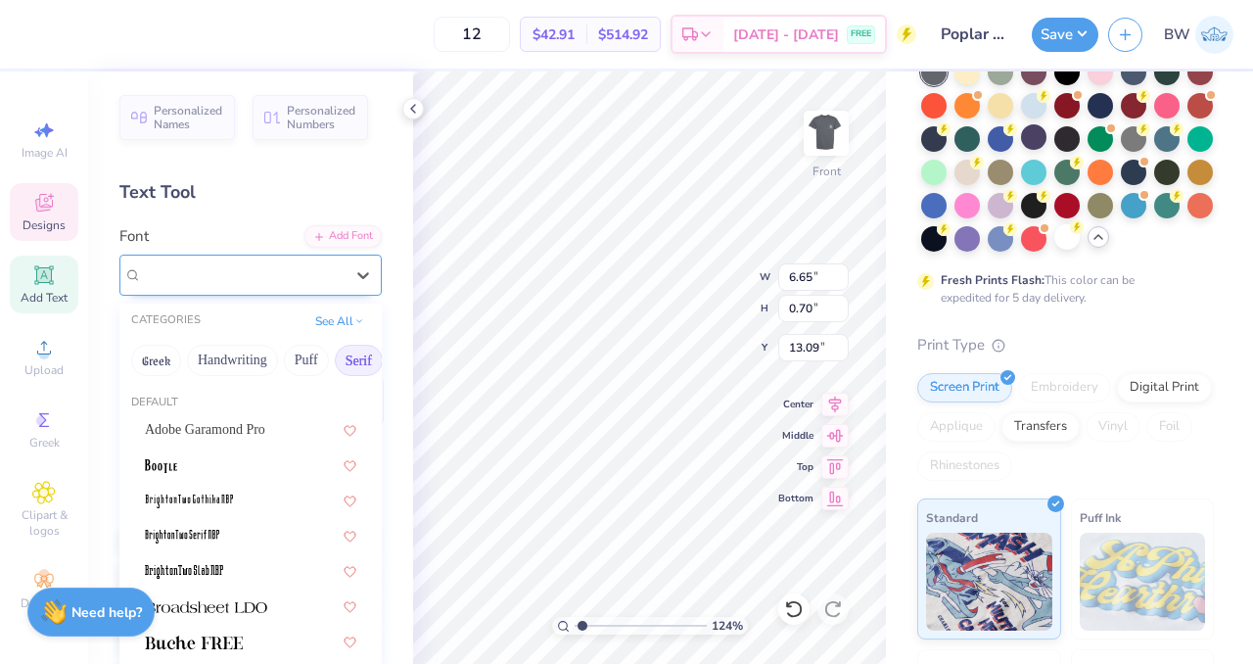
type input "1.23909935152941"
type input "9.22"
type input "0.68"
type input "13.10"
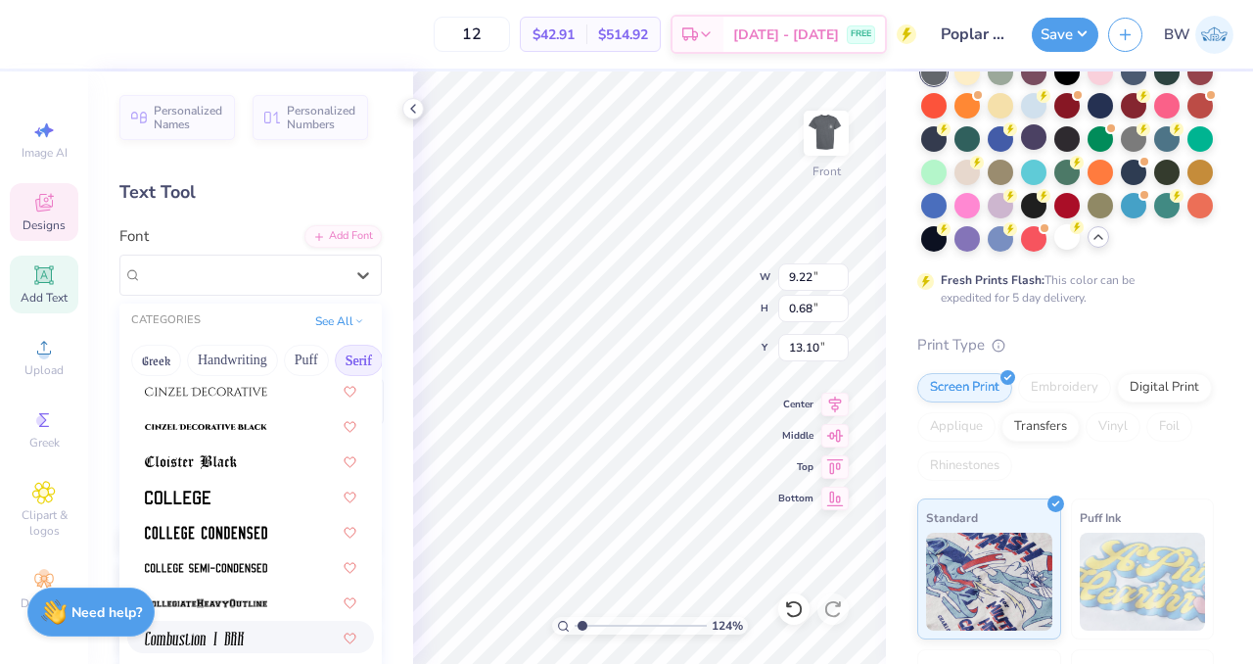
scroll to position [395, 0]
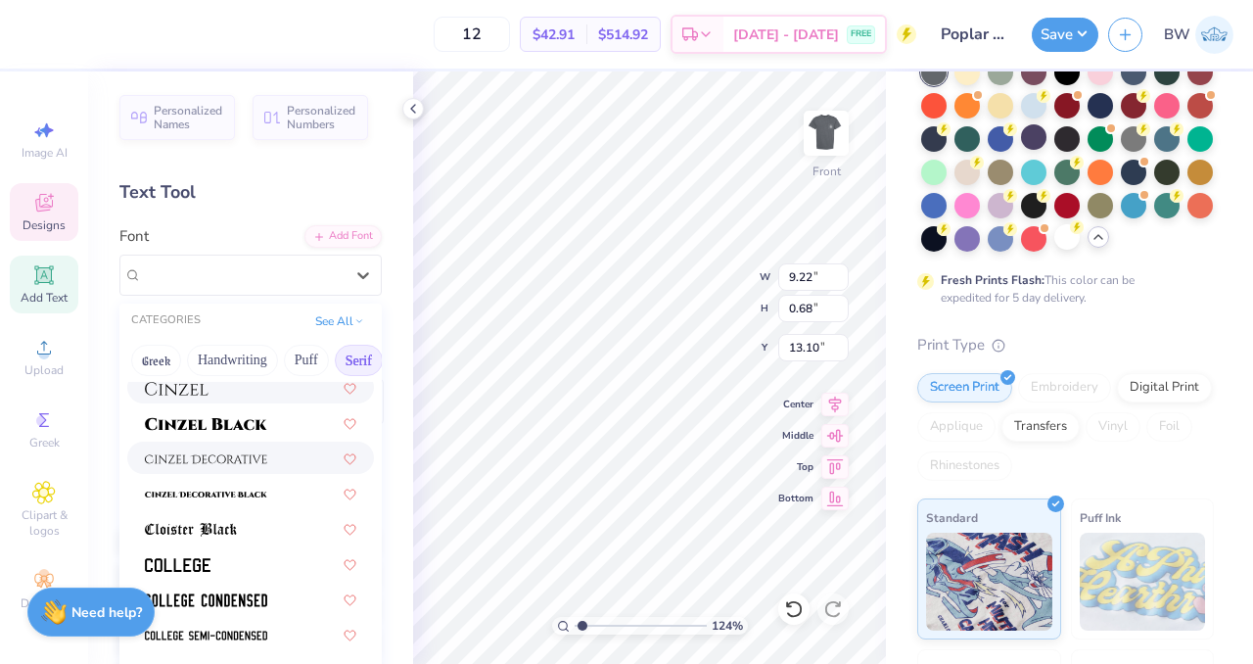
click at [180, 458] on img at bounding box center [206, 459] width 122 height 14
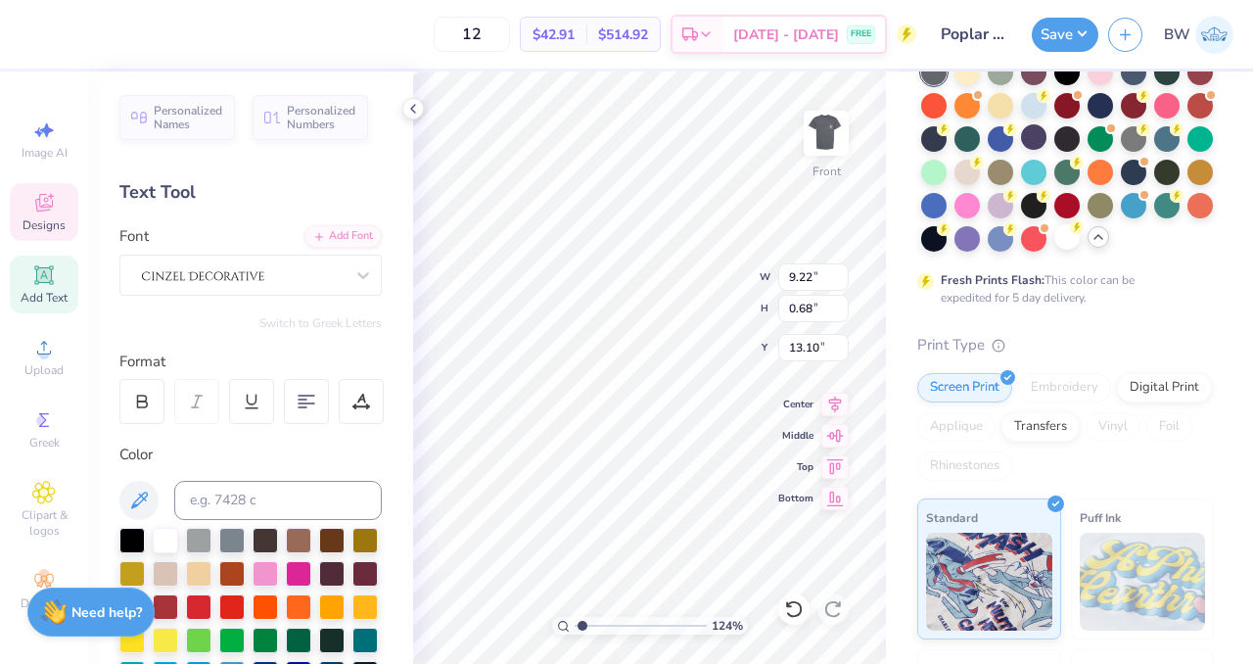
type input "1.23909935152941"
type input "9.74"
type input "0.75"
type input "13.06"
type input "1.23909935152941"
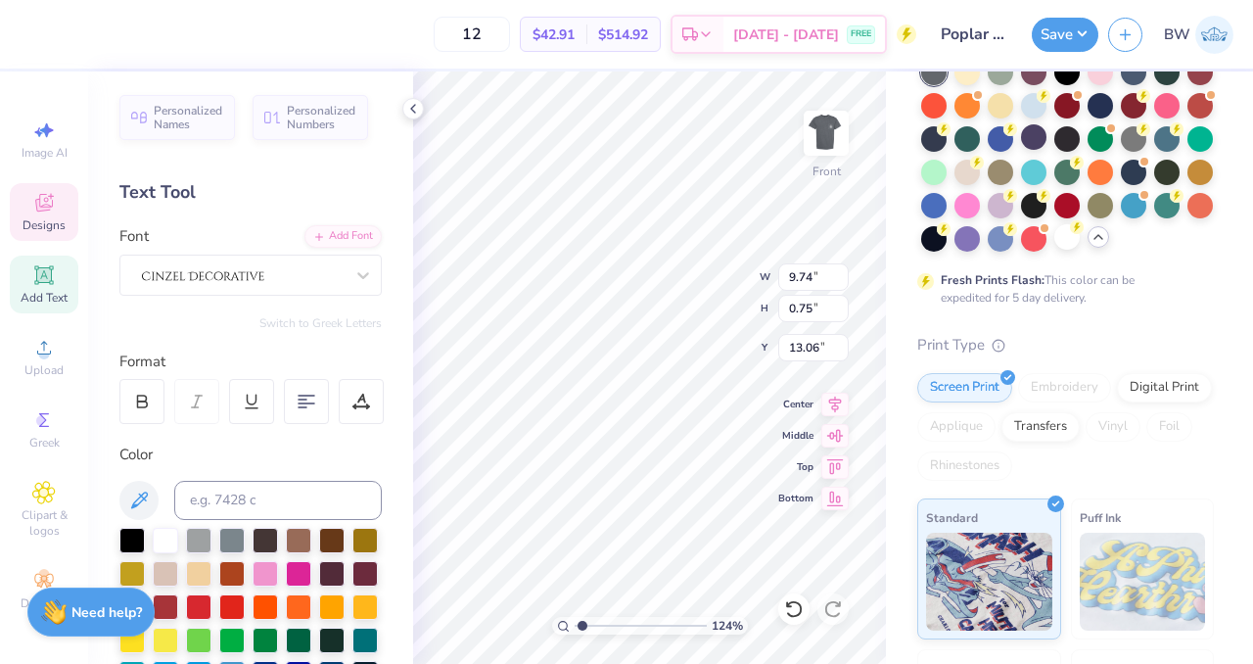
type input "8.08"
type input "0.62"
type input "13.19"
type input "1.23909935152941"
type input "6.90"
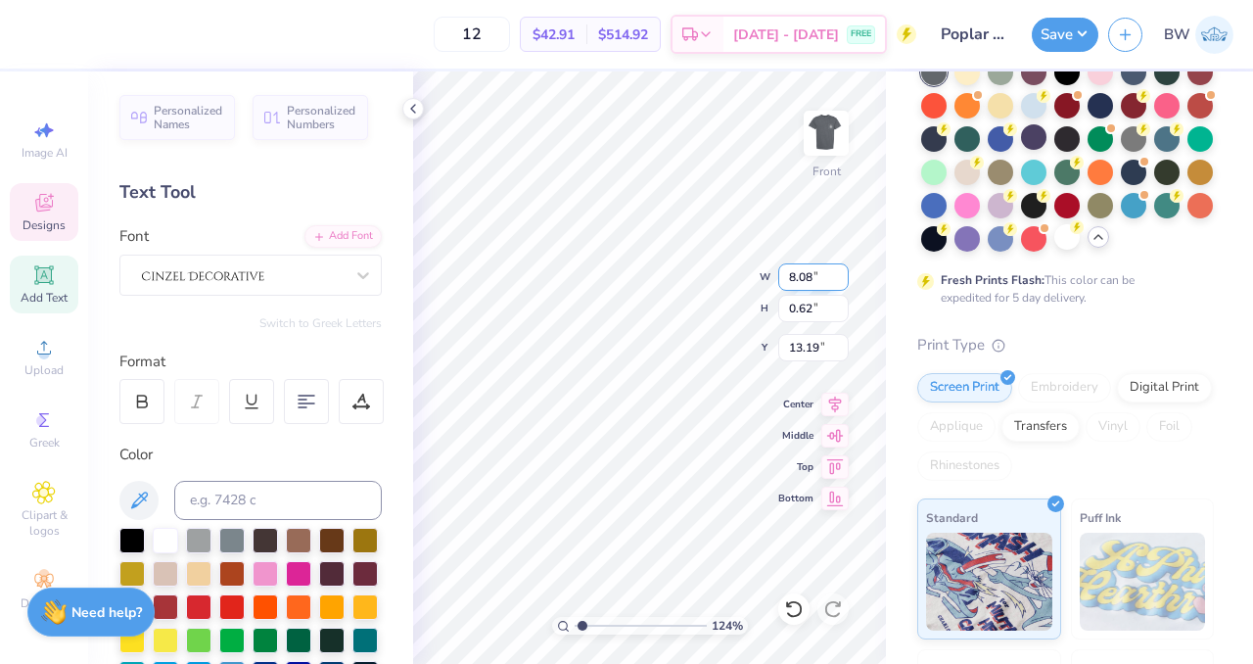
type input "1.29"
type input "6.27"
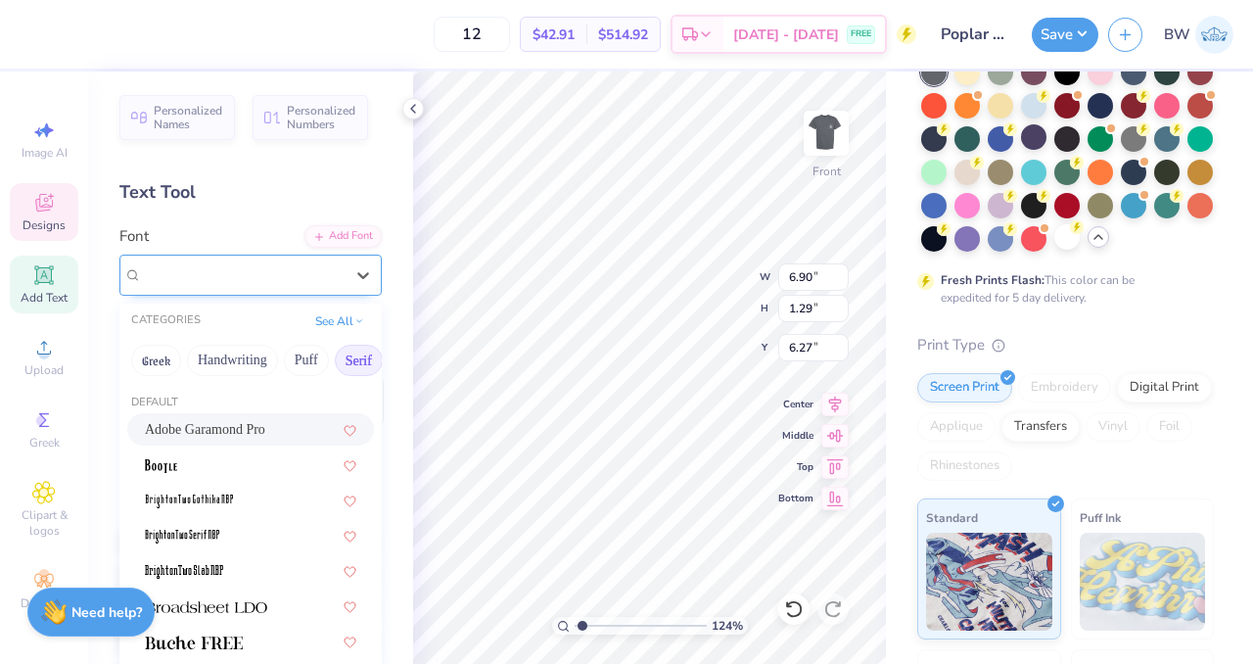
click at [219, 284] on div "Patrician™" at bounding box center [243, 275] width 206 height 30
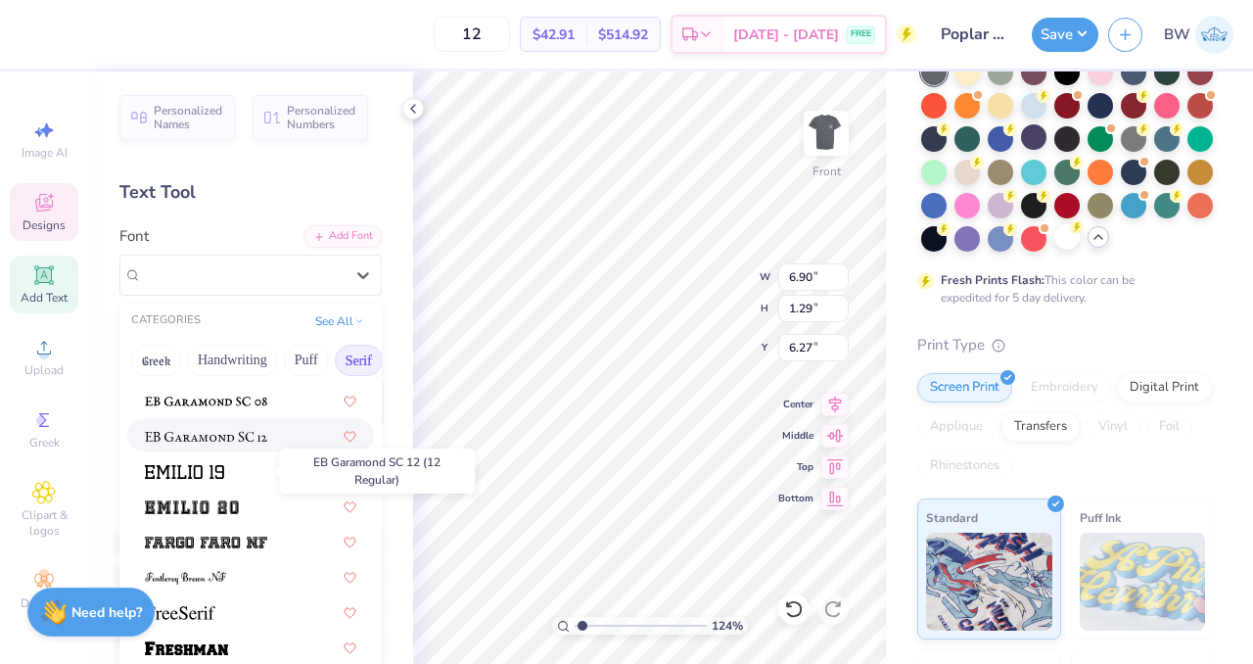
scroll to position [1439, 0]
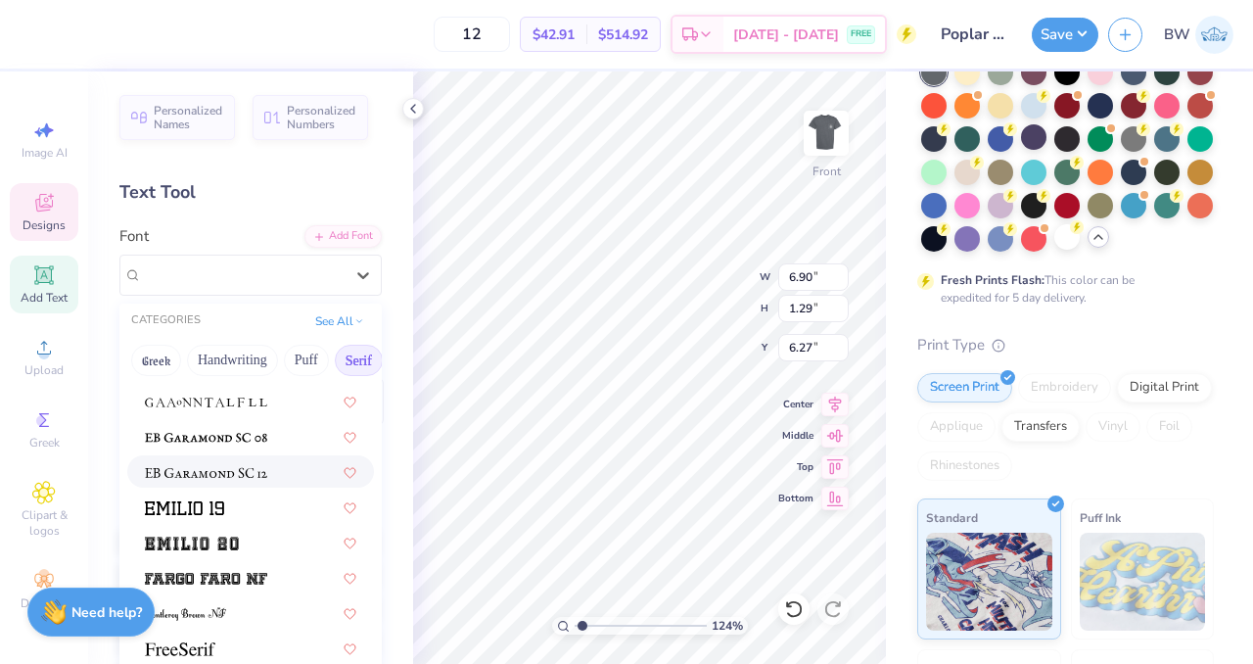
click at [214, 470] on img at bounding box center [206, 473] width 122 height 14
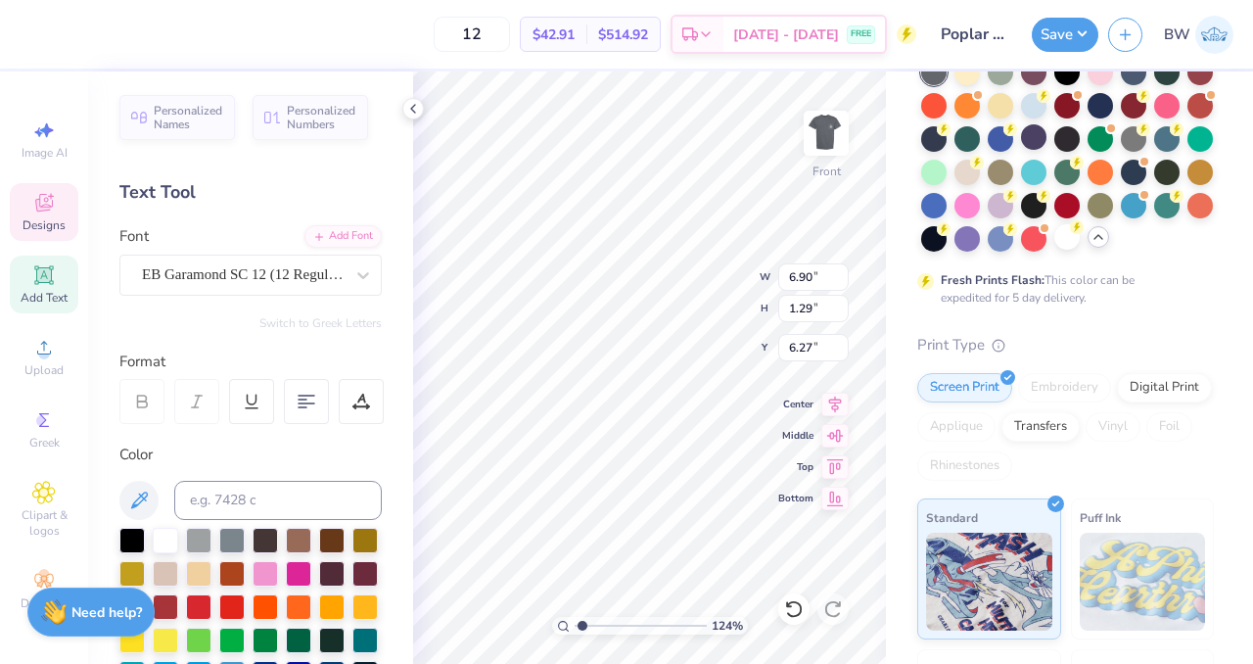
type input "1.23909935152941"
type input "7.70"
type input "0.92"
type input "6.45"
click at [190, 273] on div "EB Garamond SC 12 (12 Regular)" at bounding box center [243, 275] width 206 height 30
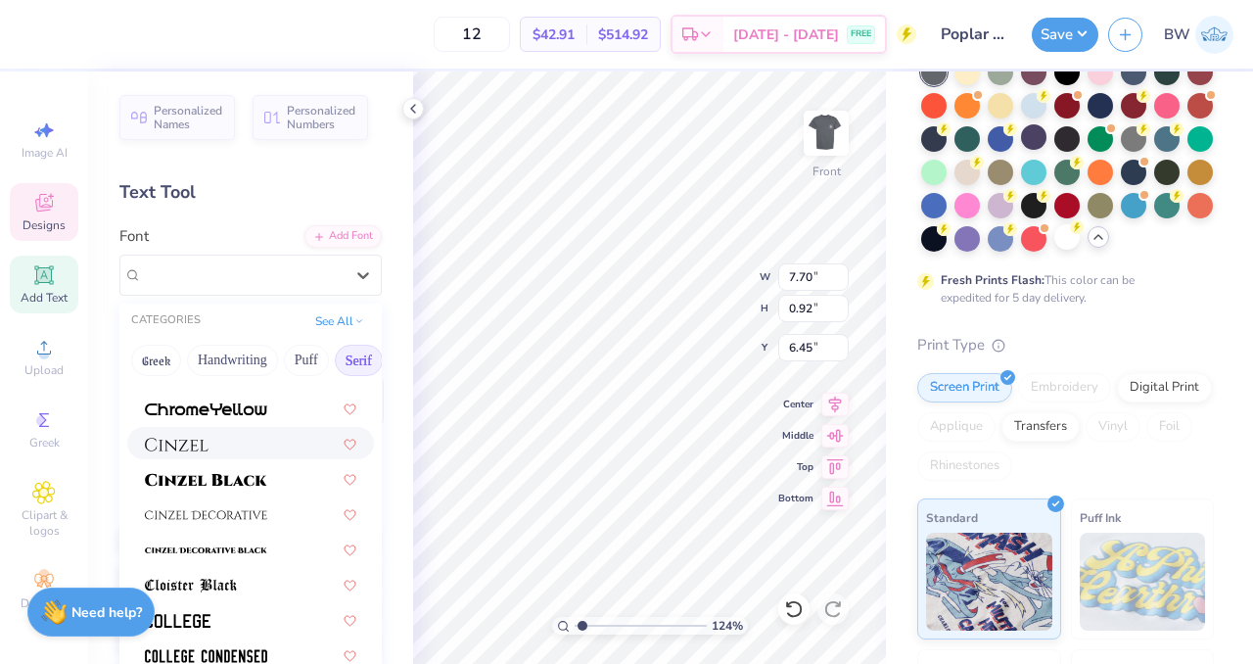
scroll to position [338, 0]
click at [218, 512] on img at bounding box center [206, 516] width 122 height 14
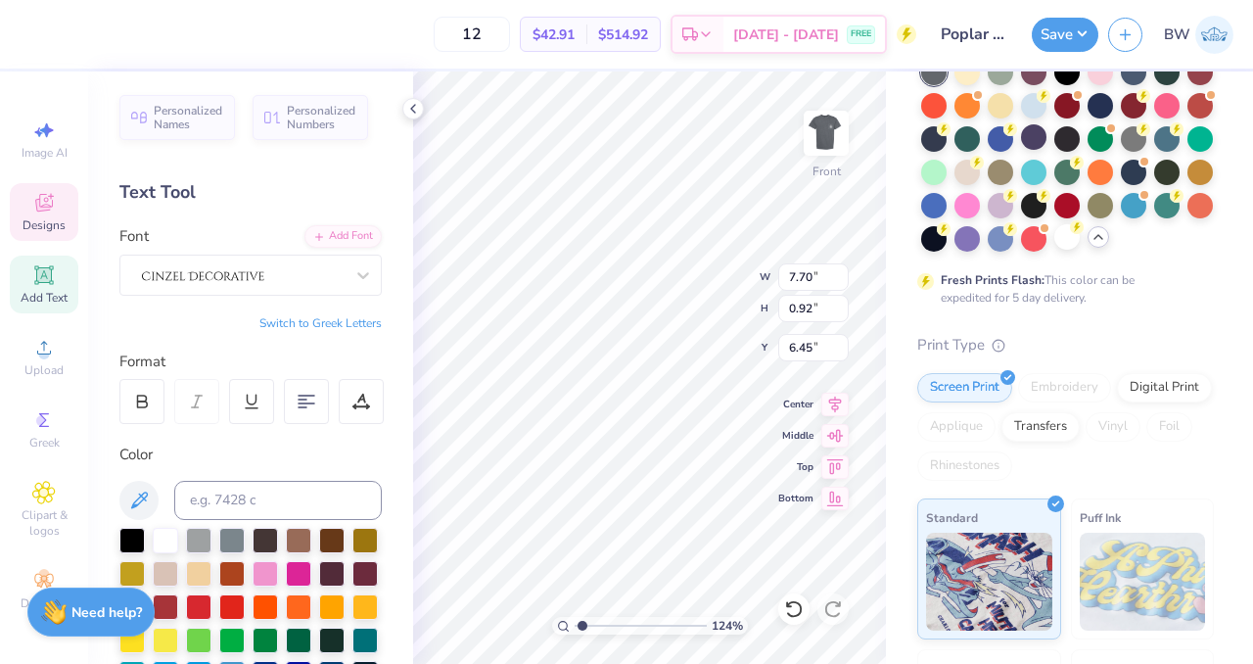
type input "1.23909935152941"
type input "9.33"
type input "1.35"
type input "6.24"
click at [198, 283] on div at bounding box center [243, 275] width 206 height 30
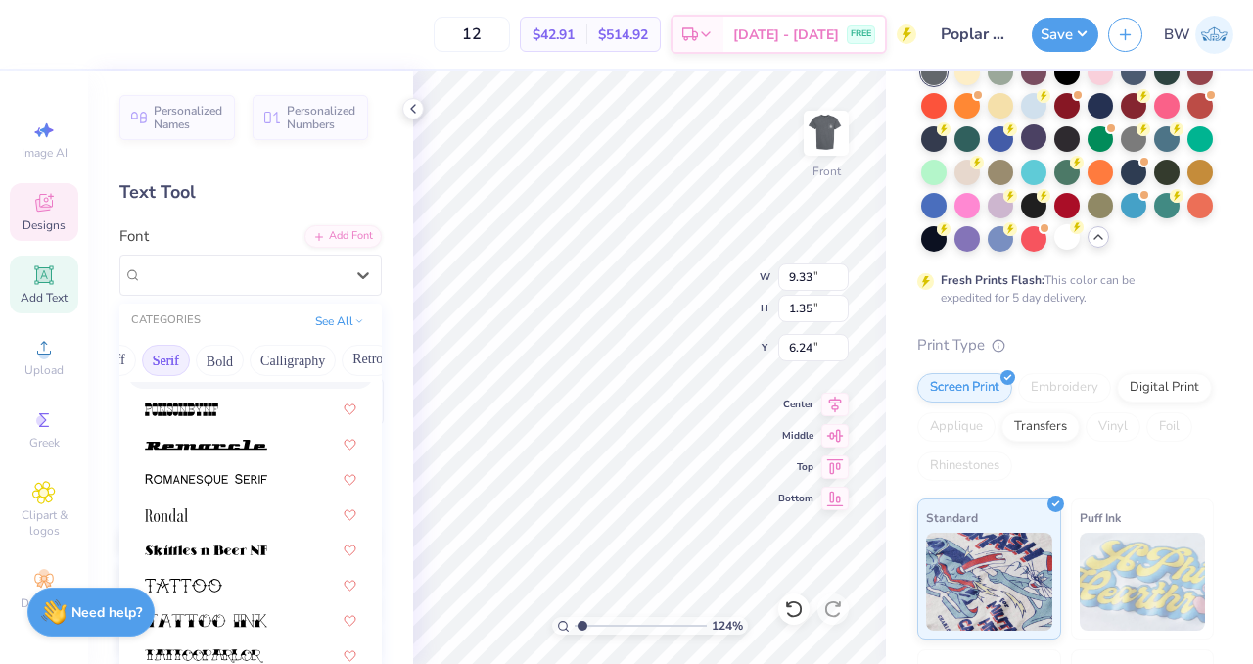
scroll to position [0, 196]
click at [232, 357] on button "Bold" at bounding box center [217, 360] width 48 height 31
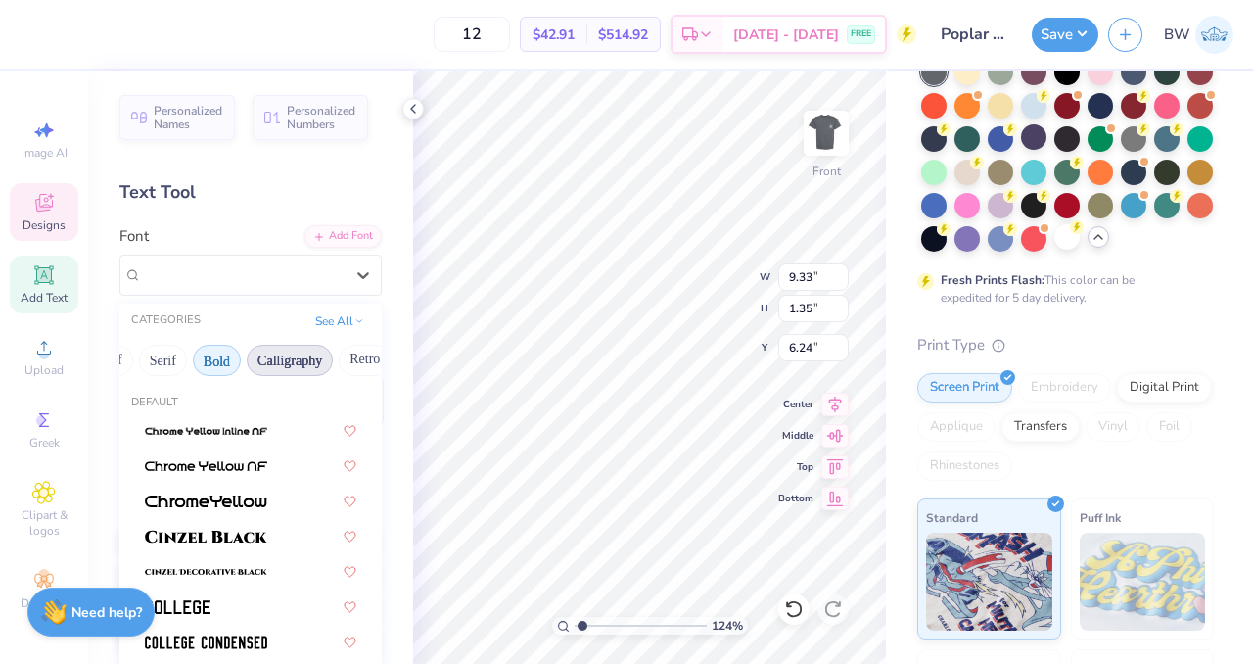
click at [292, 359] on button "Calligraphy" at bounding box center [290, 360] width 86 height 31
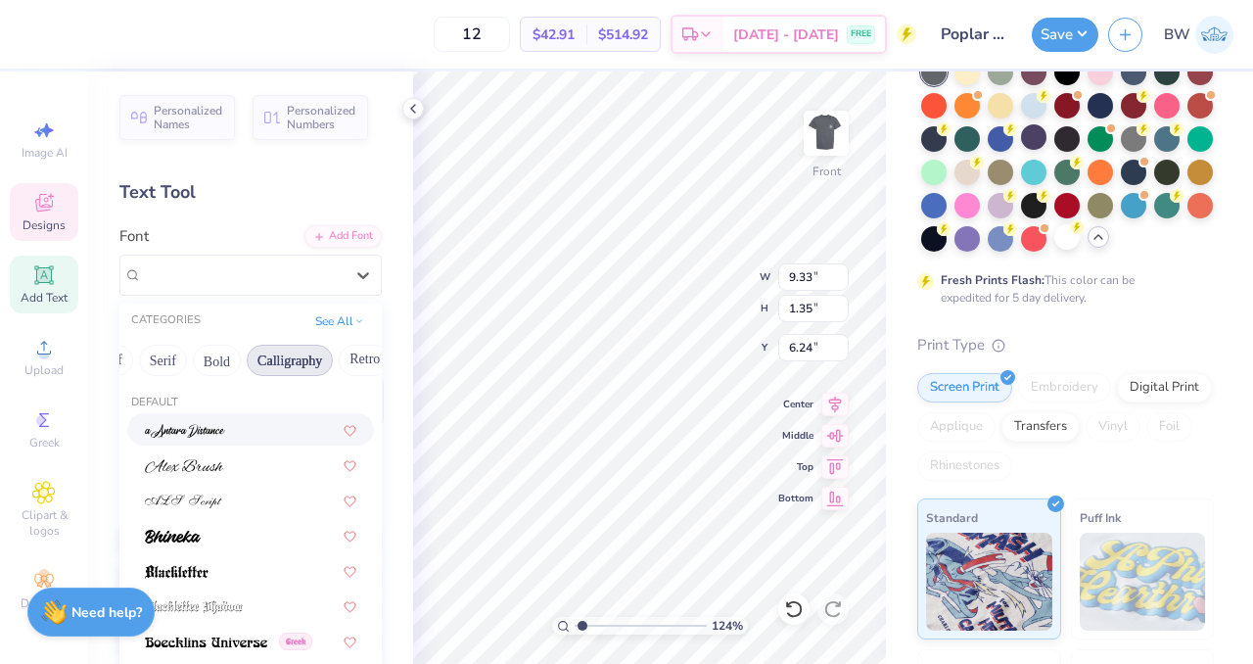
scroll to position [0, 450]
click at [187, 365] on button "Sans Serif" at bounding box center [184, 360] width 85 height 31
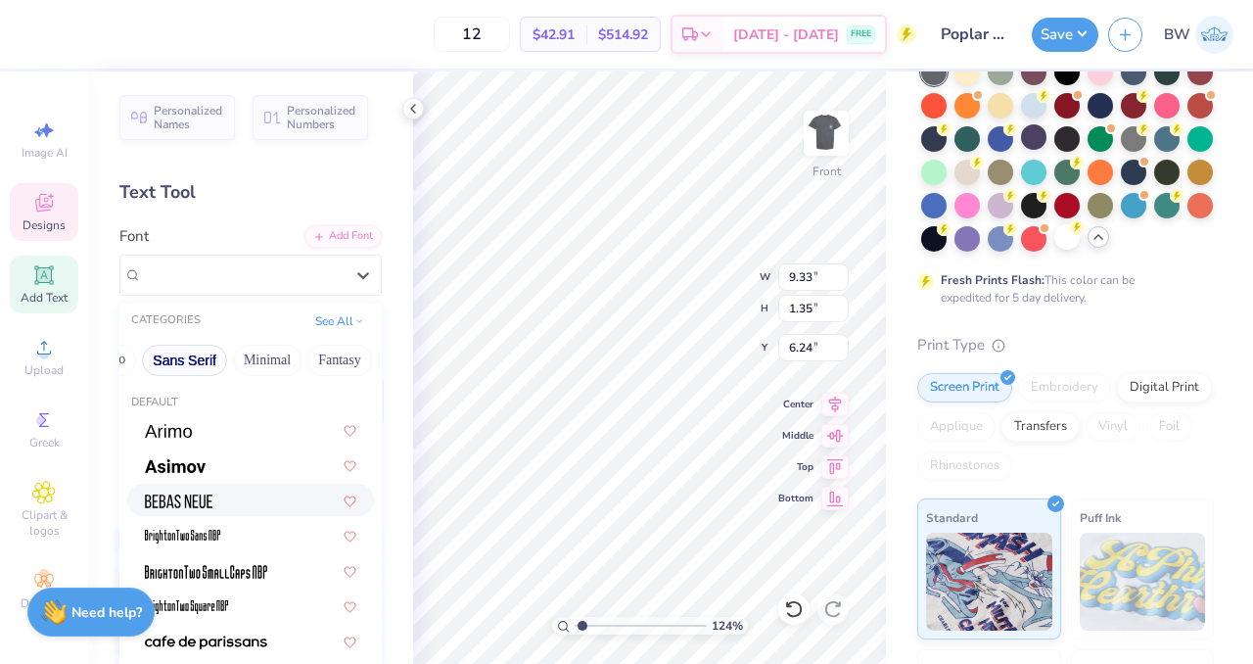
scroll to position [21, 0]
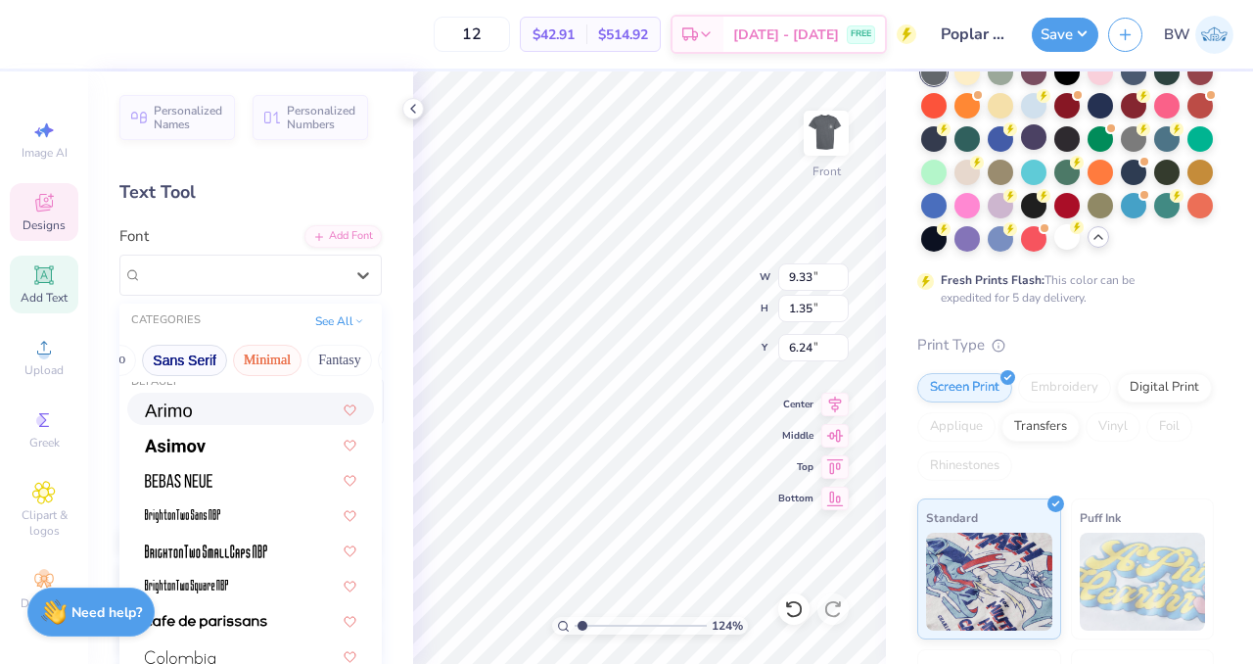
click at [274, 366] on button "Minimal" at bounding box center [267, 360] width 69 height 31
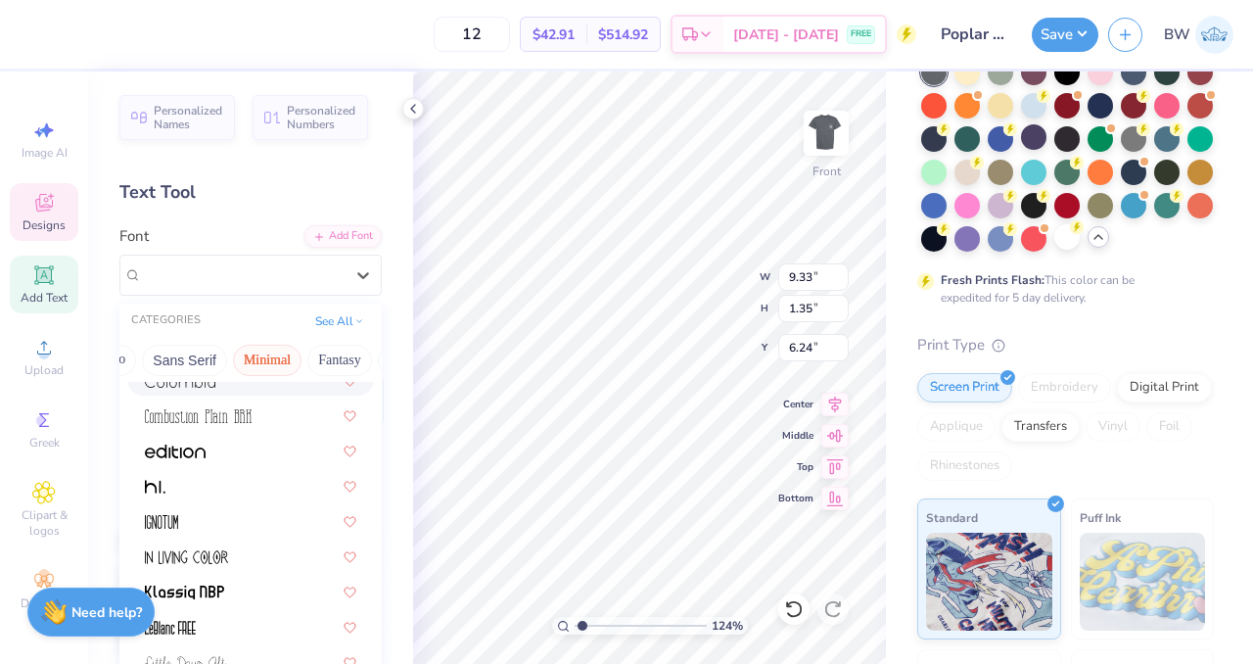
scroll to position [0, 555]
click at [208, 356] on button "Fantasy" at bounding box center [235, 360] width 65 height 31
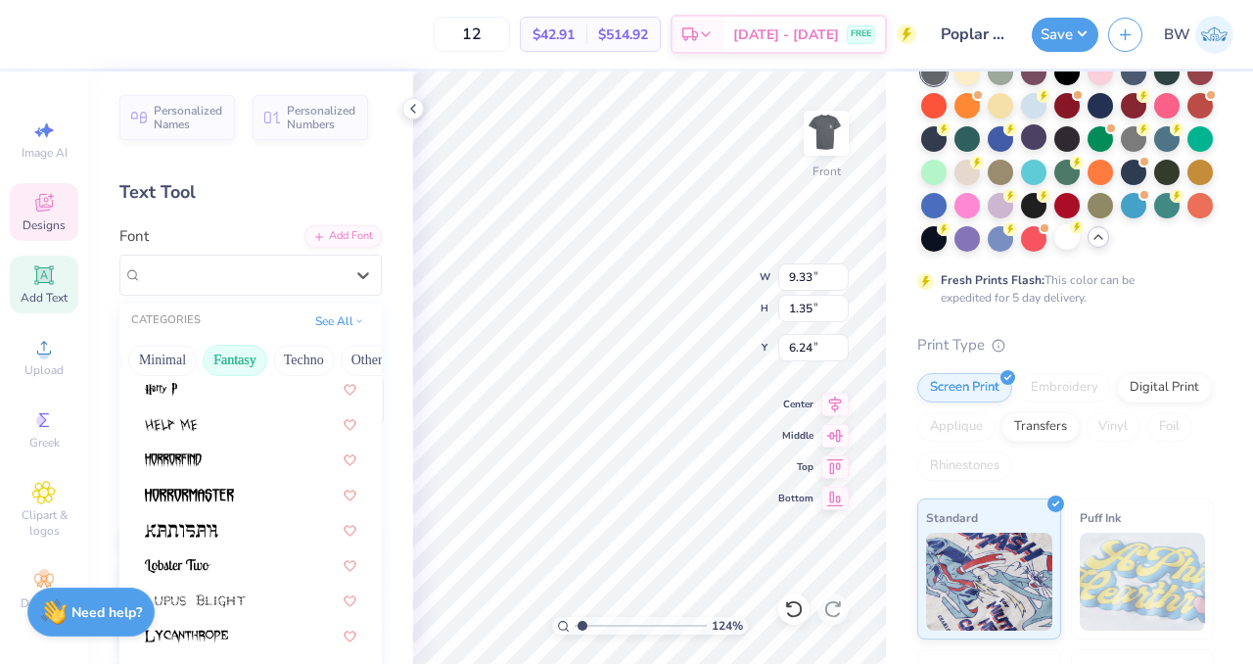
scroll to position [247, 0]
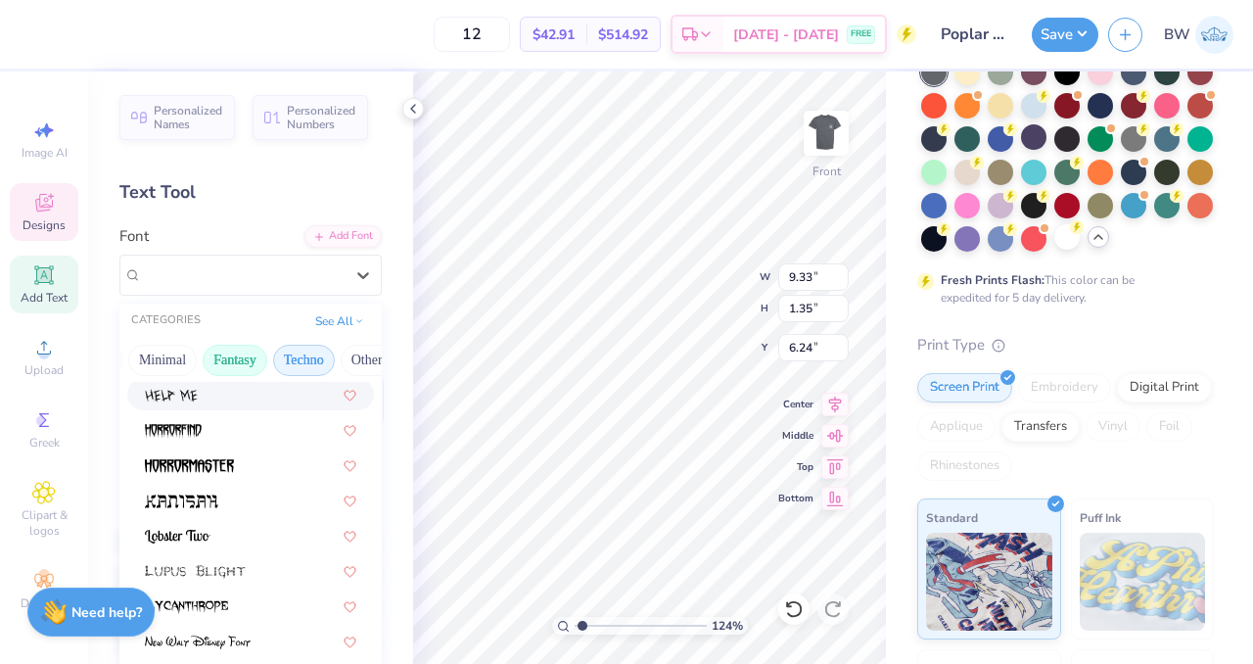
click at [296, 355] on button "Techno" at bounding box center [304, 360] width 62 height 31
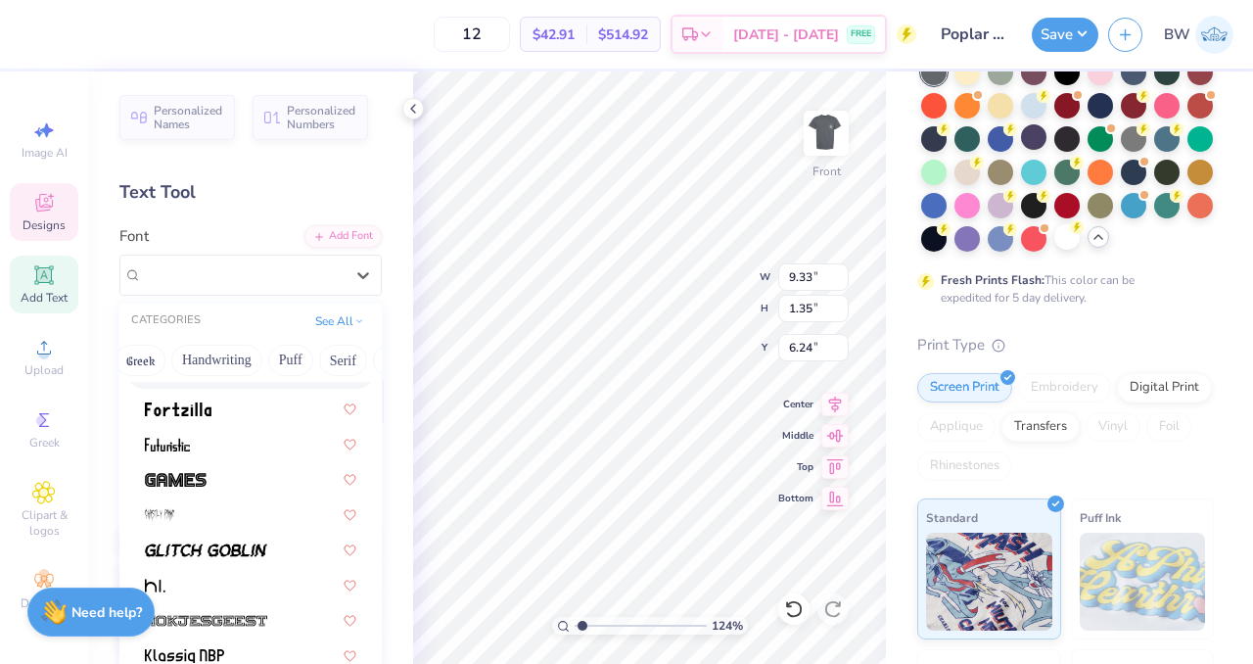
scroll to position [0, 0]
click at [358, 357] on button "Serif" at bounding box center [359, 360] width 48 height 31
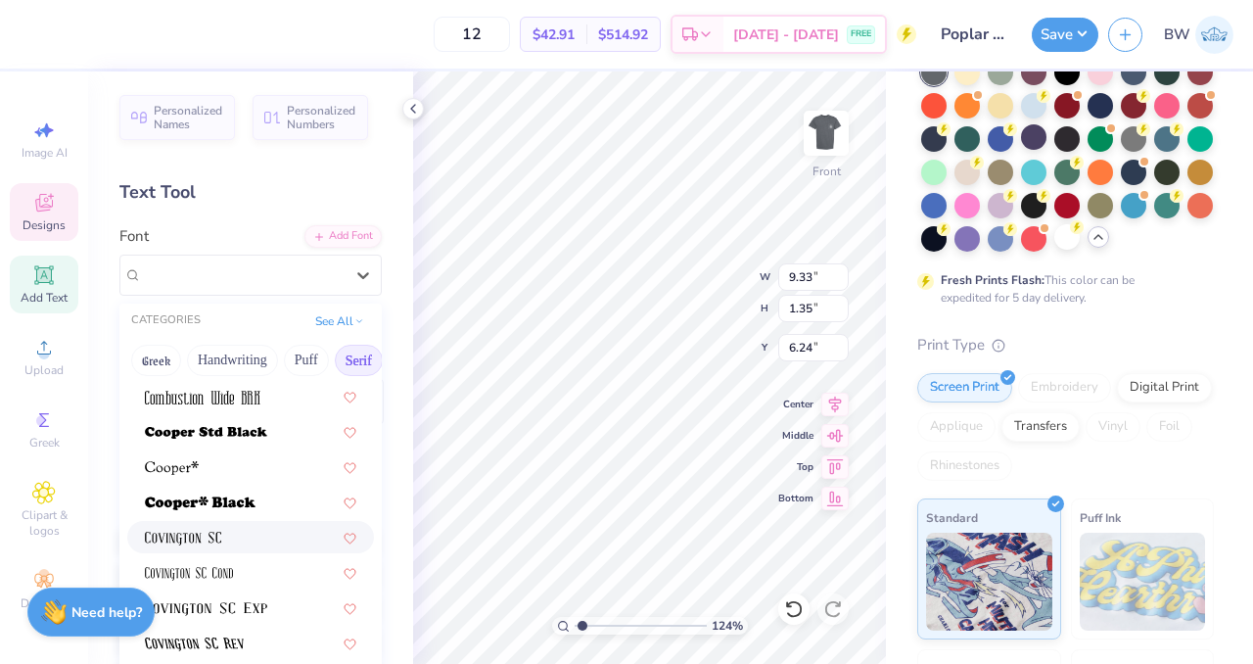
scroll to position [843, 0]
click at [211, 463] on div at bounding box center [251, 467] width 212 height 21
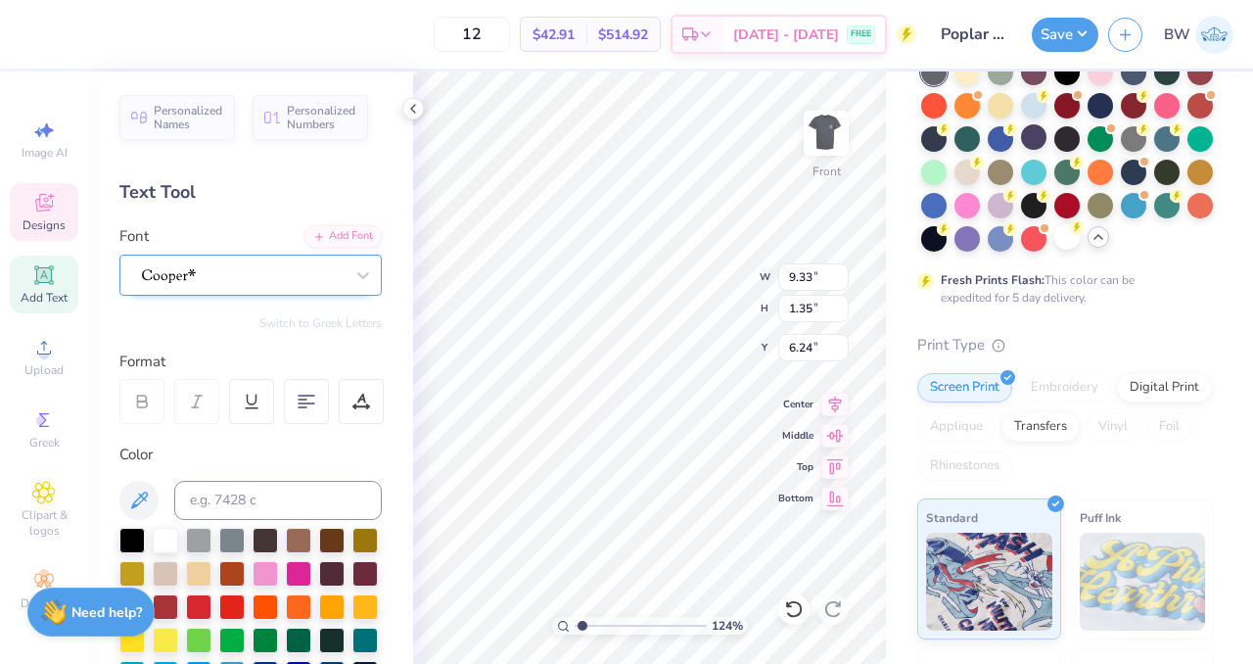
type input "1.23909935152941"
type input "6.22"
type input "1.24"
type input "6.30"
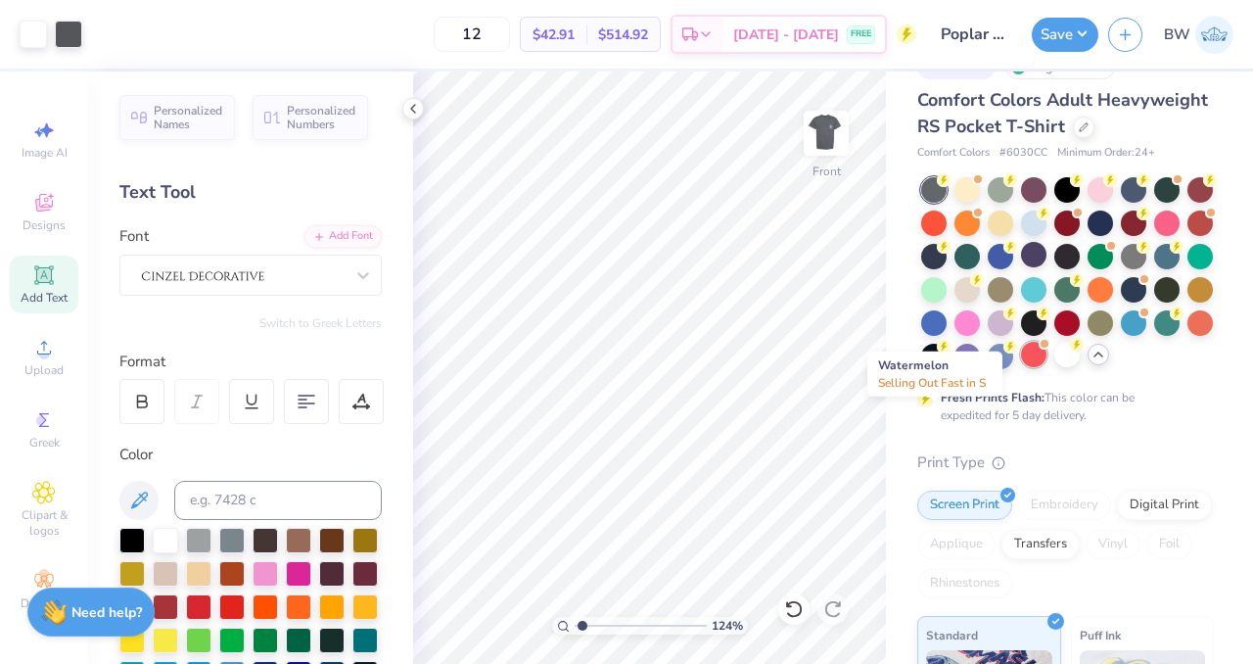
scroll to position [31, 0]
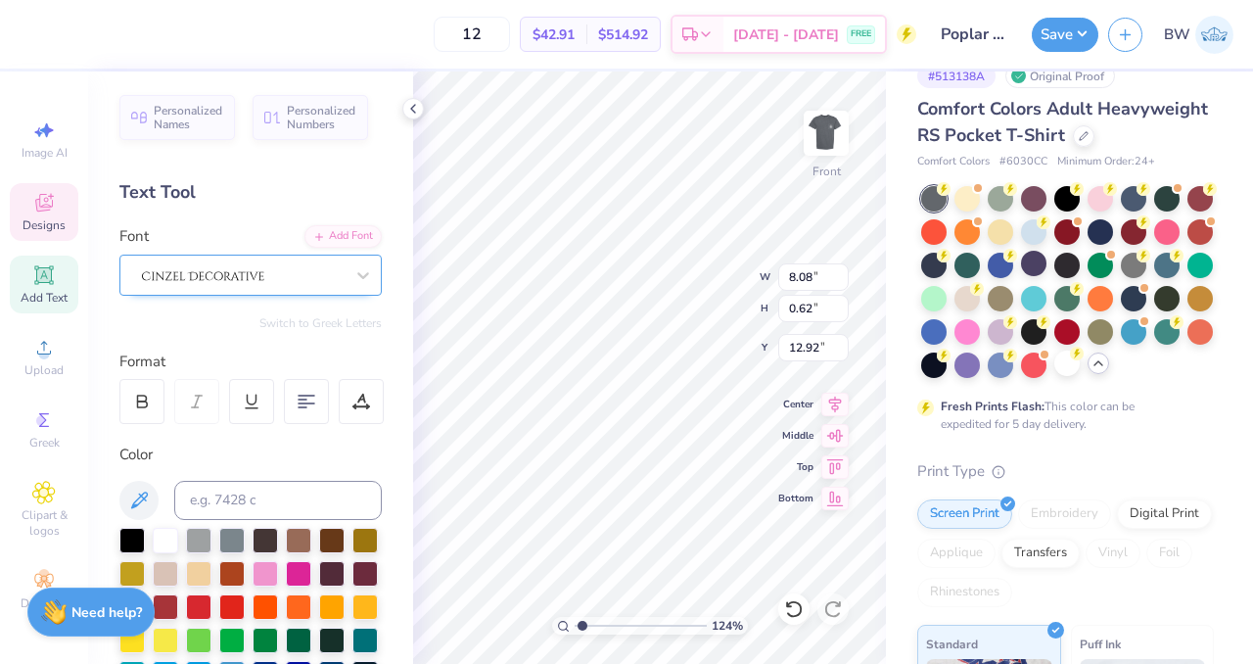
click at [262, 279] on div at bounding box center [243, 275] width 206 height 30
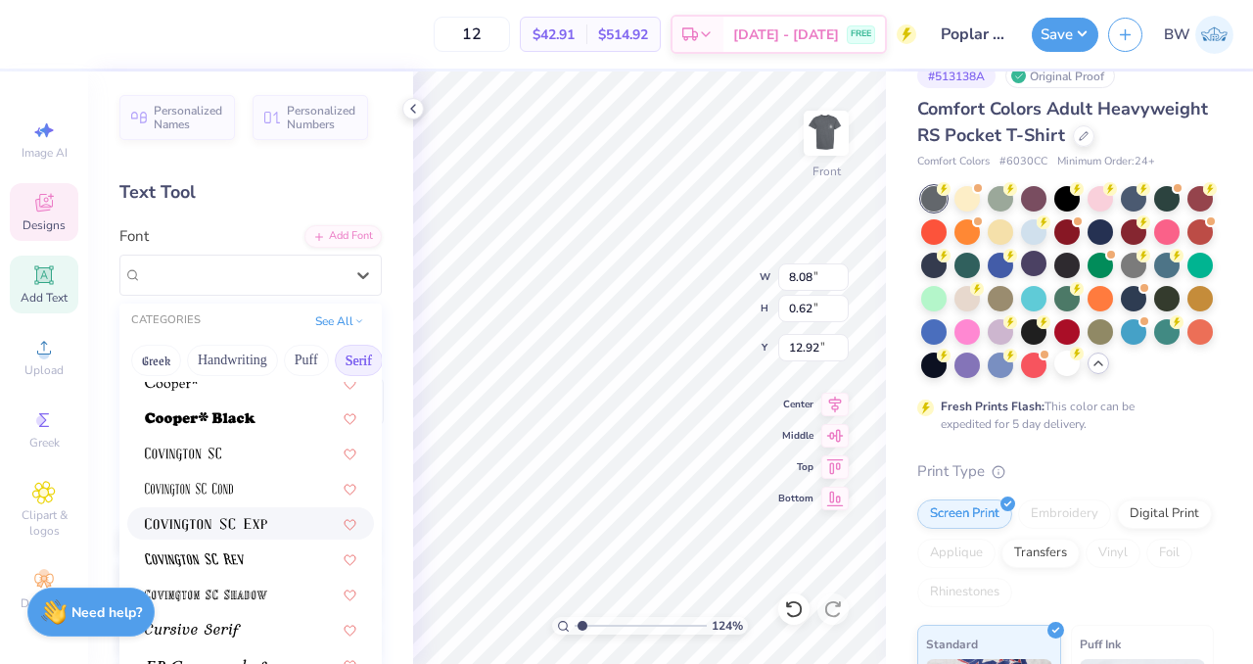
scroll to position [923, 0]
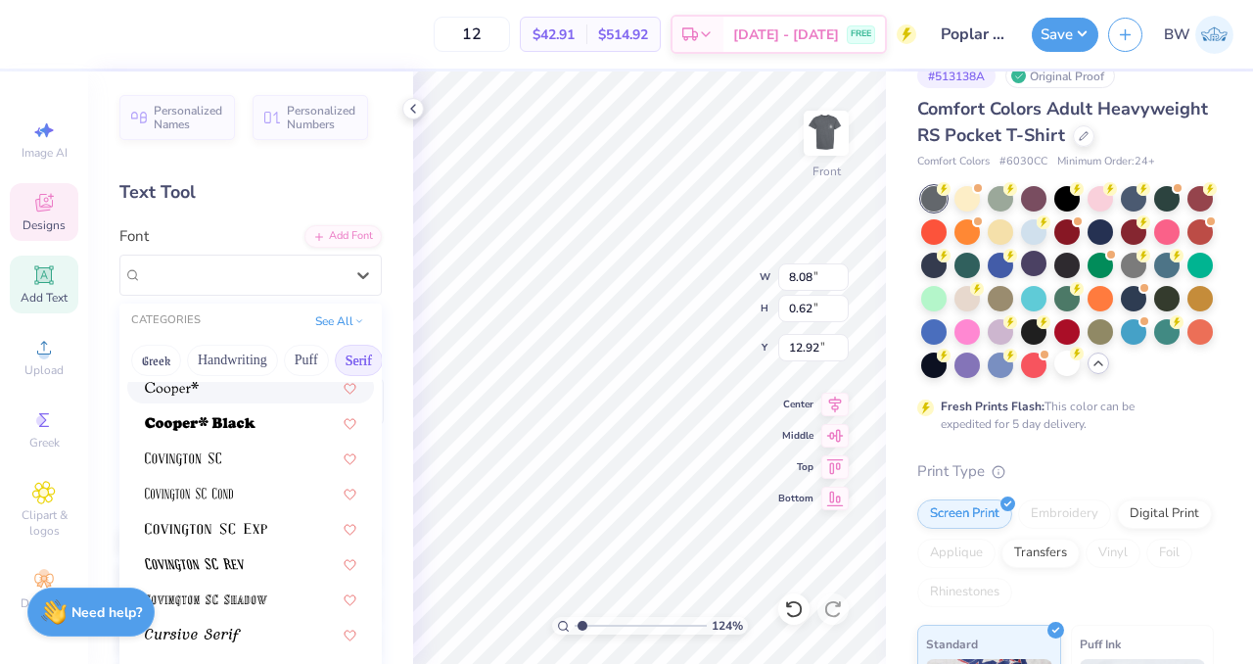
click at [191, 396] on span at bounding box center [172, 387] width 54 height 21
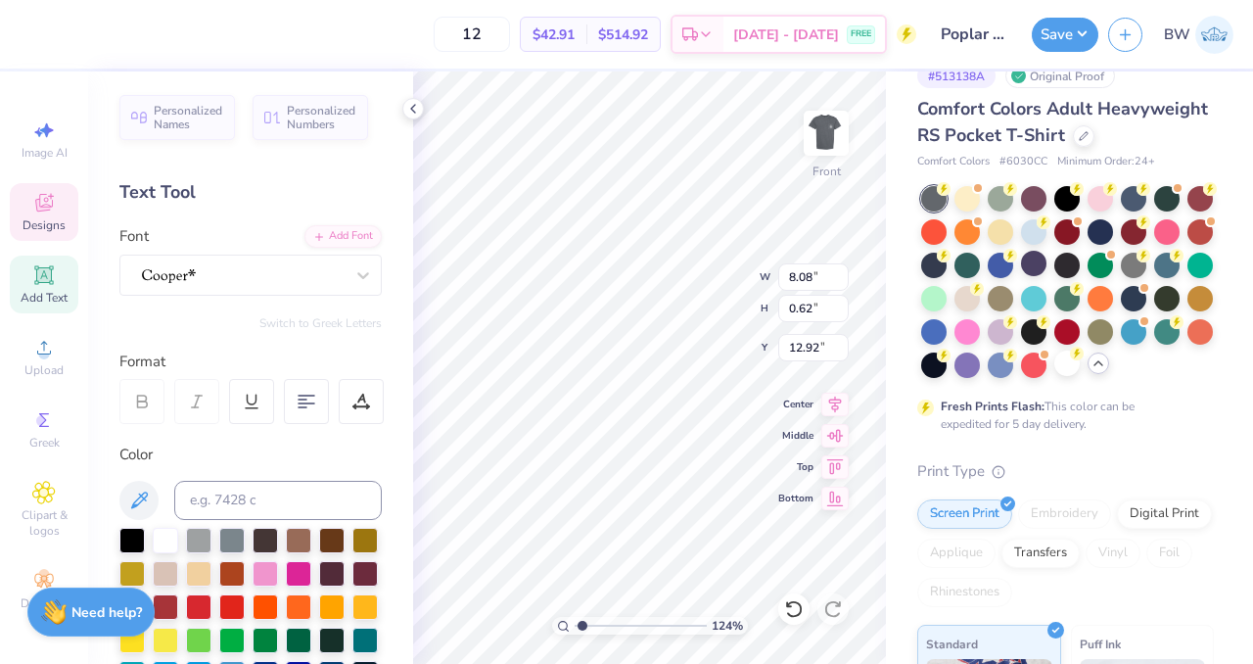
type input "1.23909935152941"
type input "6.09"
type input "0.61"
type input "12.93"
type input "1.35151964308271"
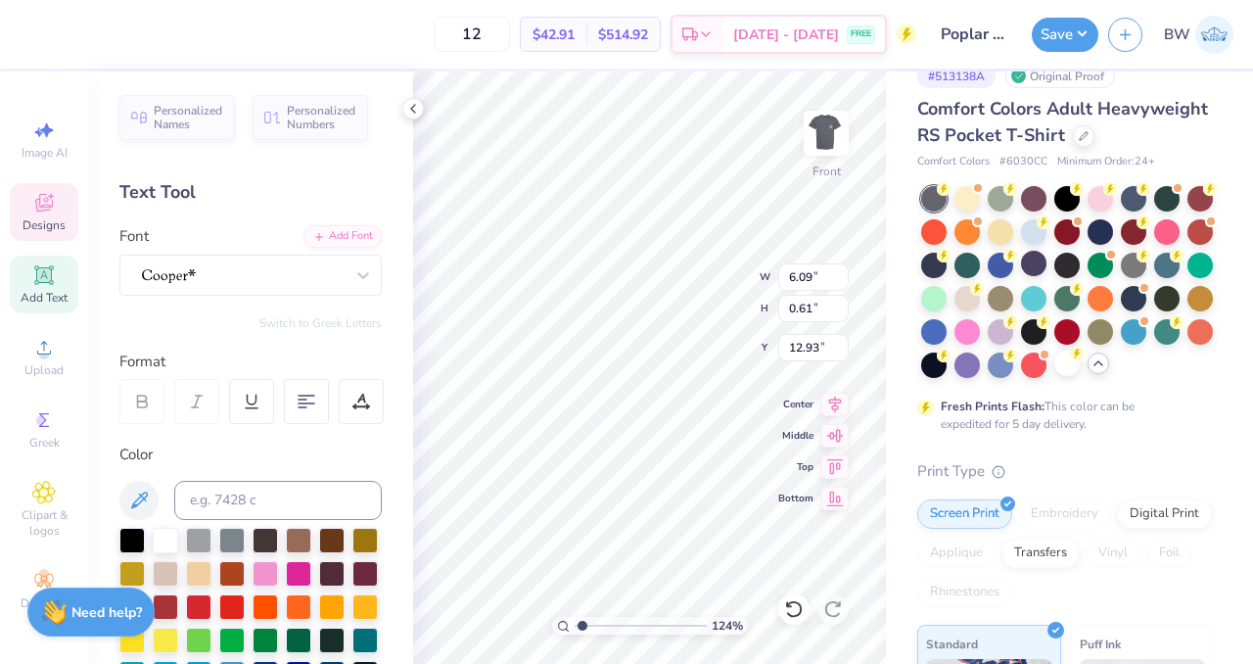
type input "12.92"
type input "1.35151964308271"
type input "5.68"
type input "1.13"
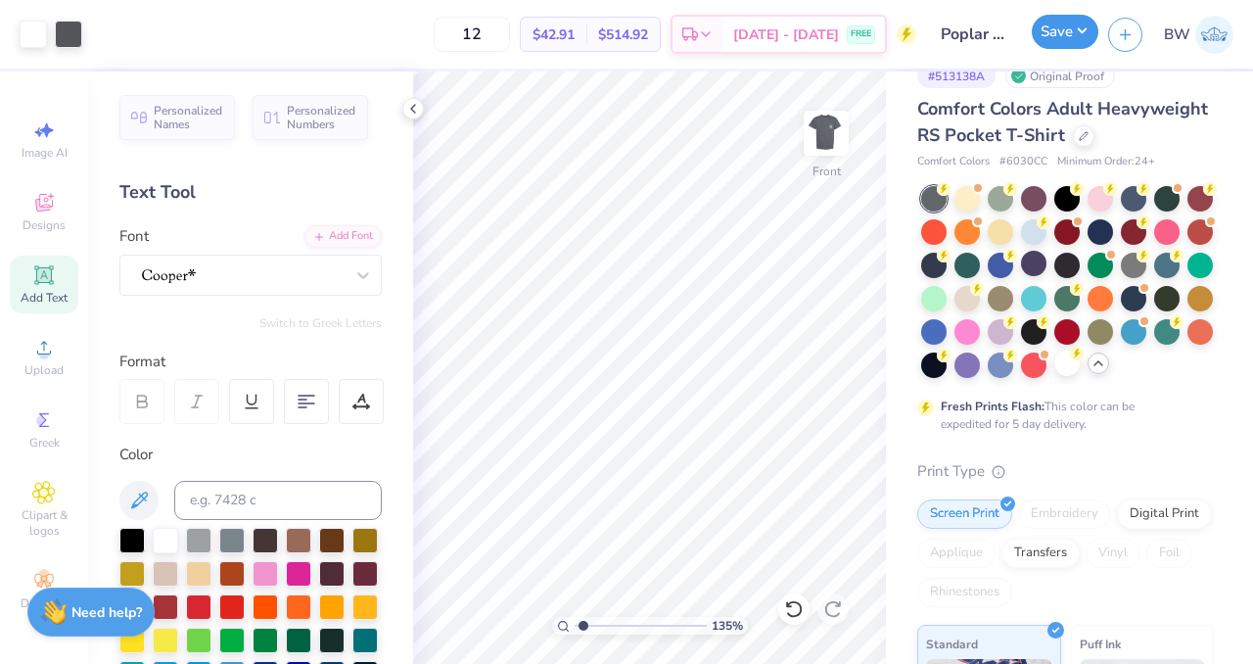
click at [1061, 35] on button "Save" at bounding box center [1065, 32] width 67 height 34
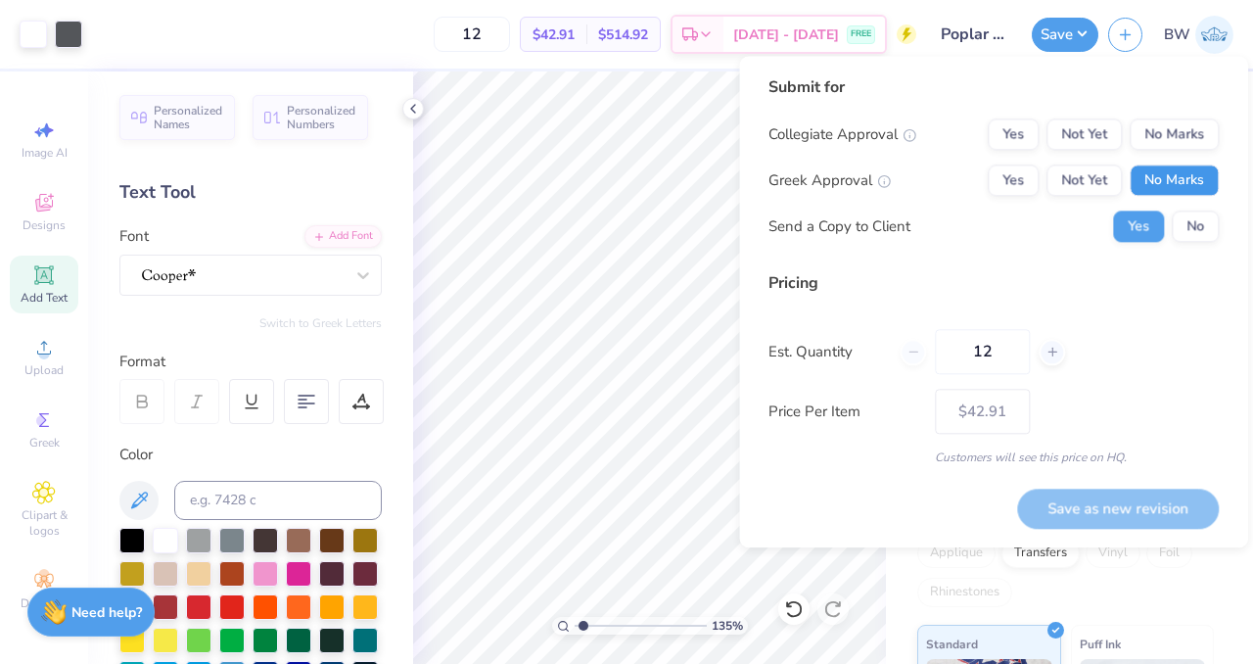
click at [1174, 191] on button "No Marks" at bounding box center [1174, 180] width 89 height 31
click at [1167, 155] on div "Collegiate Approval Yes Not Yet No Marks Greek Approval Yes Not Yet No Marks Se…" at bounding box center [994, 179] width 450 height 123
click at [1161, 145] on button "No Marks" at bounding box center [1174, 133] width 89 height 31
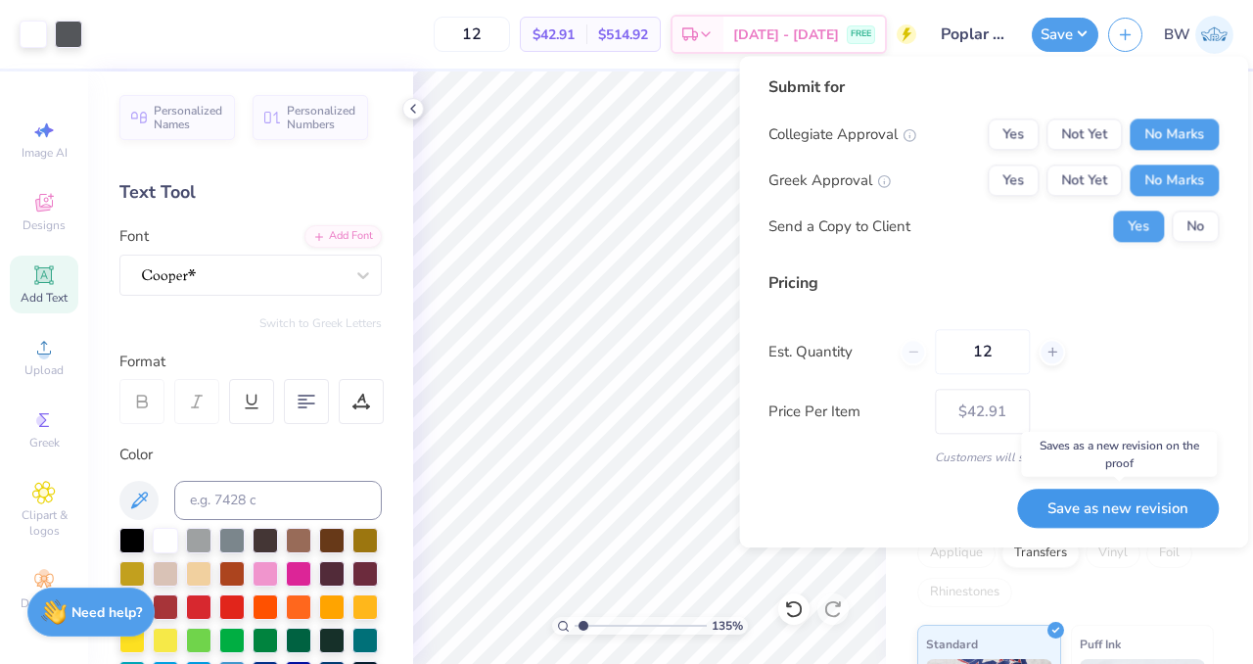
click at [1124, 516] on button "Save as new revision" at bounding box center [1118, 509] width 202 height 40
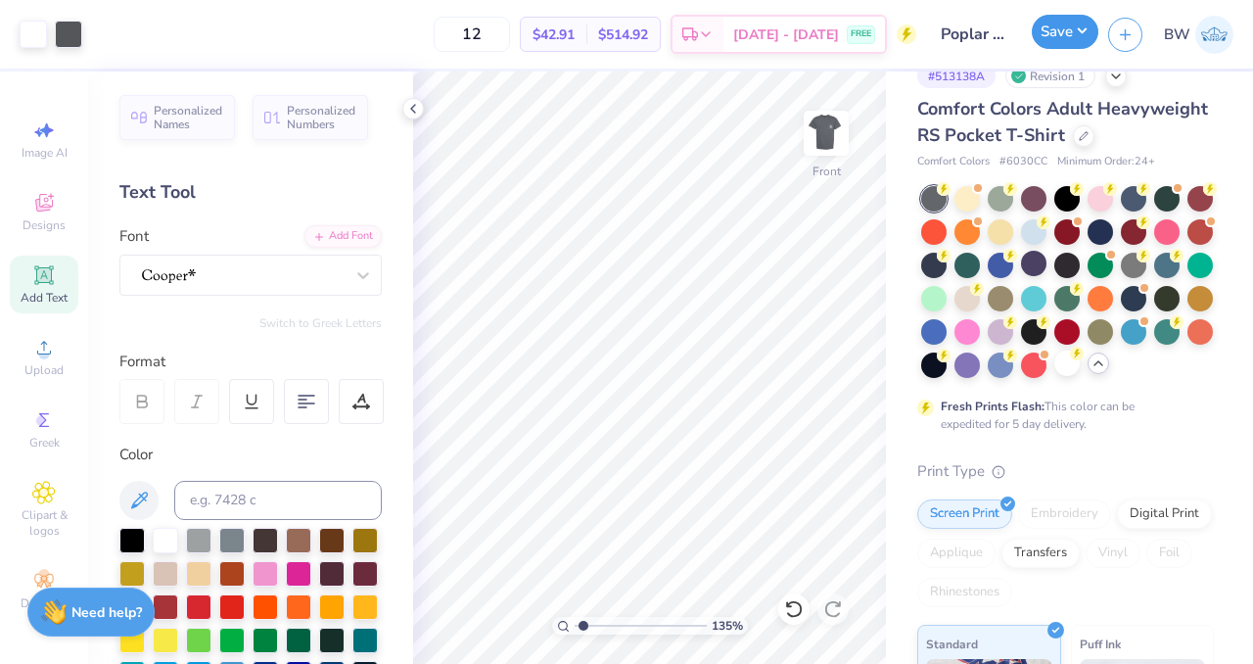
click at [1053, 42] on button "Save" at bounding box center [1065, 32] width 67 height 34
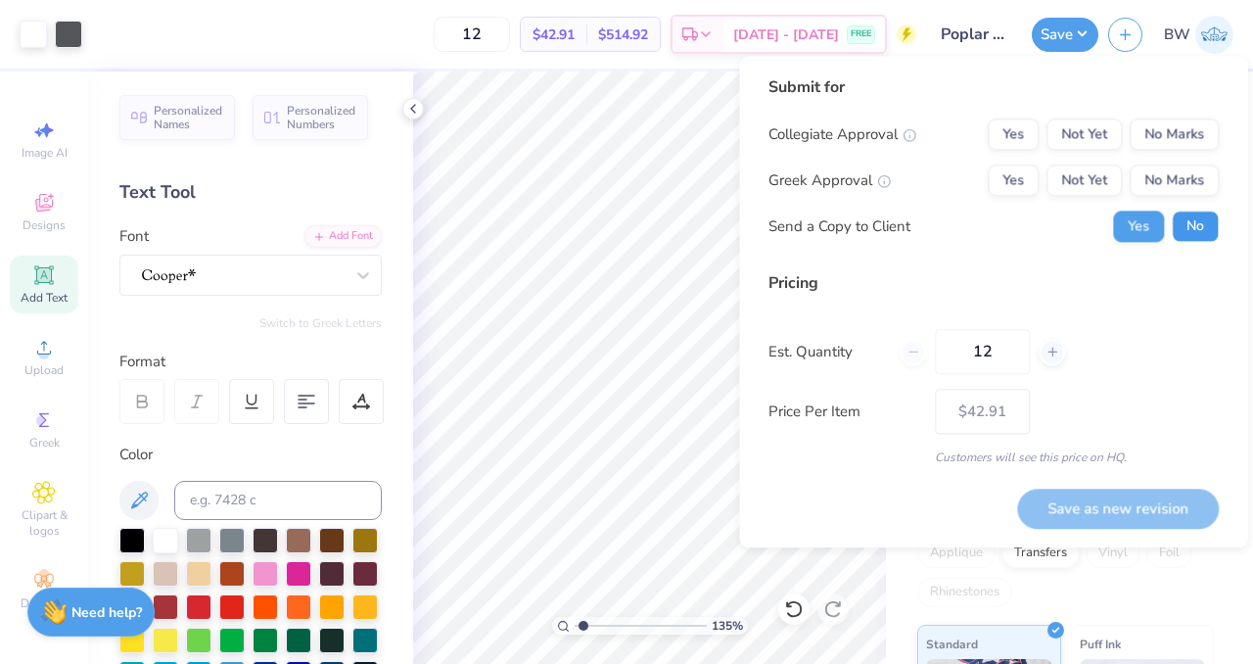
click at [1206, 221] on button "No" at bounding box center [1195, 226] width 47 height 31
click at [1179, 185] on button "No Marks" at bounding box center [1174, 180] width 89 height 31
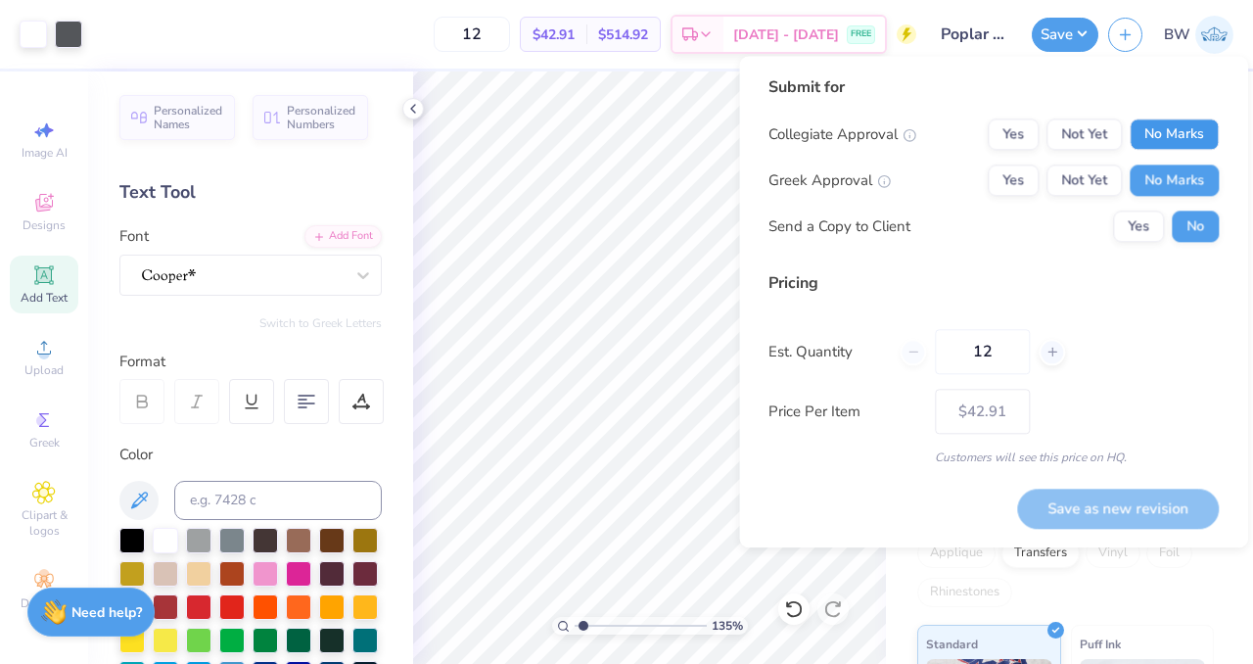
click at [1157, 138] on button "No Marks" at bounding box center [1174, 133] width 89 height 31
click at [1109, 502] on button "Save as new revision" at bounding box center [1118, 509] width 202 height 40
